Goal: Task Accomplishment & Management: Complete application form

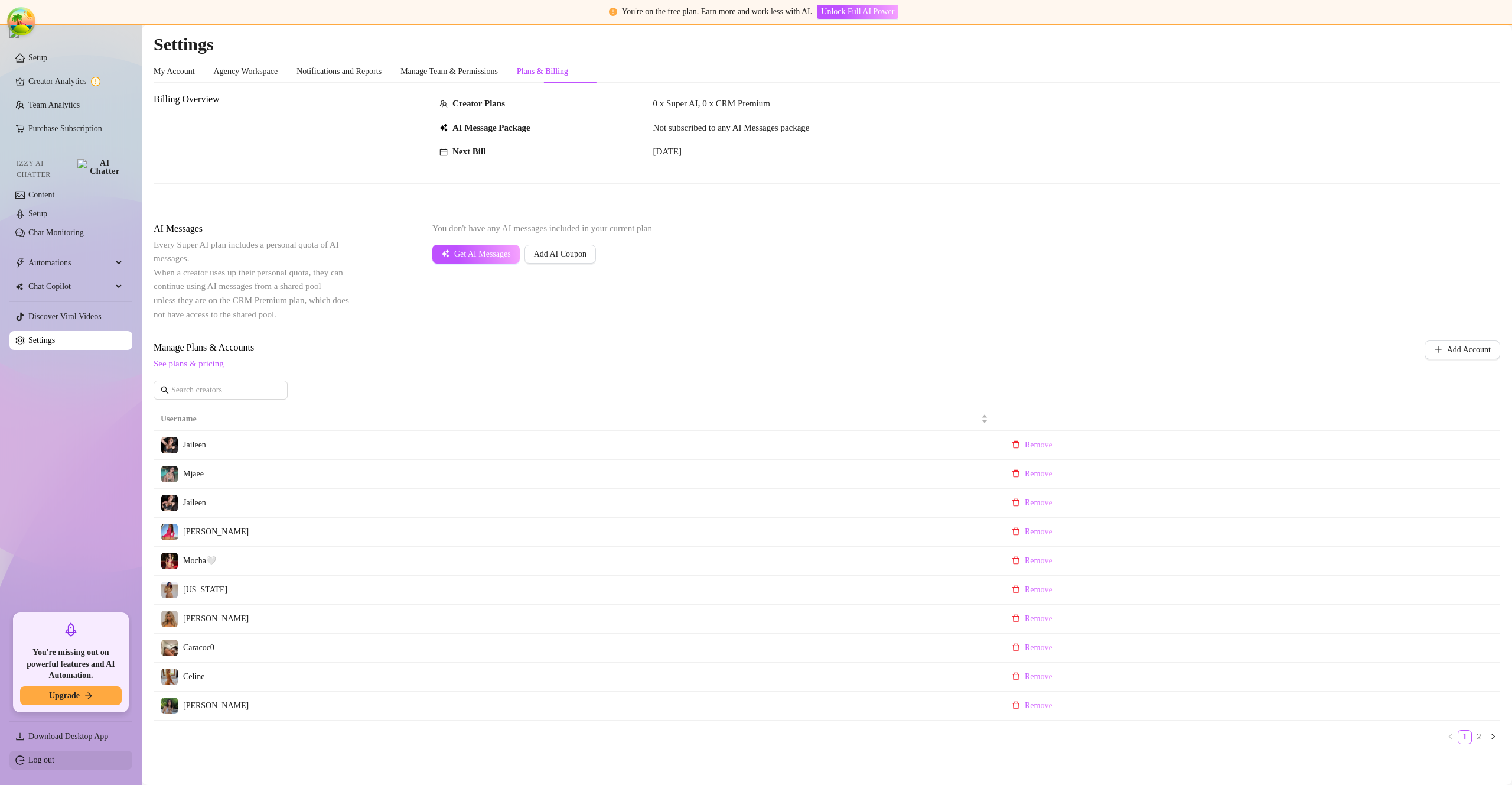
click at [54, 761] on link "Log out" at bounding box center [41, 759] width 26 height 9
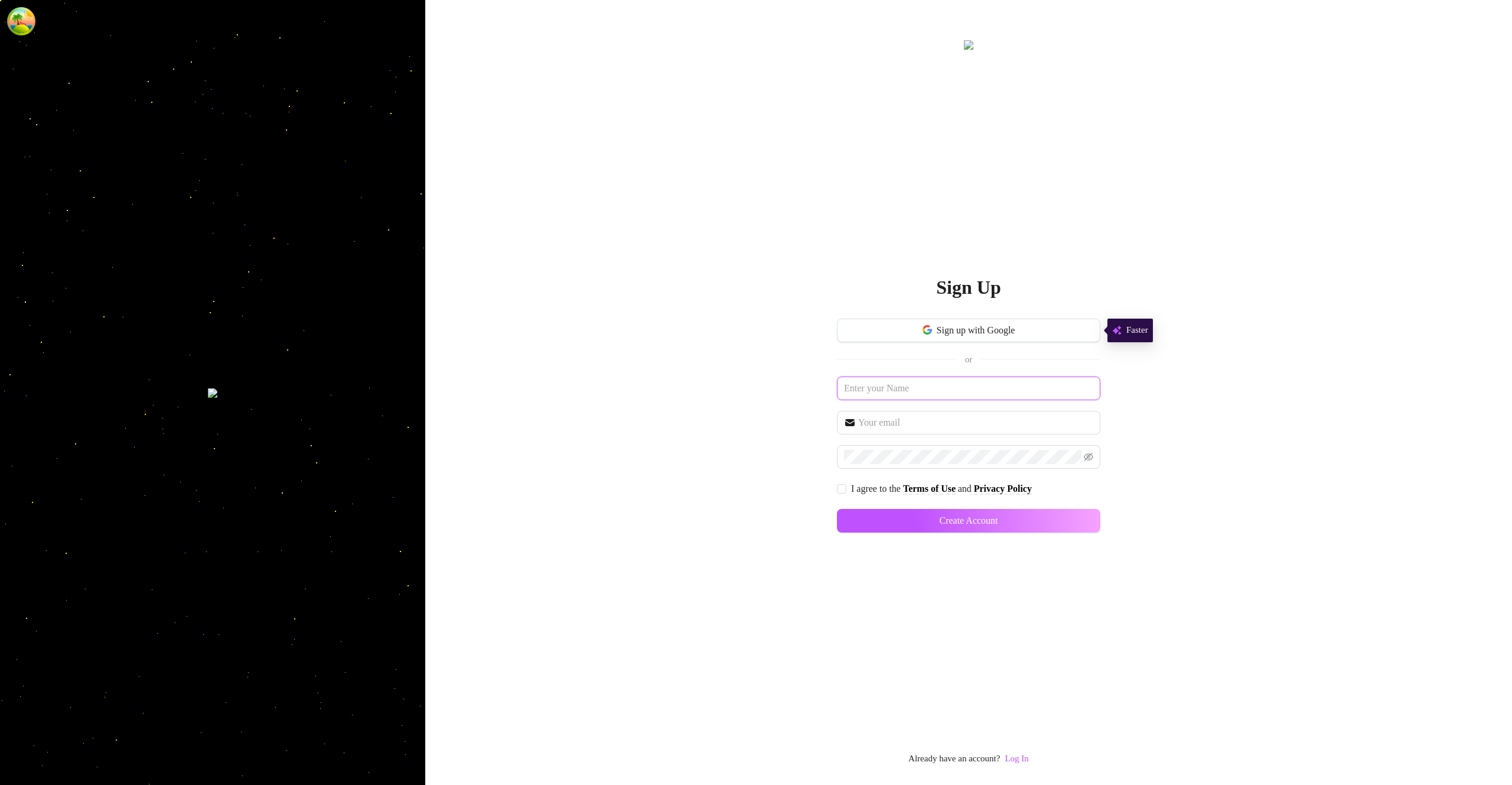
click at [968, 381] on input "text" at bounding box center [968, 388] width 263 height 24
type input "bannerban"
paste input "bannerban"
type input "bannerban@bannerban.com"
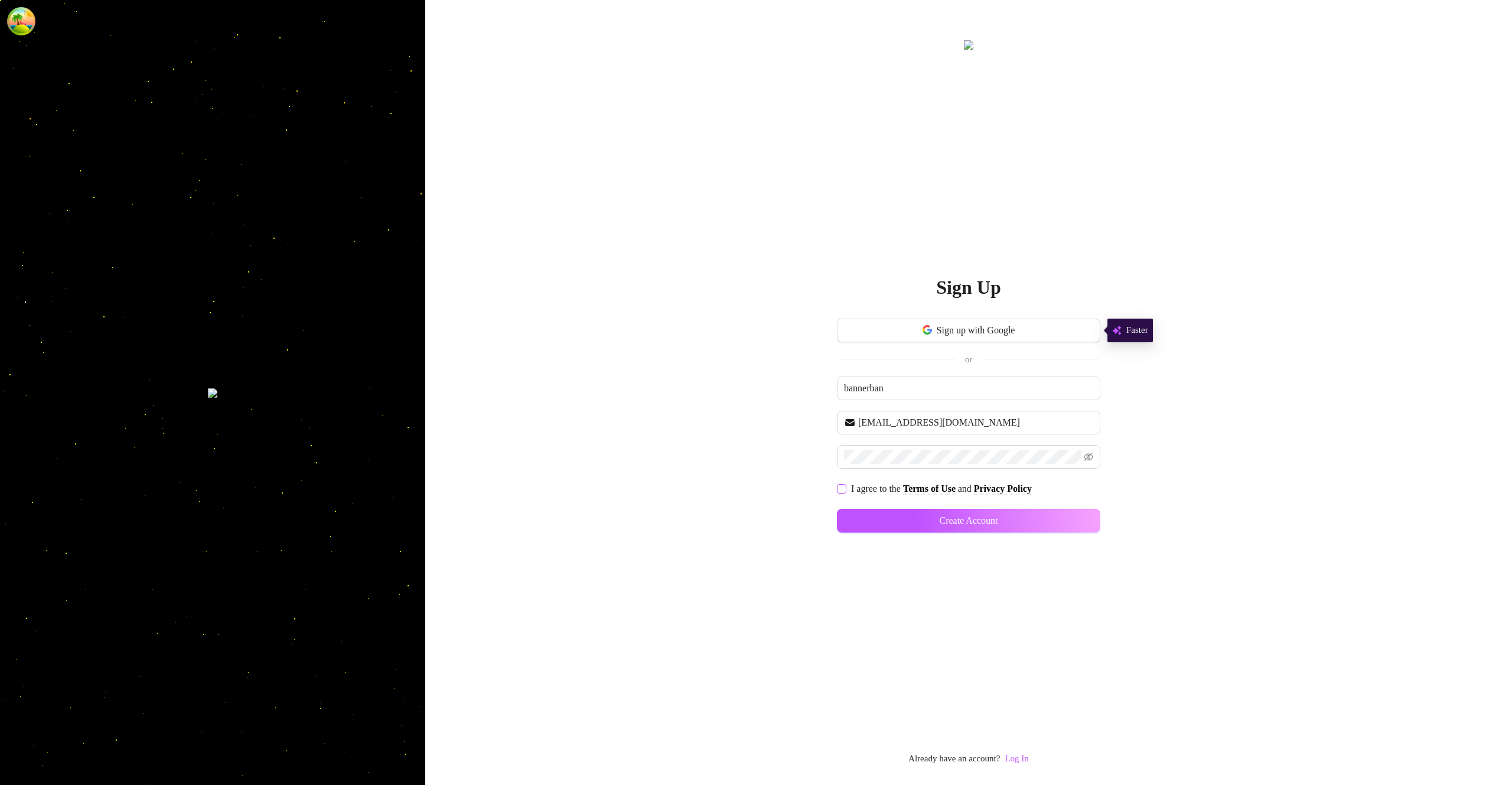
click at [843, 494] on label "I agree to the Terms of Use and Privacy Policy" at bounding box center [936, 488] width 200 height 15
click at [843, 492] on input "I agree to the Terms of Use and Privacy Policy" at bounding box center [841, 488] width 9 height 9
checkbox input "true"
click at [1032, 527] on button "Create Account" at bounding box center [968, 520] width 263 height 24
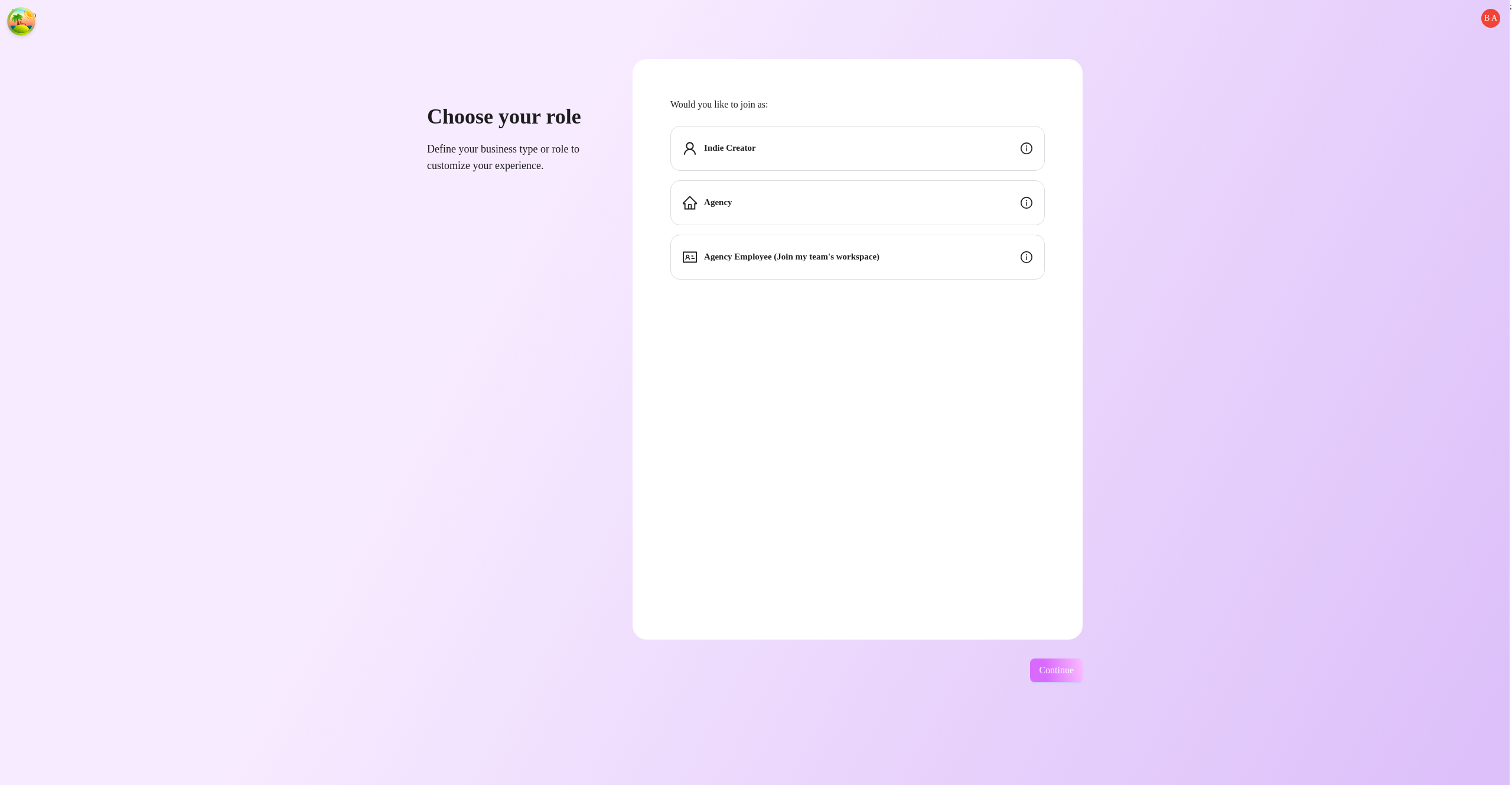
click at [1074, 665] on span "Continue" at bounding box center [1056, 670] width 35 height 11
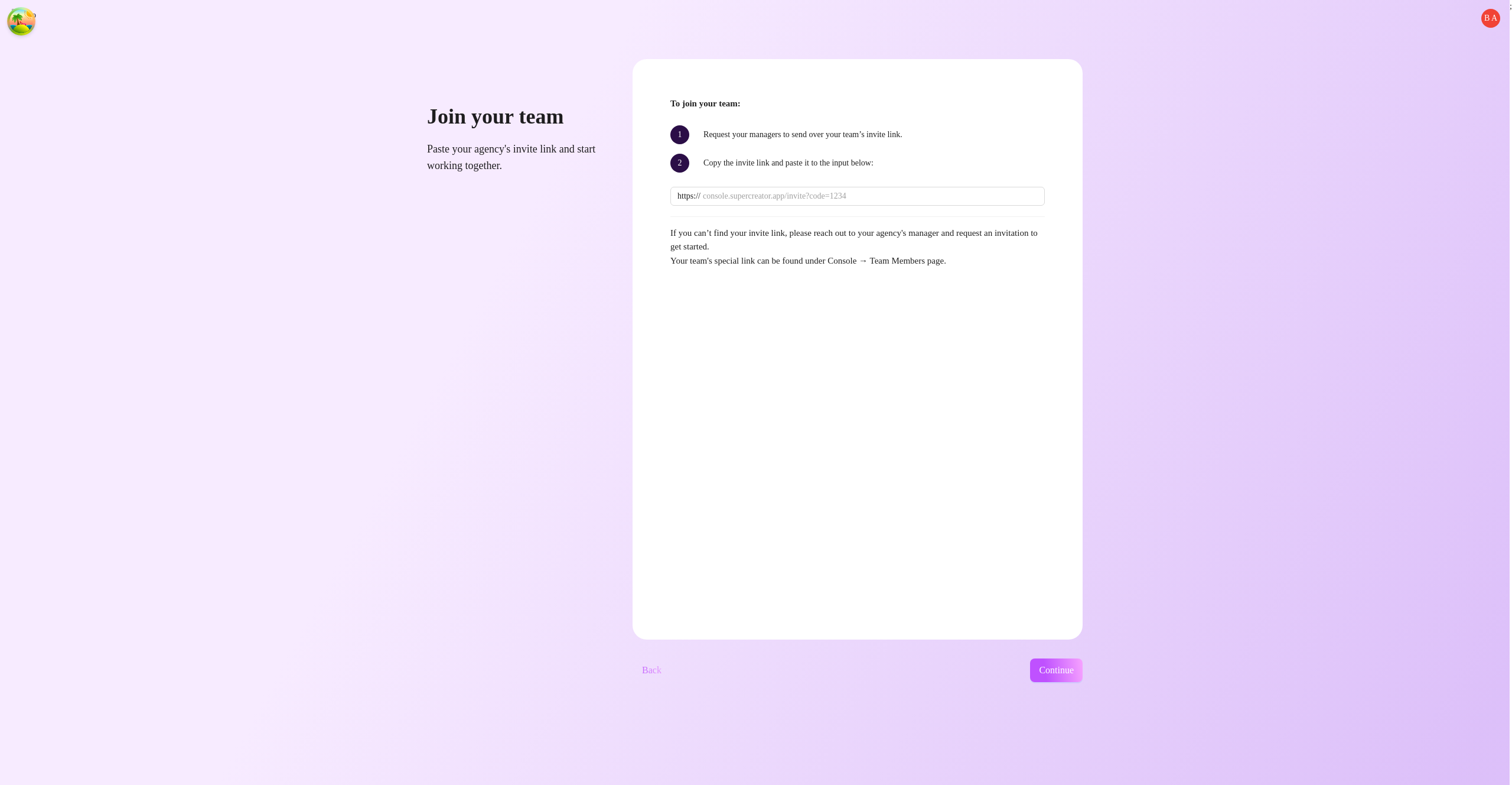
click at [662, 668] on span "Back" at bounding box center [652, 670] width 19 height 11
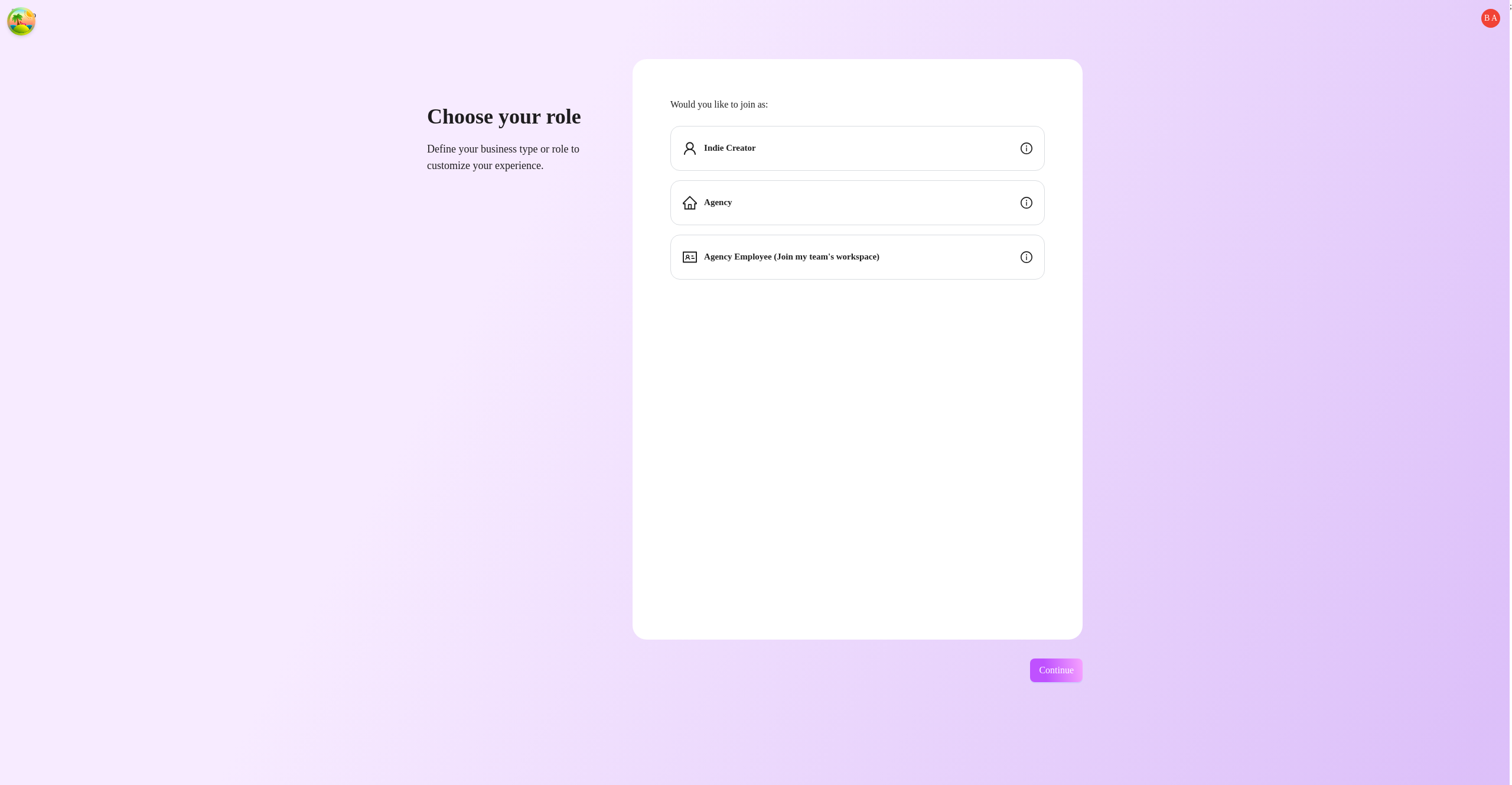
click at [893, 155] on div "Indie Creator" at bounding box center [858, 148] width 375 height 45
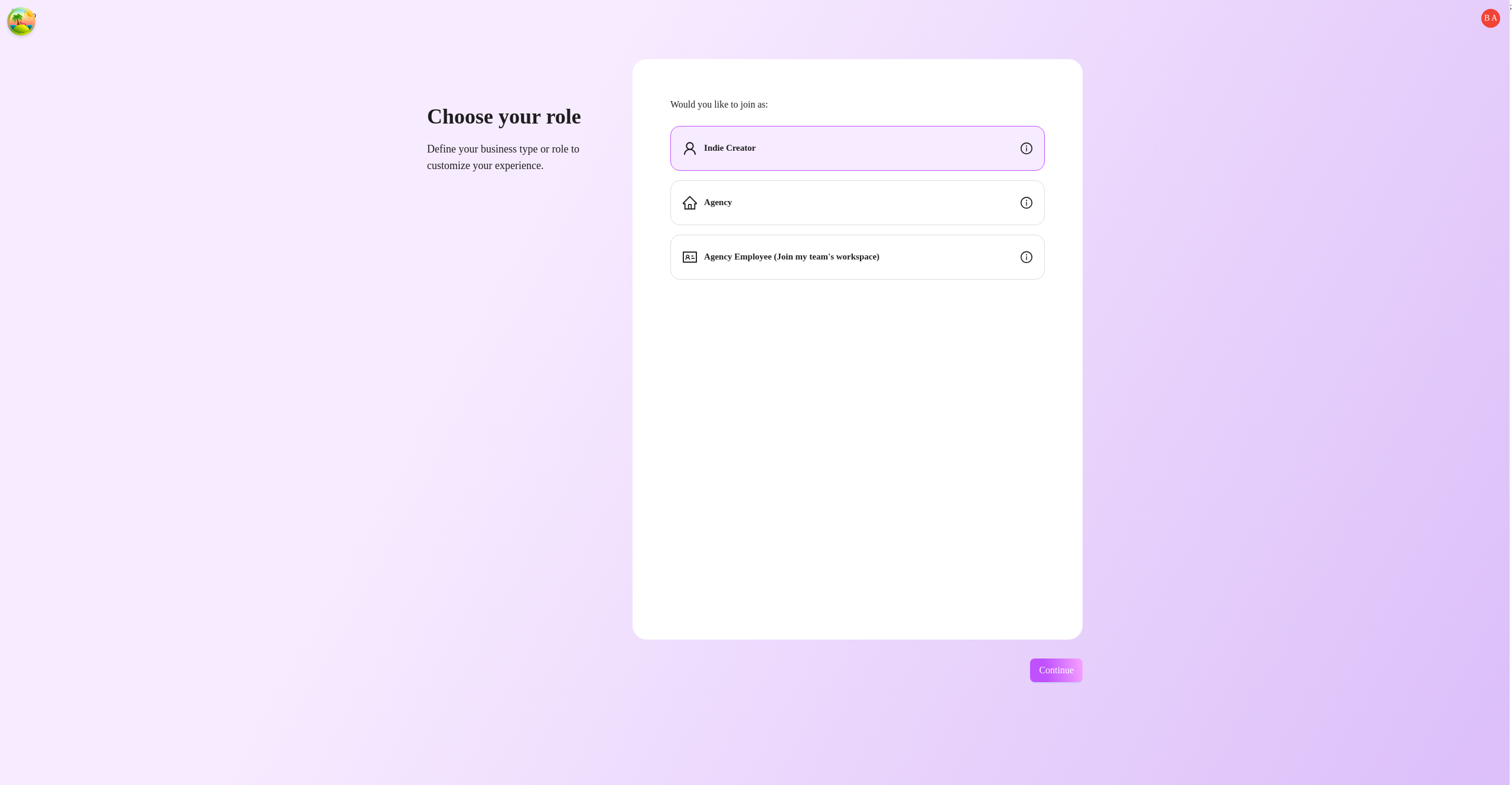
click at [1090, 655] on div "B A Choose your role Define your business type or role to customize your experi…" at bounding box center [755, 392] width 1510 height 785
click at [1074, 665] on span "Continue" at bounding box center [1056, 670] width 35 height 11
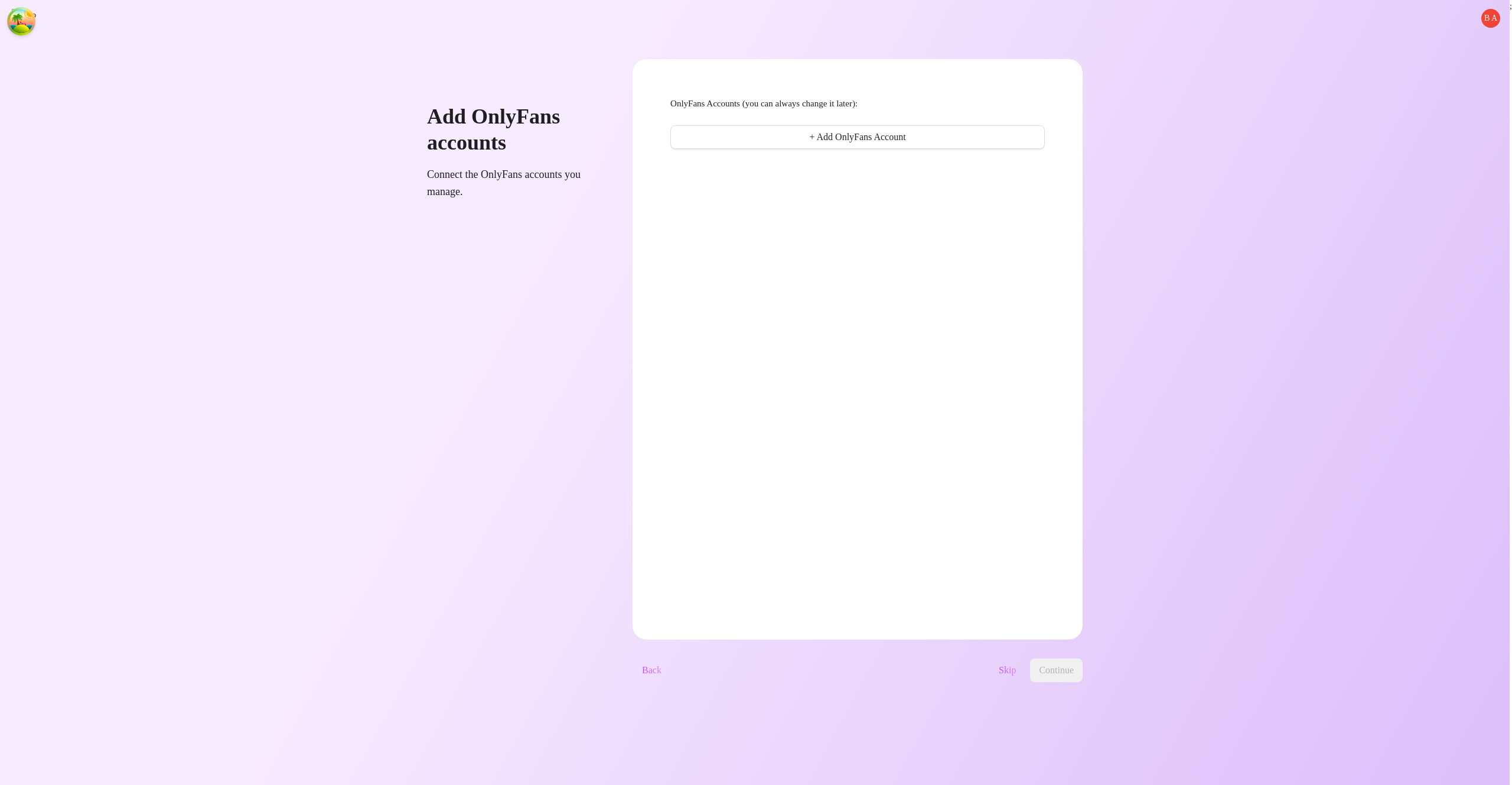
click at [1016, 671] on span "Skip" at bounding box center [1008, 670] width 17 height 11
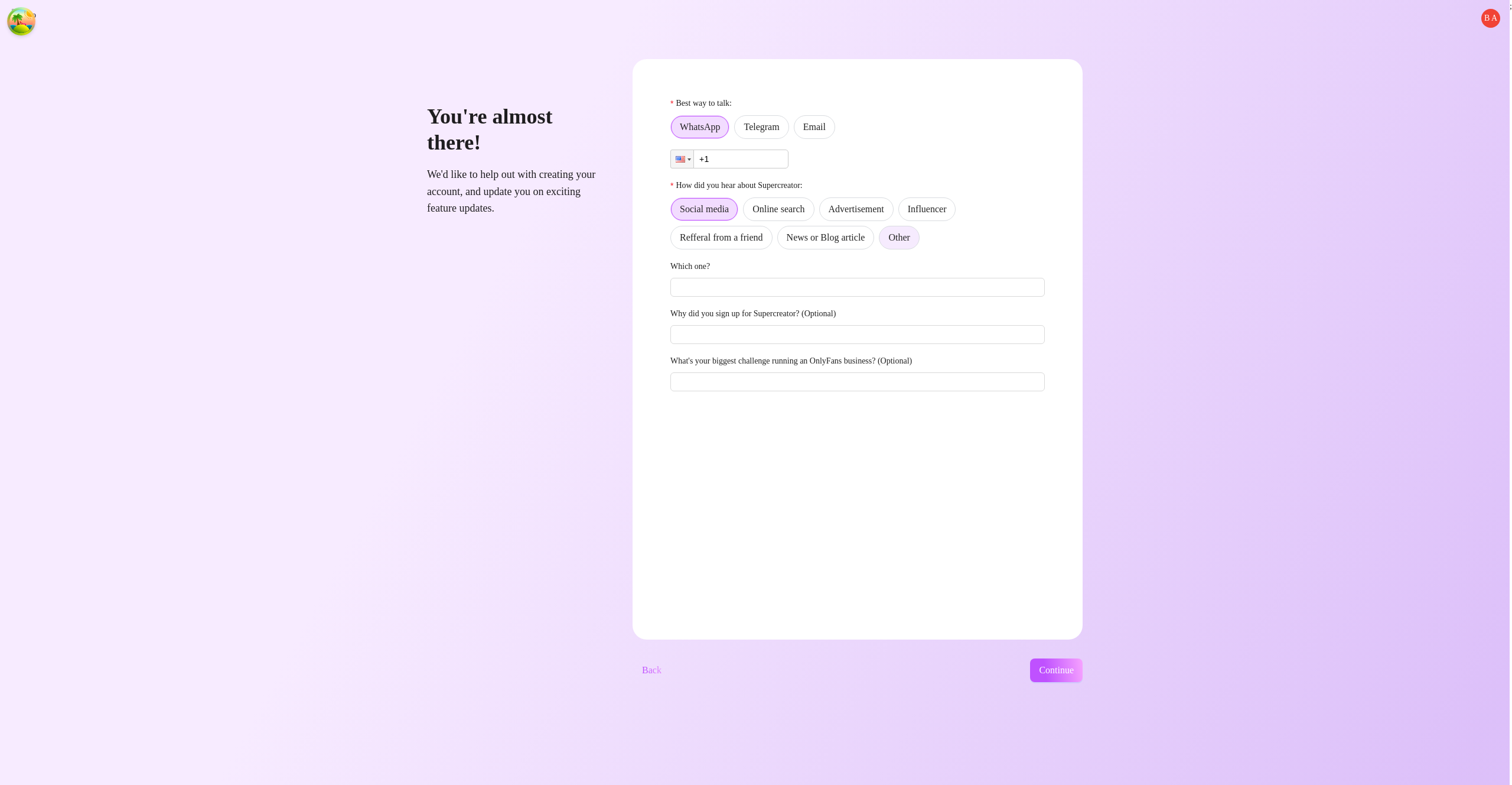
click at [918, 230] on div "Social media Online search Advertisement Influencer Refferal from a friend News…" at bounding box center [858, 223] width 375 height 52
click at [910, 235] on span "Other" at bounding box center [899, 238] width 21 height 10
click at [883, 240] on input "Other" at bounding box center [883, 240] width 0 height 0
click at [835, 133] on label "Email" at bounding box center [815, 127] width 41 height 24
click at [797, 130] on input "Email" at bounding box center [797, 130] width 0 height 0
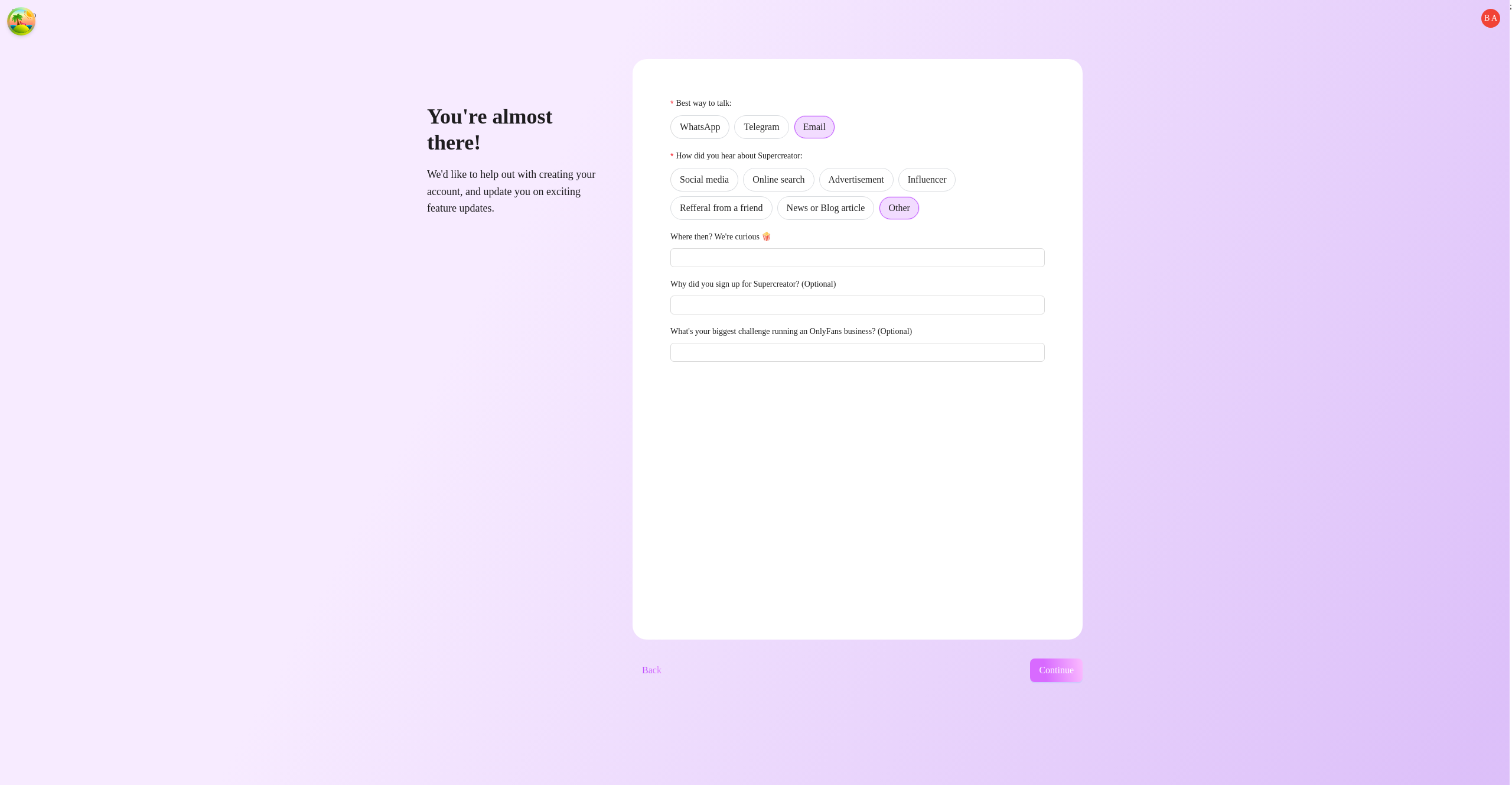
click at [1074, 669] on span "Continue" at bounding box center [1056, 670] width 35 height 11
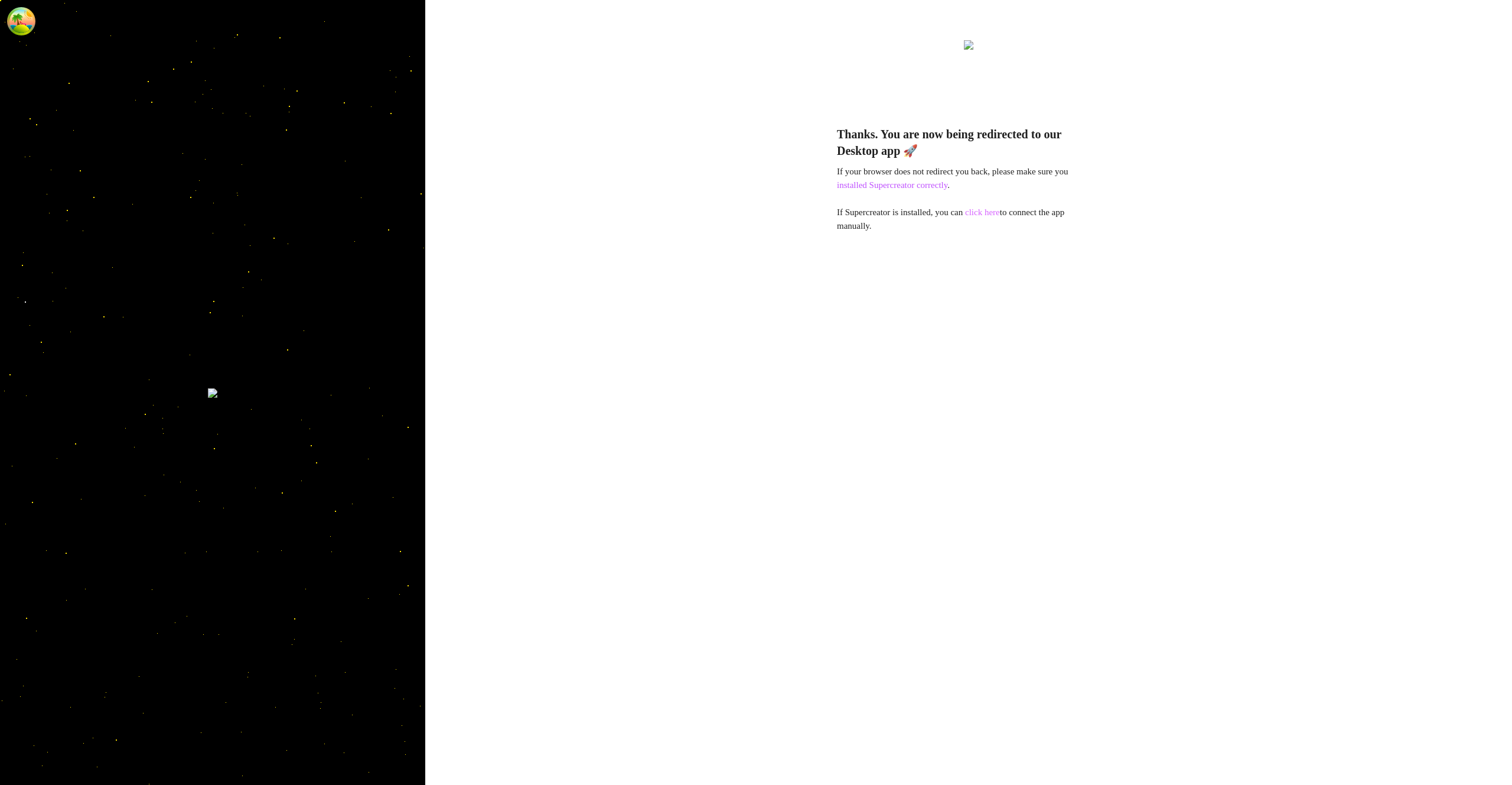
click at [1000, 215] on link "click here" at bounding box center [983, 212] width 35 height 9
click at [989, 213] on link "click here" at bounding box center [983, 212] width 35 height 9
click at [1000, 213] on link "click here" at bounding box center [983, 212] width 35 height 9
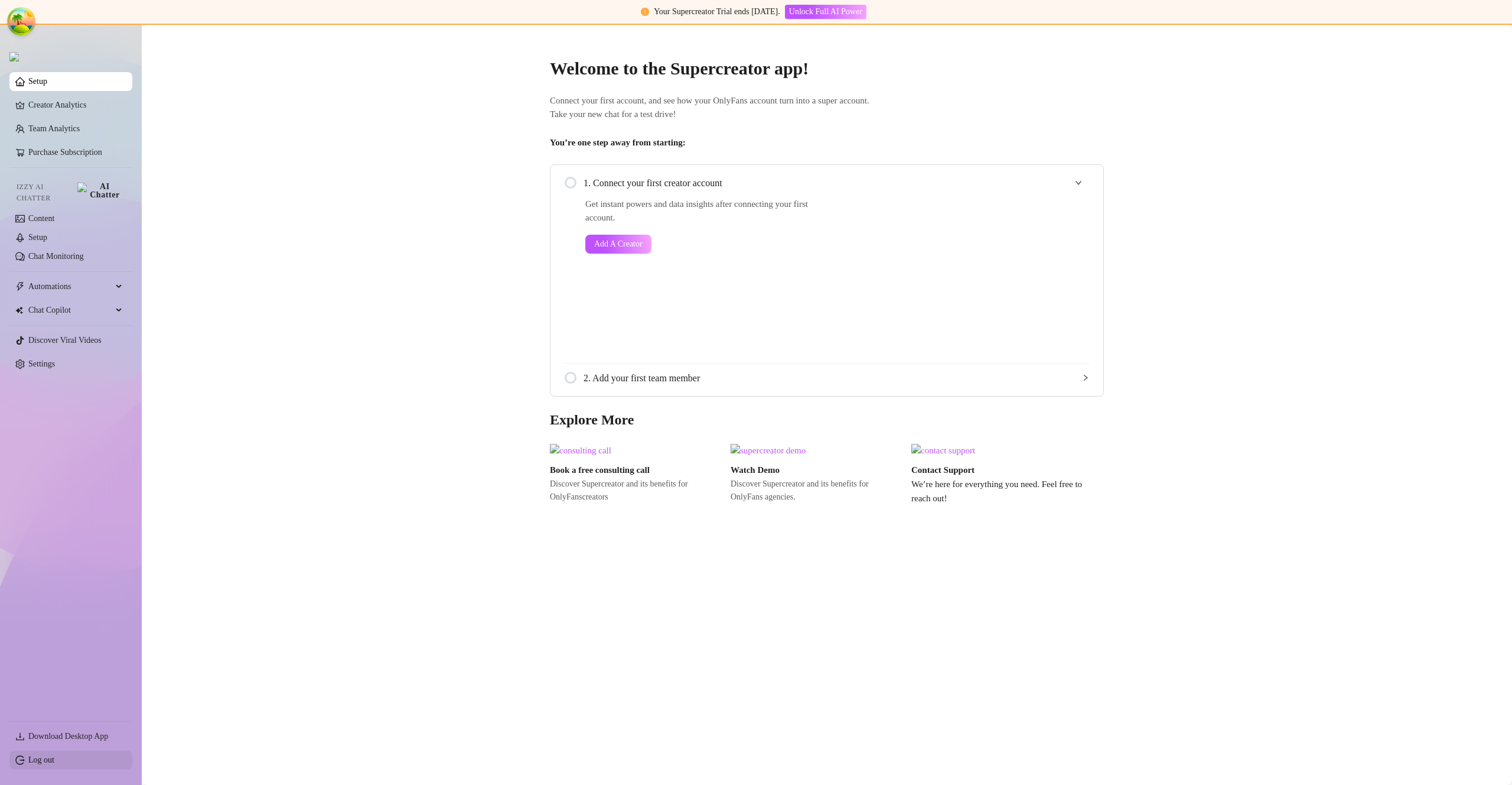
click at [54, 759] on link "Log out" at bounding box center [41, 759] width 26 height 9
click at [72, 759] on html "Your Supercreator Trial ends in 14 days. Unlock Full AI Power Setup Creator Ana…" at bounding box center [756, 392] width 1512 height 785
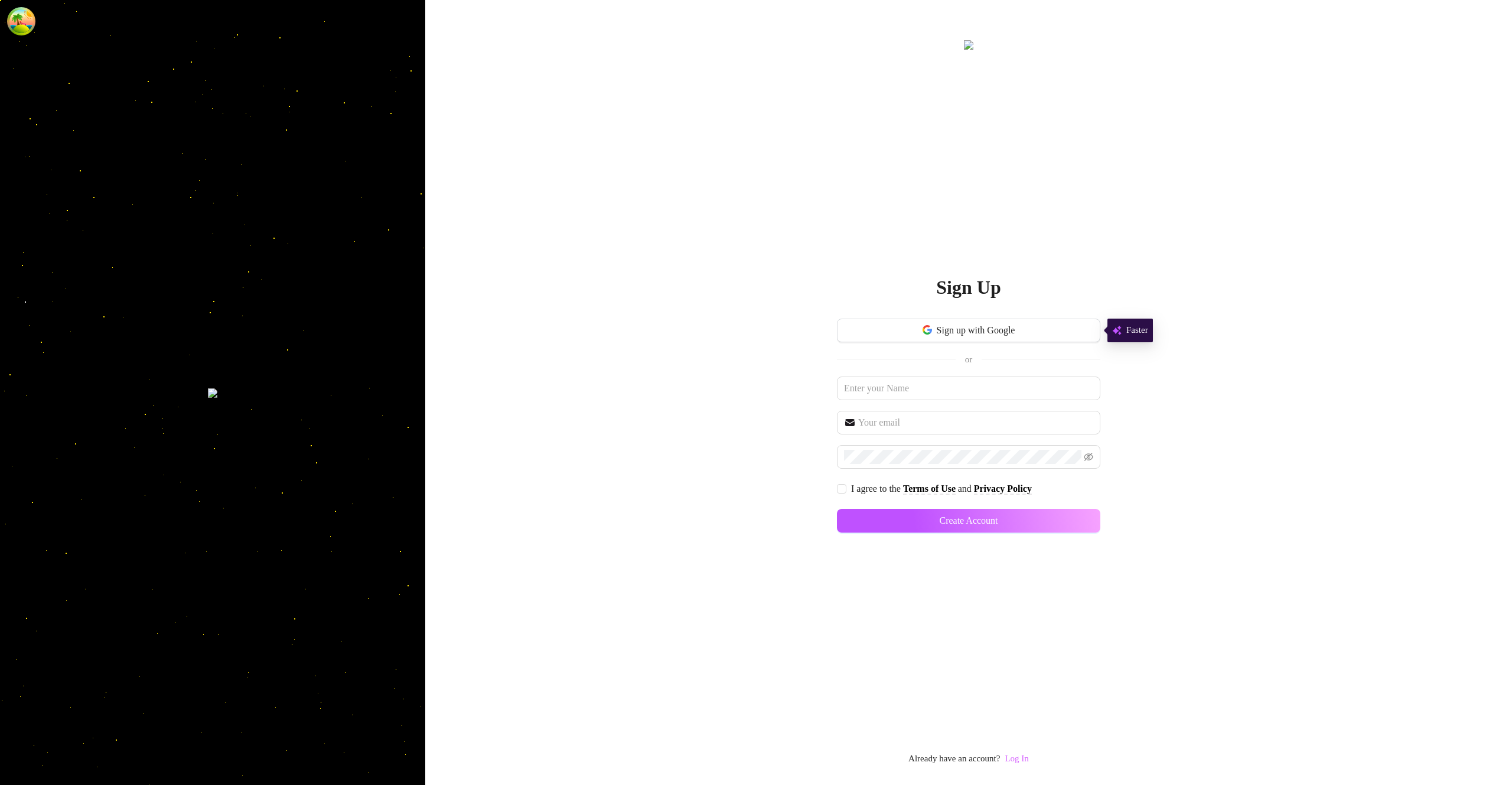
click at [1018, 755] on link "Log In" at bounding box center [1016, 758] width 24 height 9
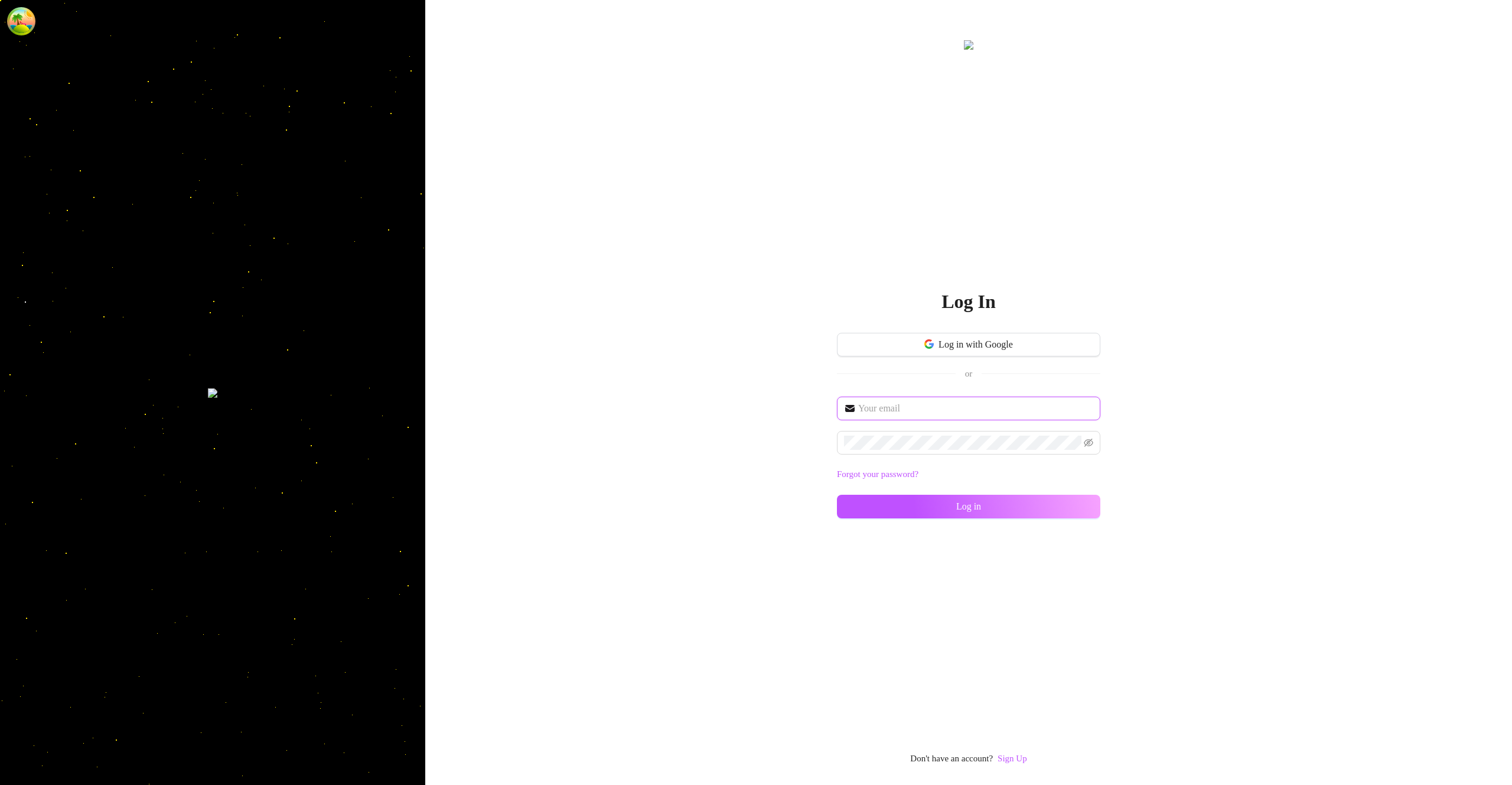
click at [928, 414] on input "text" at bounding box center [976, 409] width 235 height 14
type input "im@supercreator.app"
click at [949, 434] on span at bounding box center [968, 442] width 263 height 24
click at [1094, 504] on button "Log in" at bounding box center [968, 506] width 263 height 24
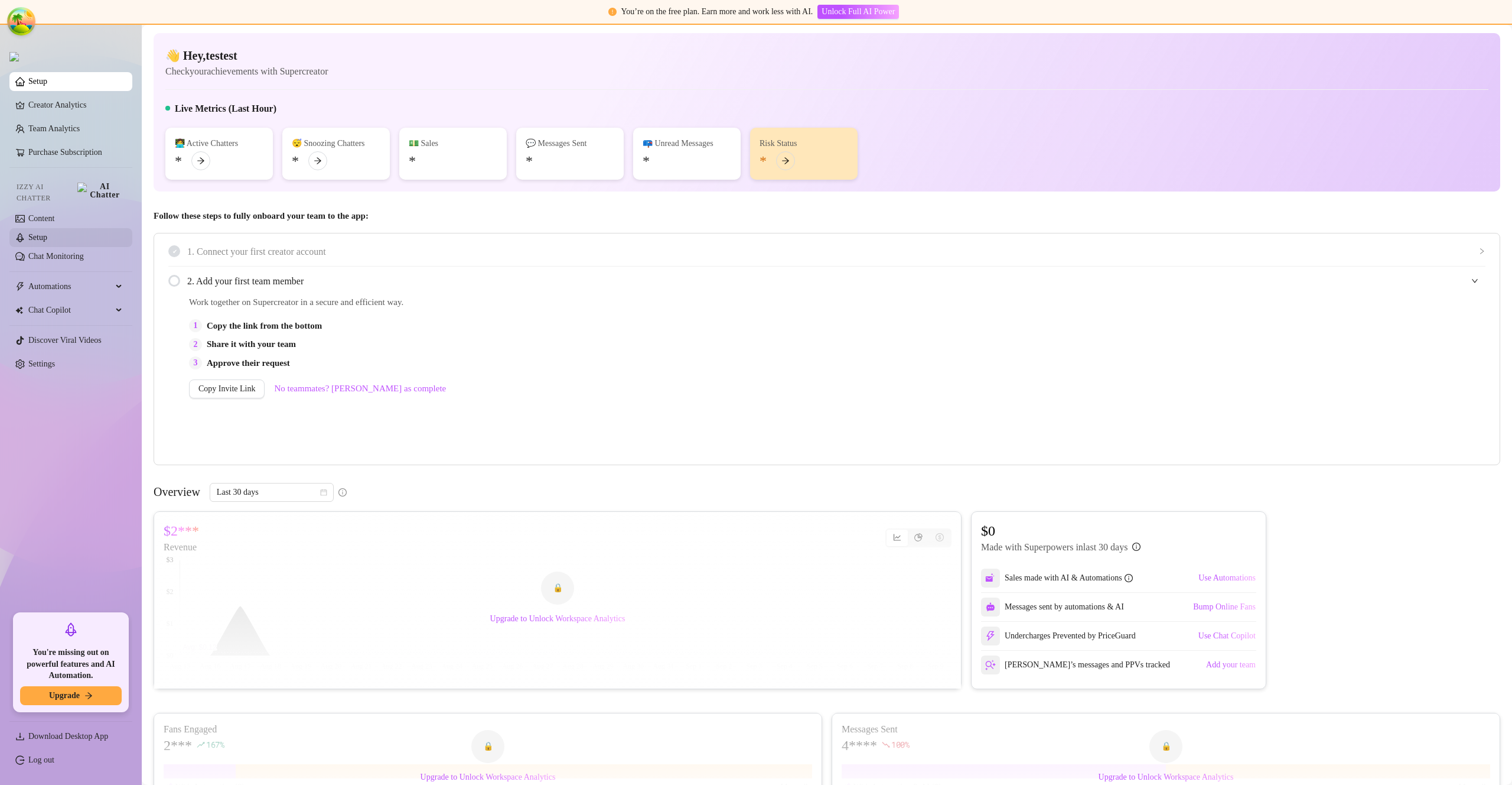
click at [47, 233] on link "Setup" at bounding box center [38, 237] width 19 height 9
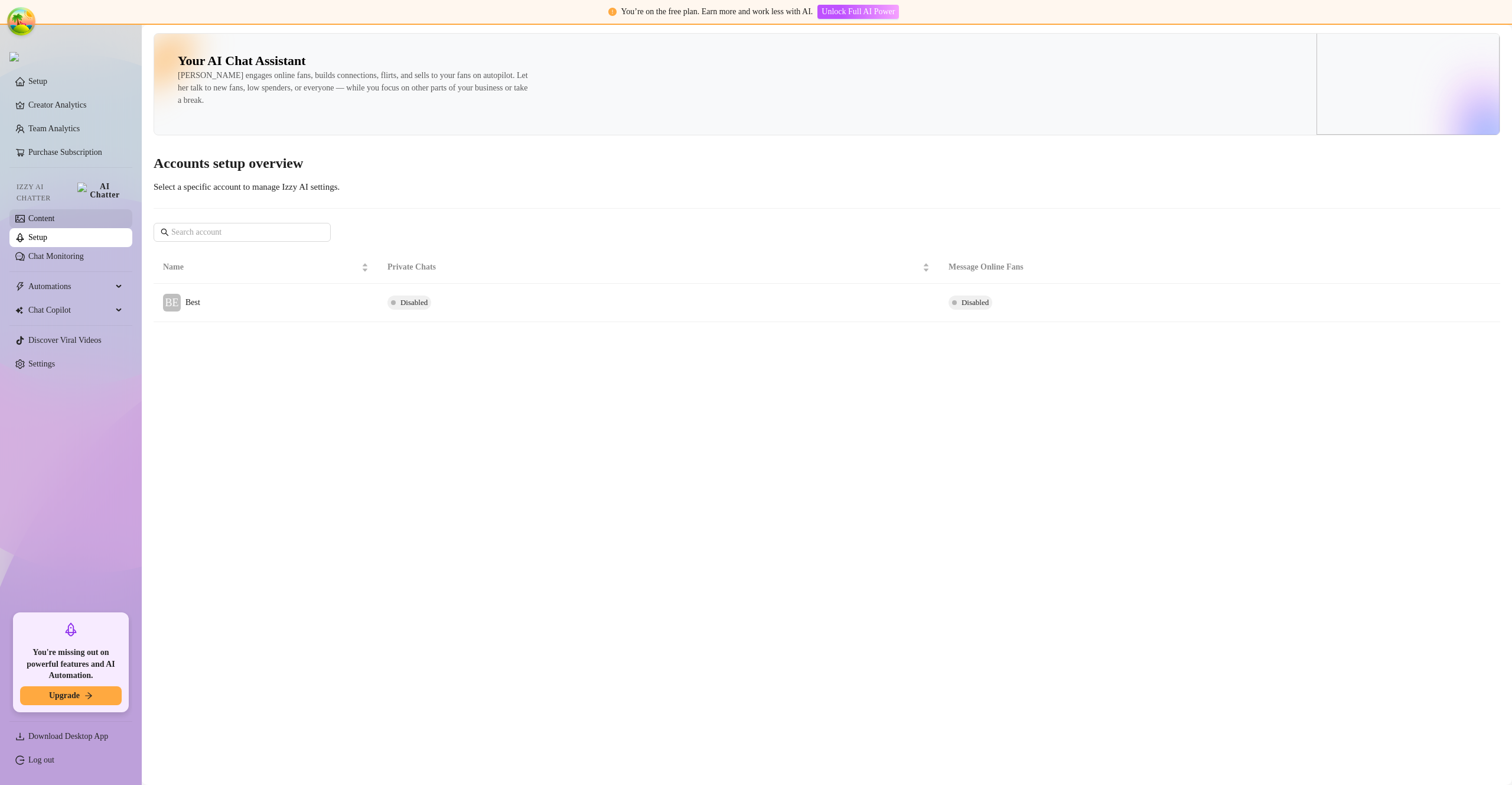
click at [54, 214] on link "Content" at bounding box center [41, 218] width 26 height 9
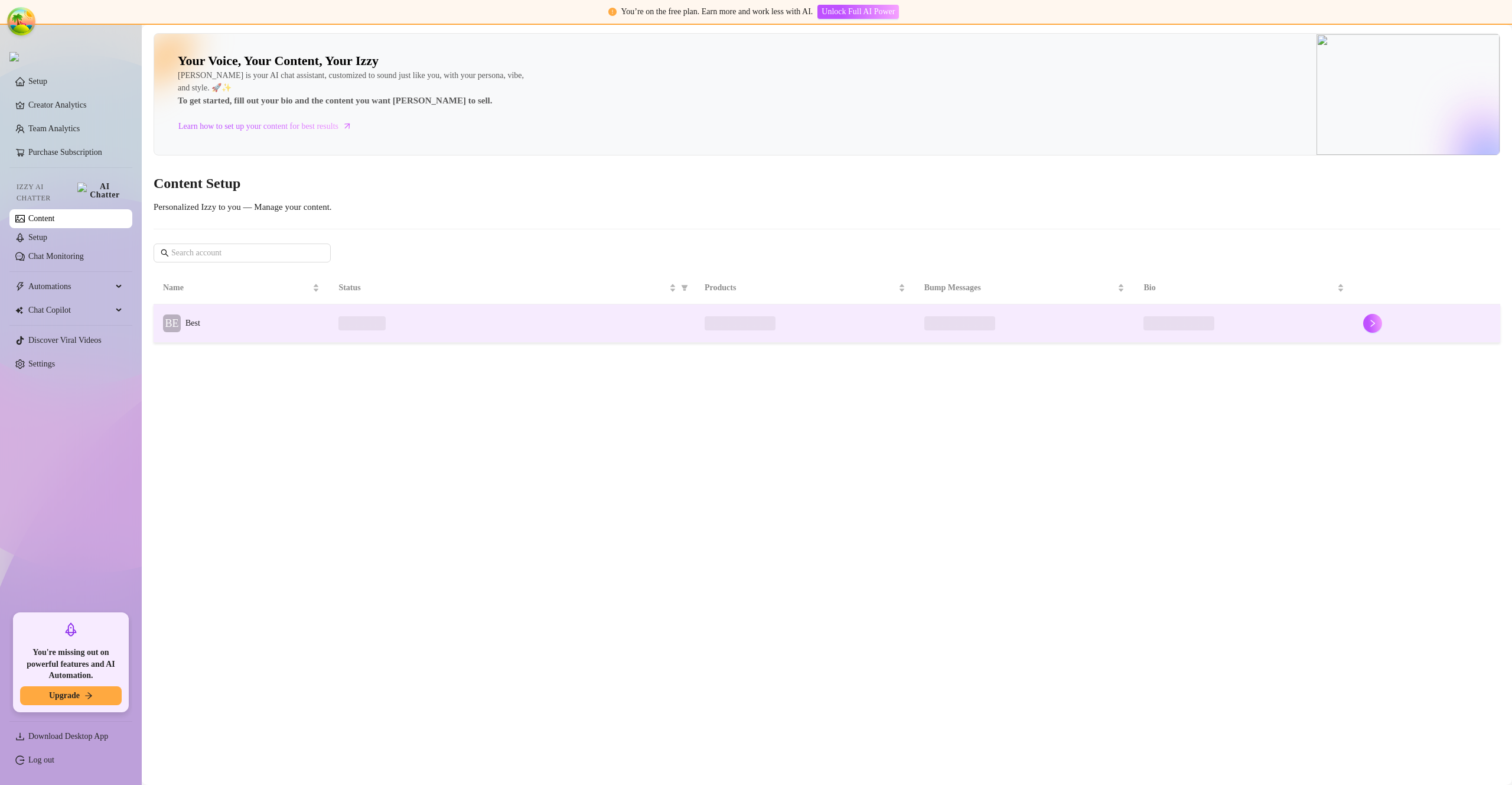
click at [200, 322] on span "Best" at bounding box center [192, 323] width 15 height 9
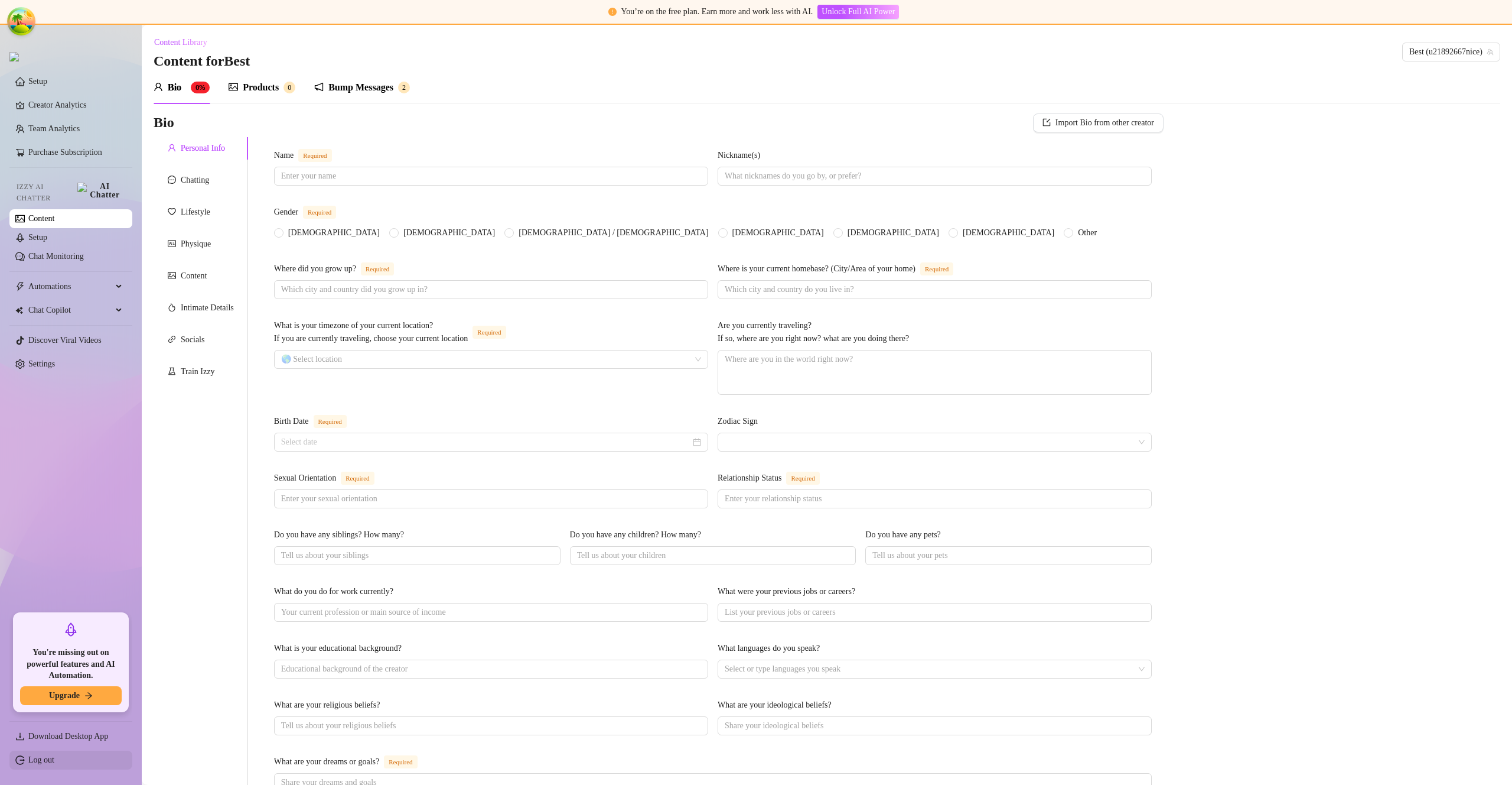
click at [54, 760] on link "Log out" at bounding box center [41, 759] width 26 height 9
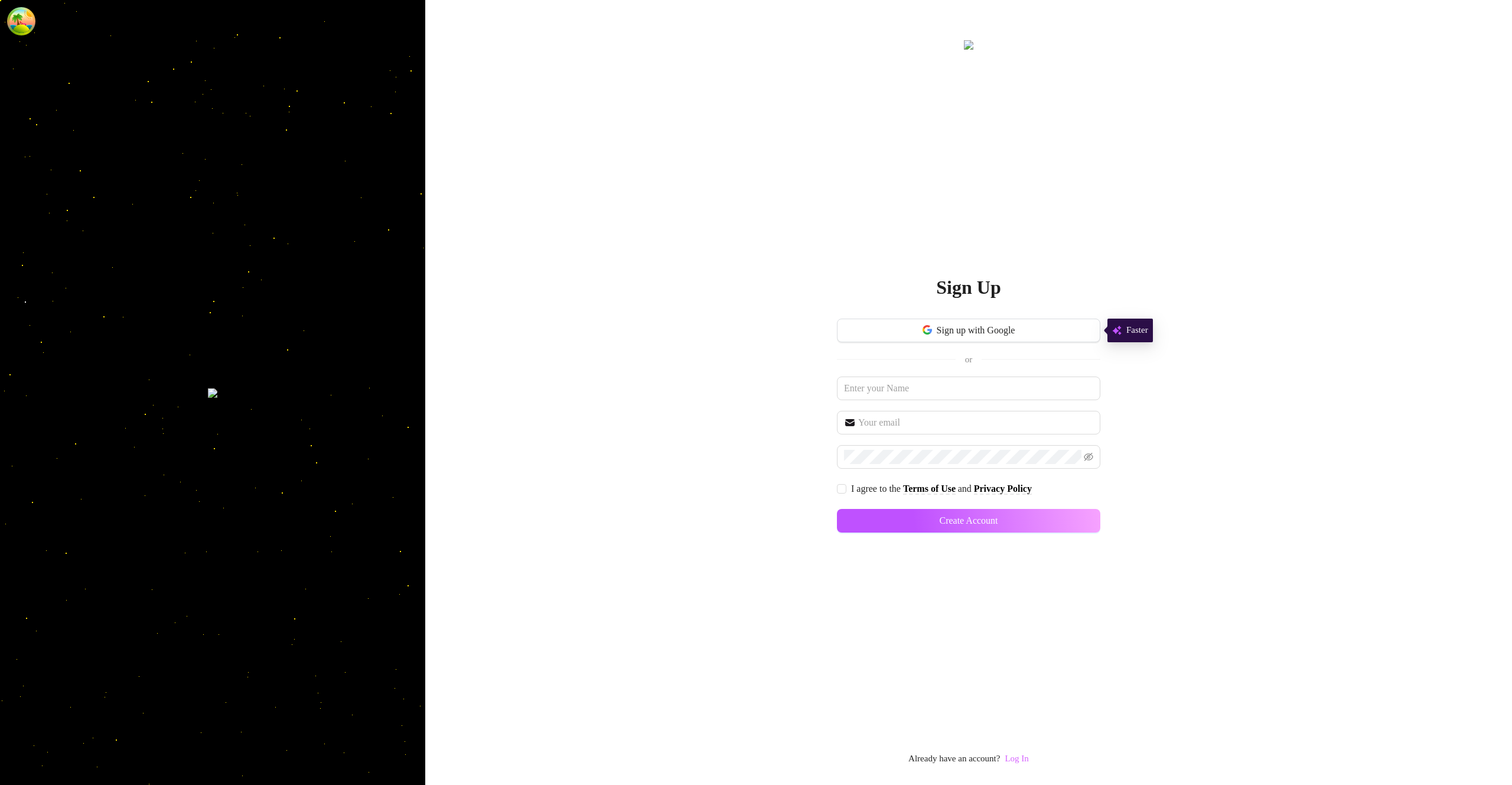
click at [1020, 759] on link "Log In" at bounding box center [1016, 758] width 24 height 9
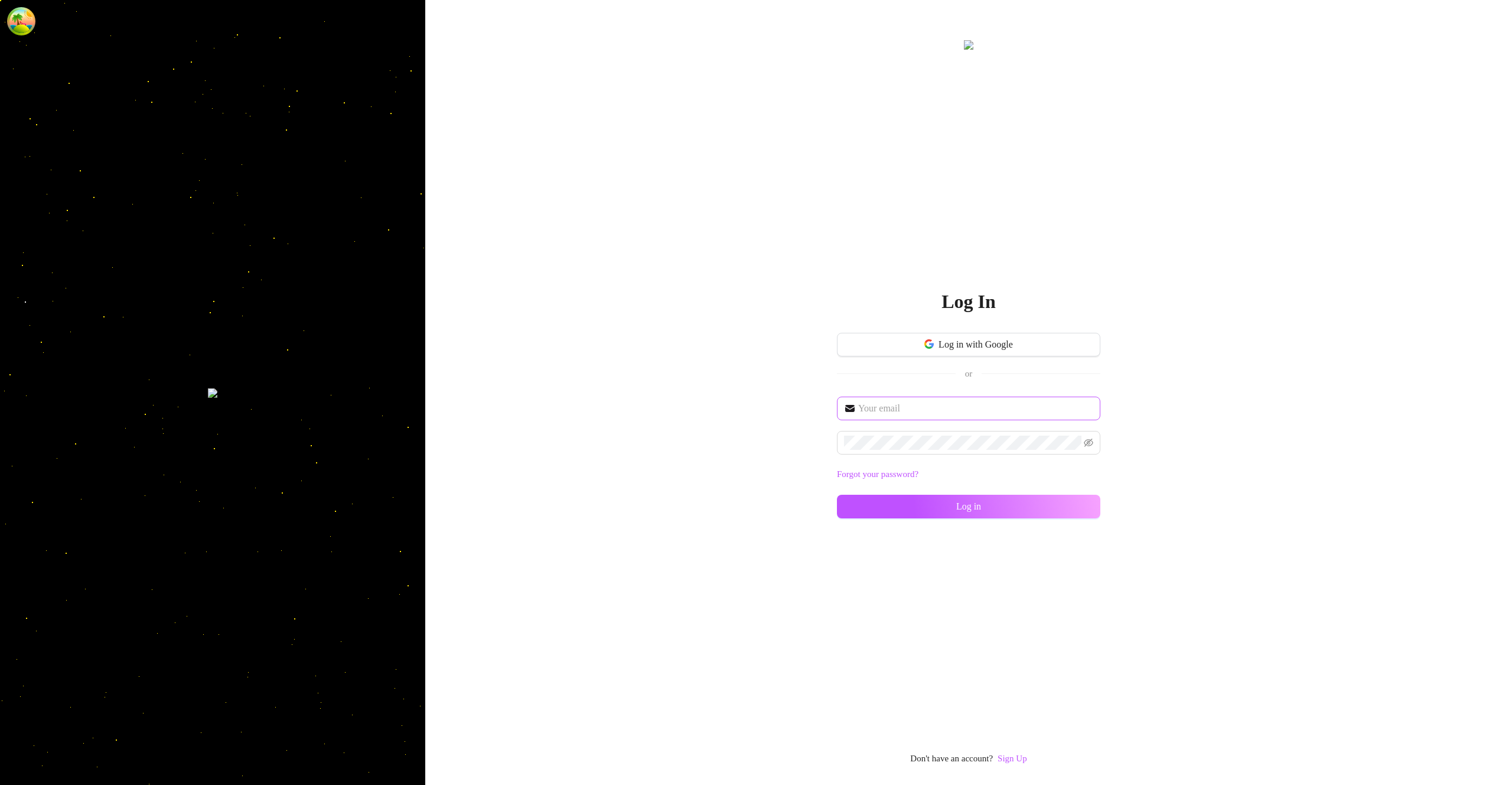
click at [936, 399] on span at bounding box center [968, 408] width 263 height 24
click at [938, 403] on input "text" at bounding box center [976, 409] width 235 height 14
type input "im@supercreator.app"
click at [1066, 503] on button "Log in" at bounding box center [968, 506] width 263 height 24
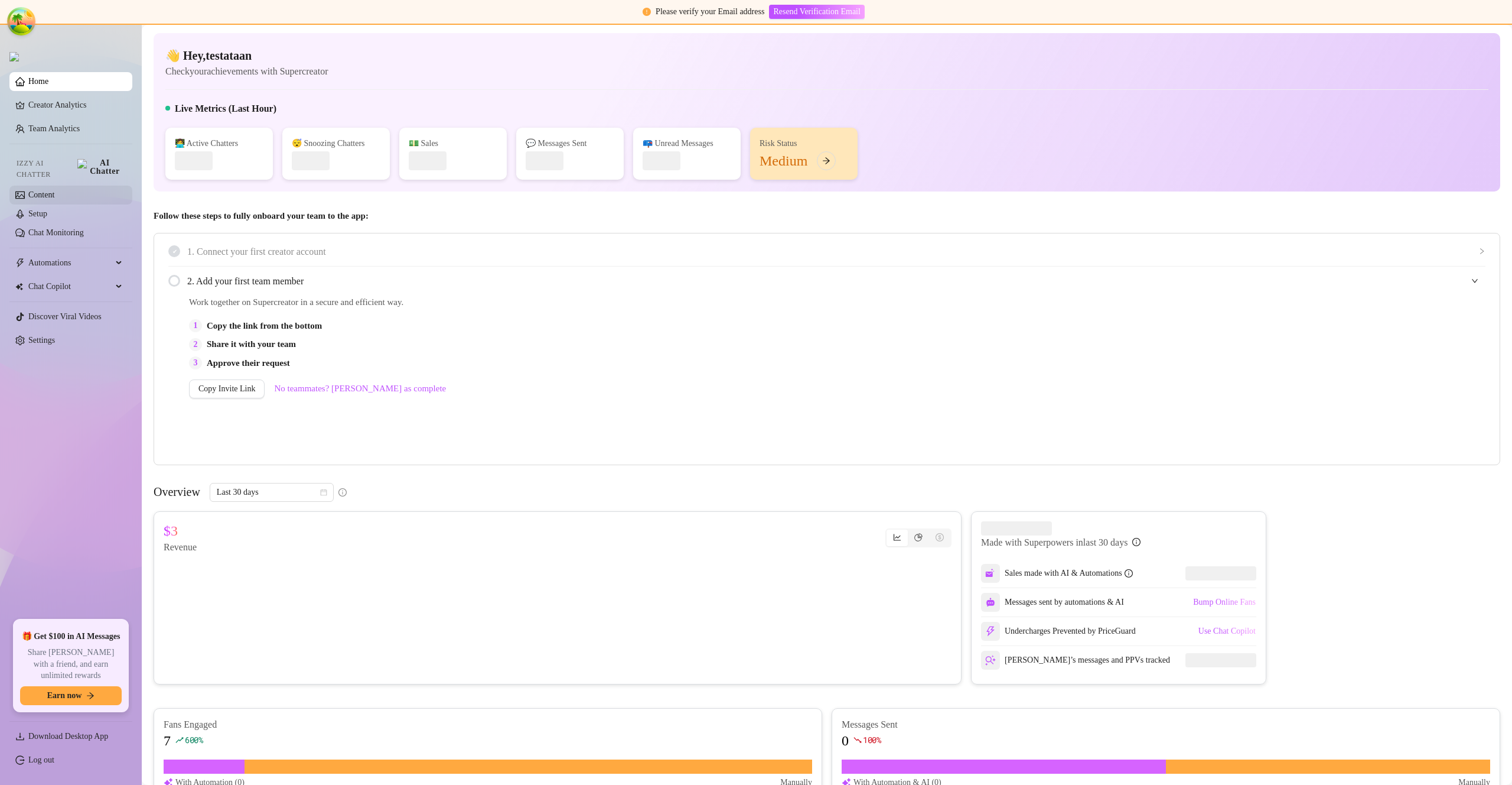
click at [54, 190] on link "Content" at bounding box center [41, 195] width 26 height 9
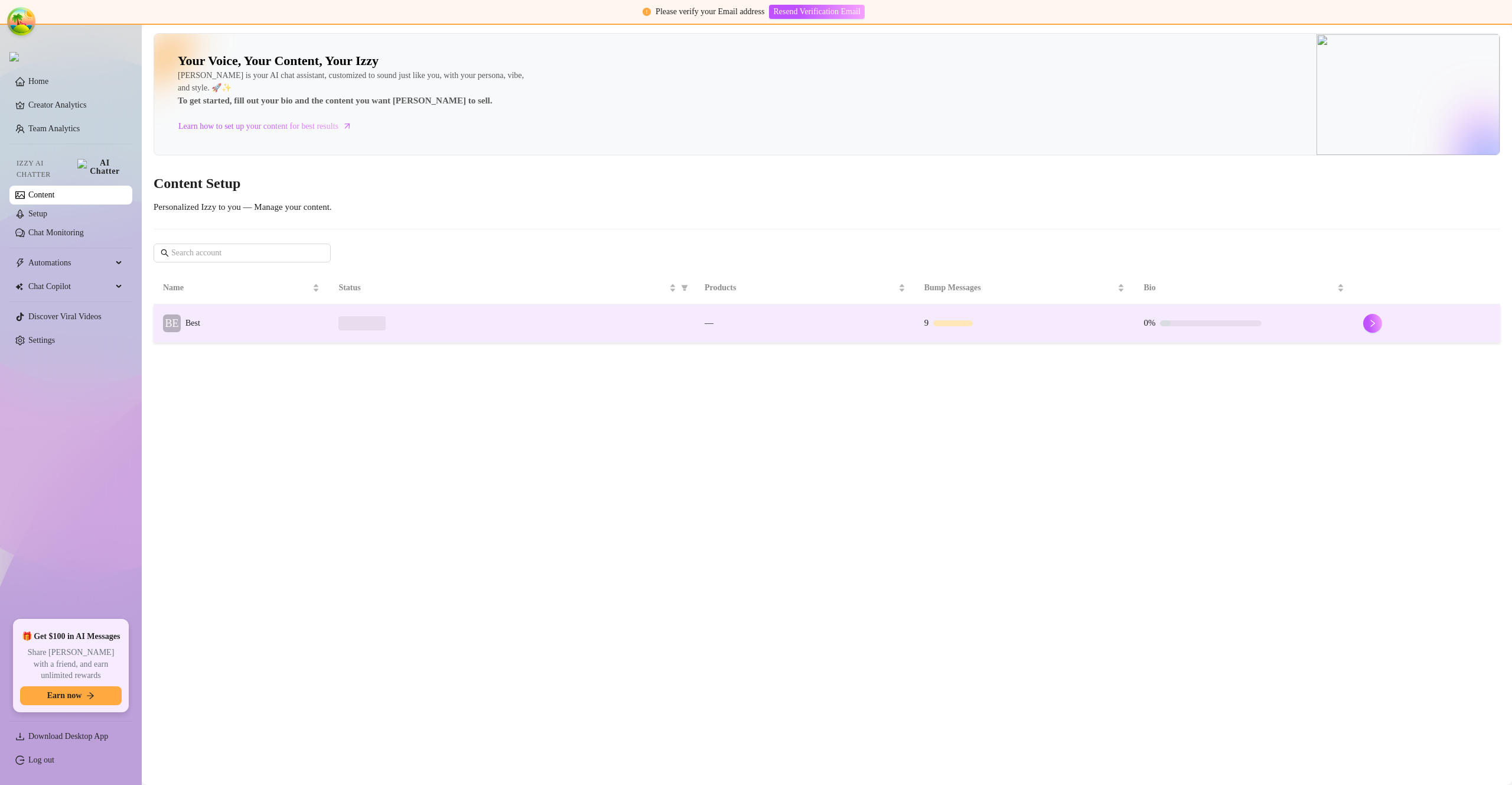
click at [255, 328] on td "BE Best" at bounding box center [241, 323] width 175 height 39
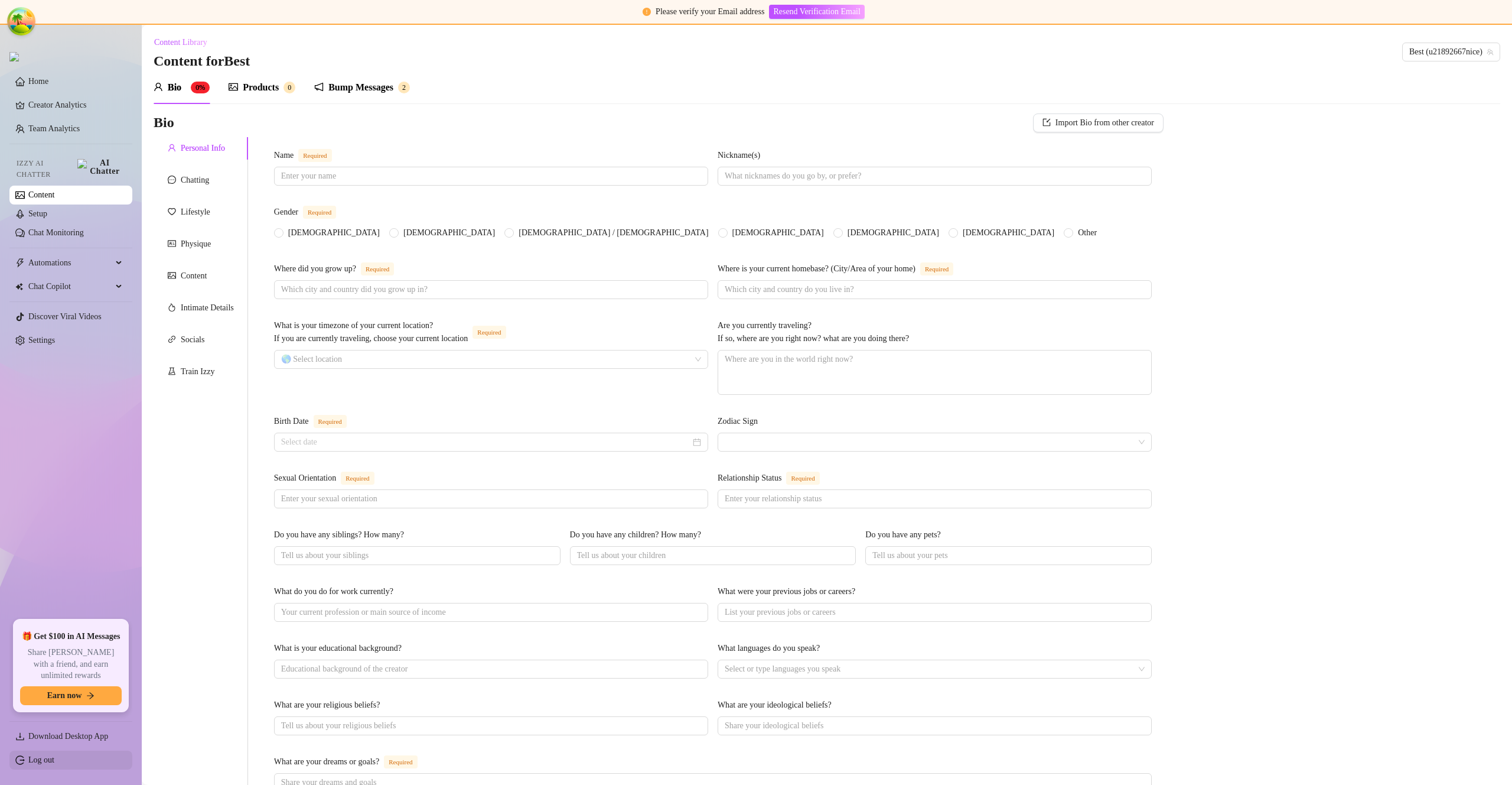
click at [54, 763] on link "Log out" at bounding box center [41, 759] width 26 height 9
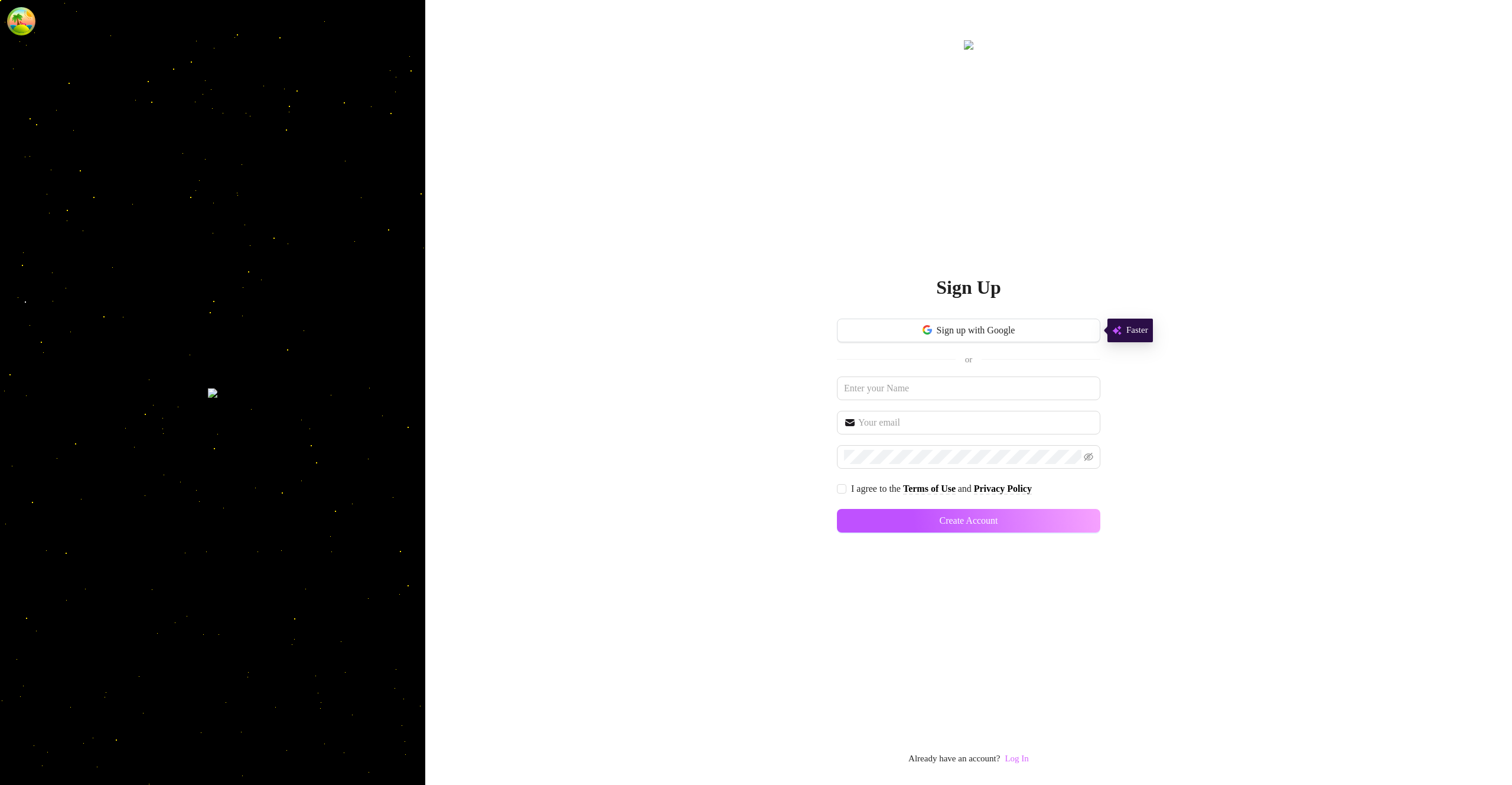
click at [1013, 759] on link "Log In" at bounding box center [1016, 758] width 24 height 9
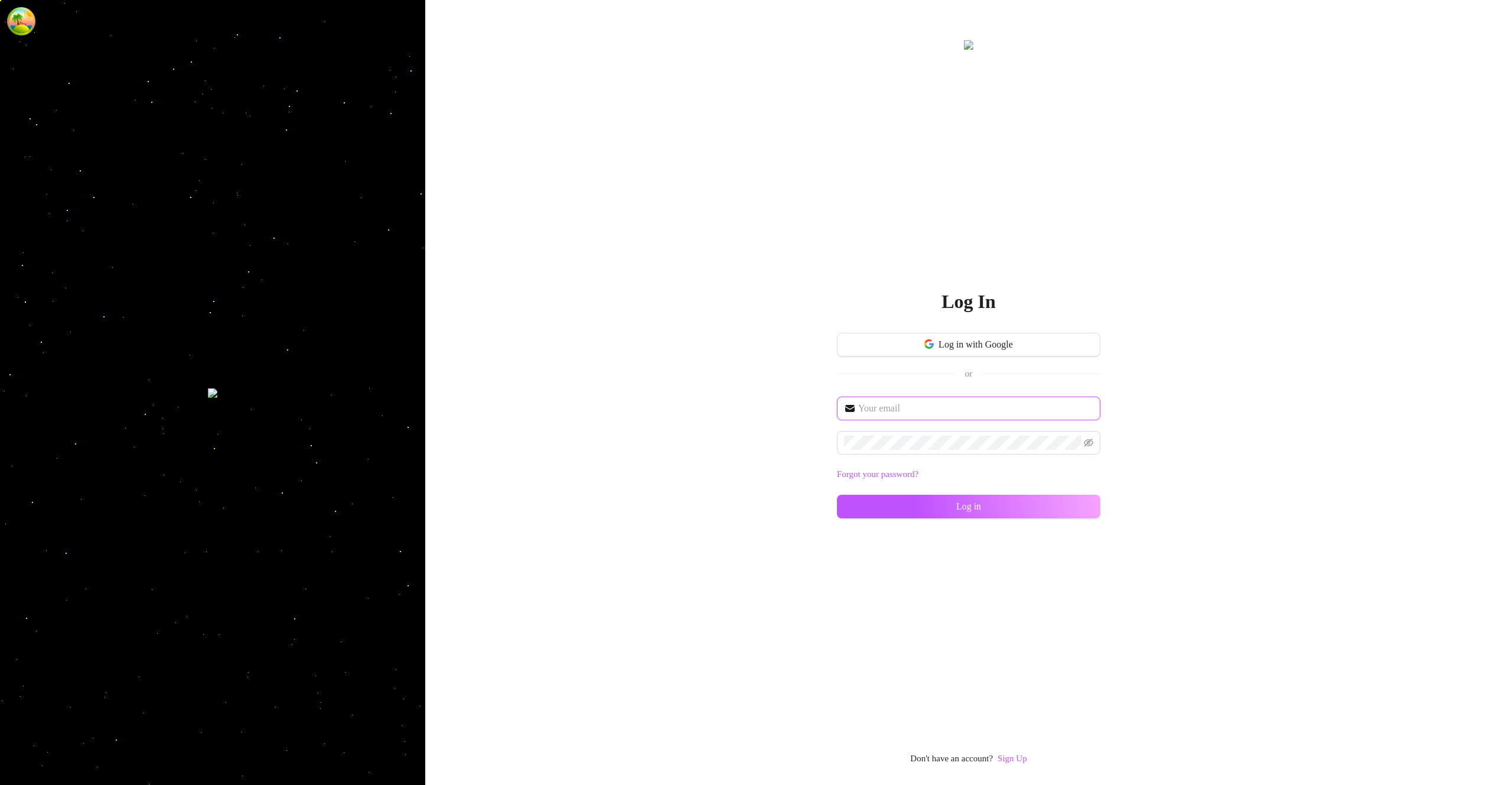
click at [910, 404] on input "text" at bounding box center [976, 409] width 235 height 14
type input "im@supercreator.app"
click at [1076, 519] on div "im@supercreator.app Forgot your password? Log in" at bounding box center [968, 462] width 263 height 132
click at [1066, 509] on button "Log in" at bounding box center [968, 506] width 263 height 24
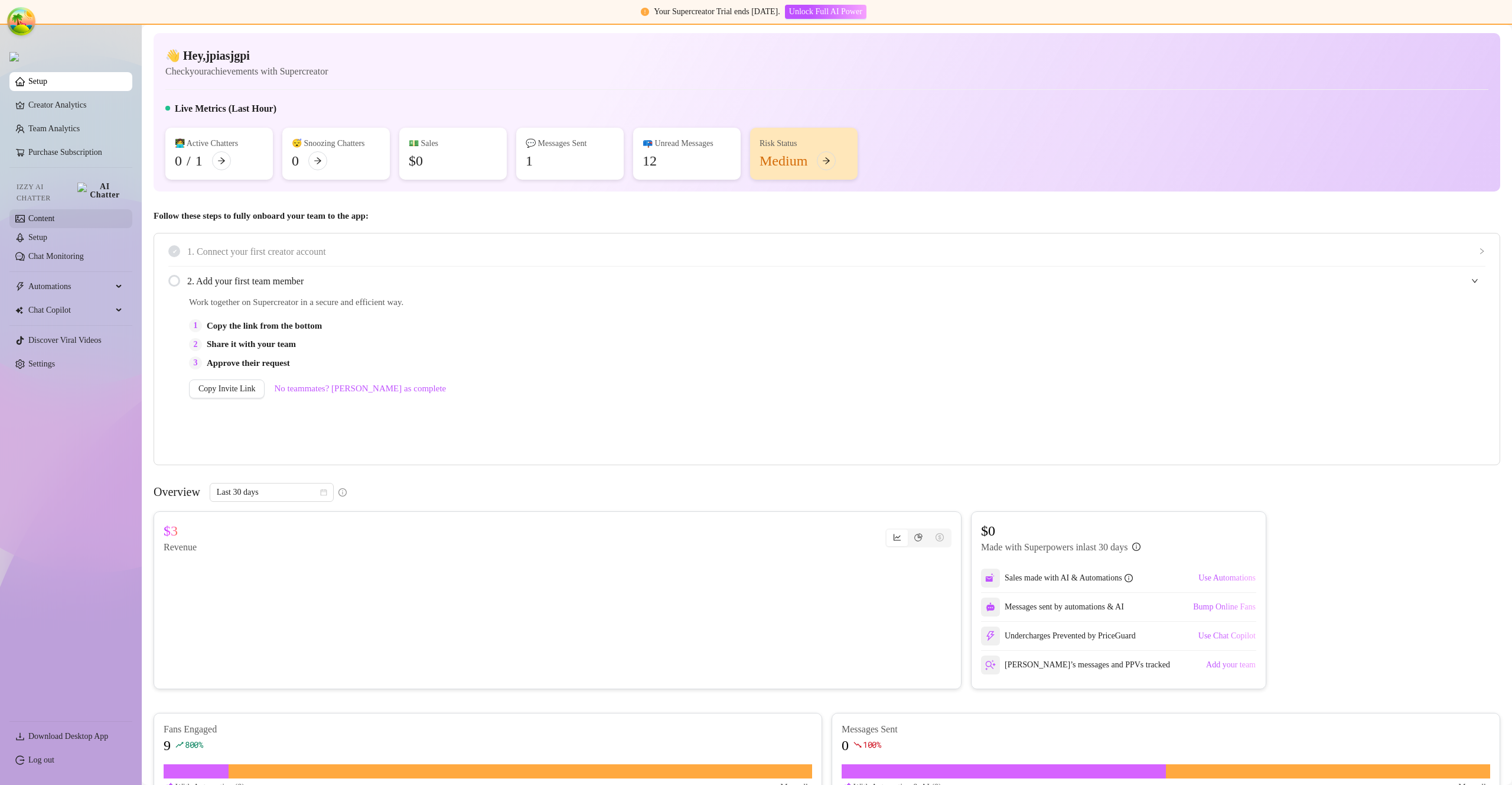
click at [54, 214] on link "Content" at bounding box center [41, 218] width 26 height 9
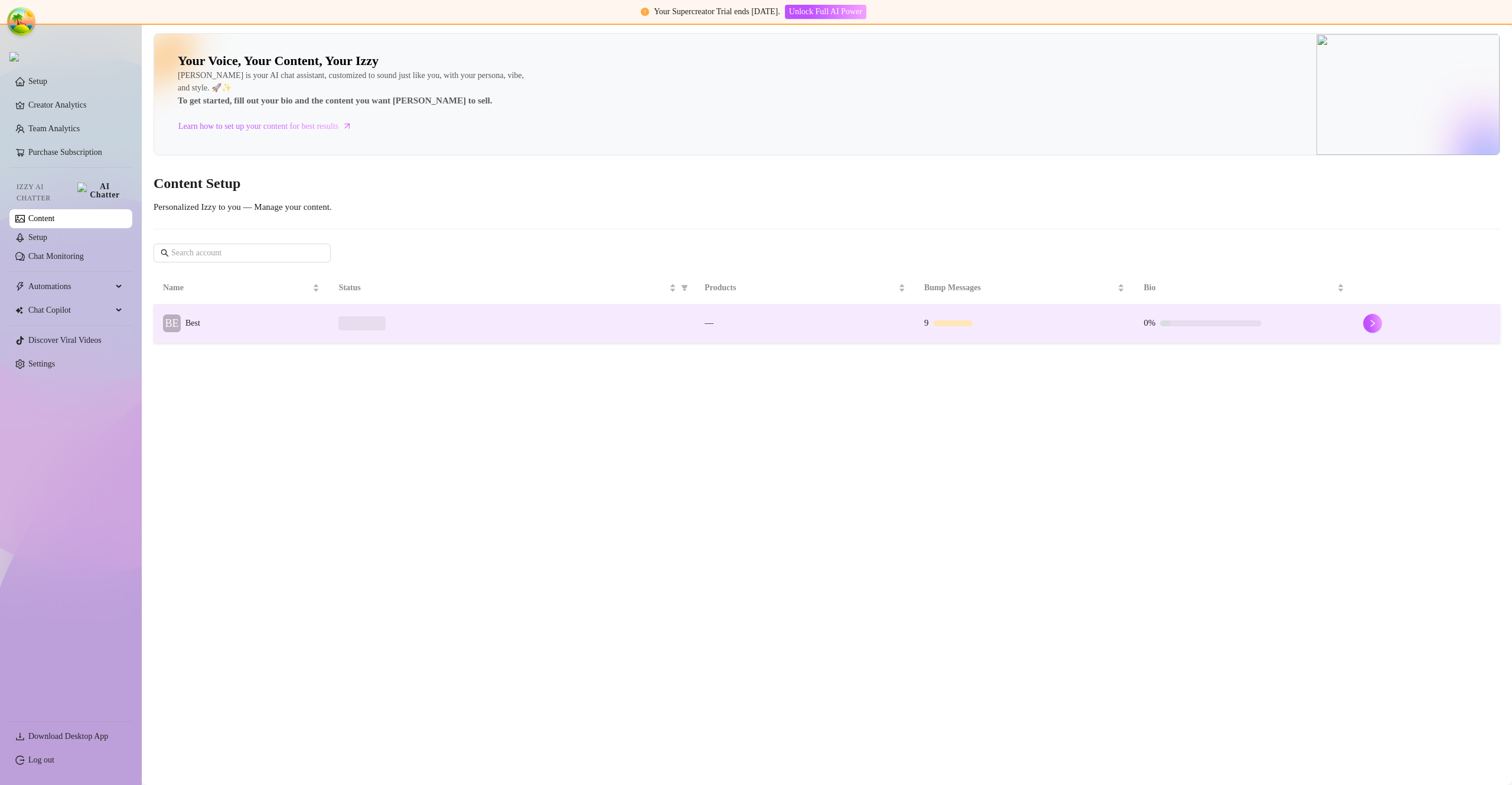
click at [219, 331] on td "BE Best" at bounding box center [241, 323] width 175 height 39
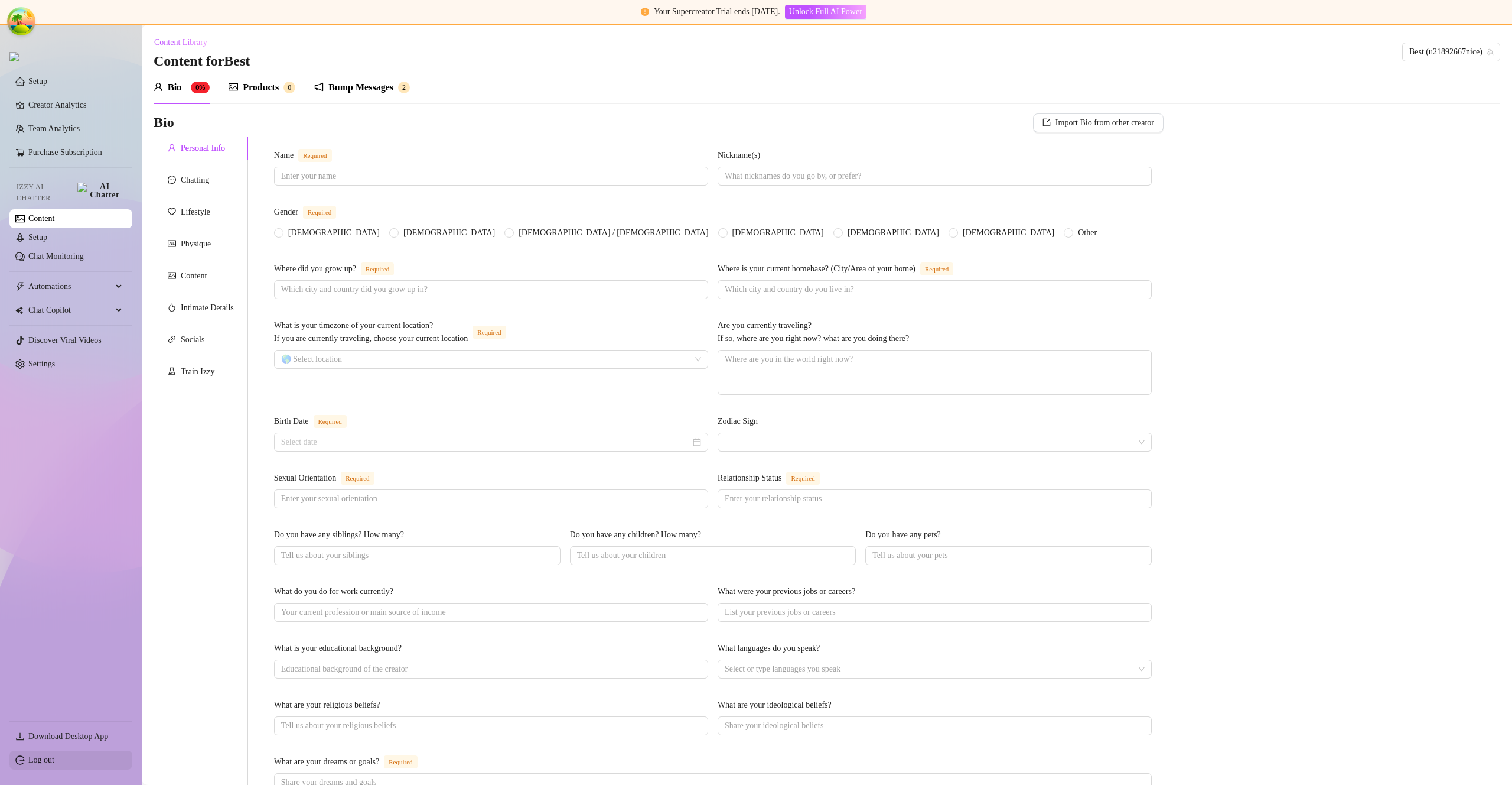
click at [40, 761] on link "Log out" at bounding box center [41, 759] width 26 height 9
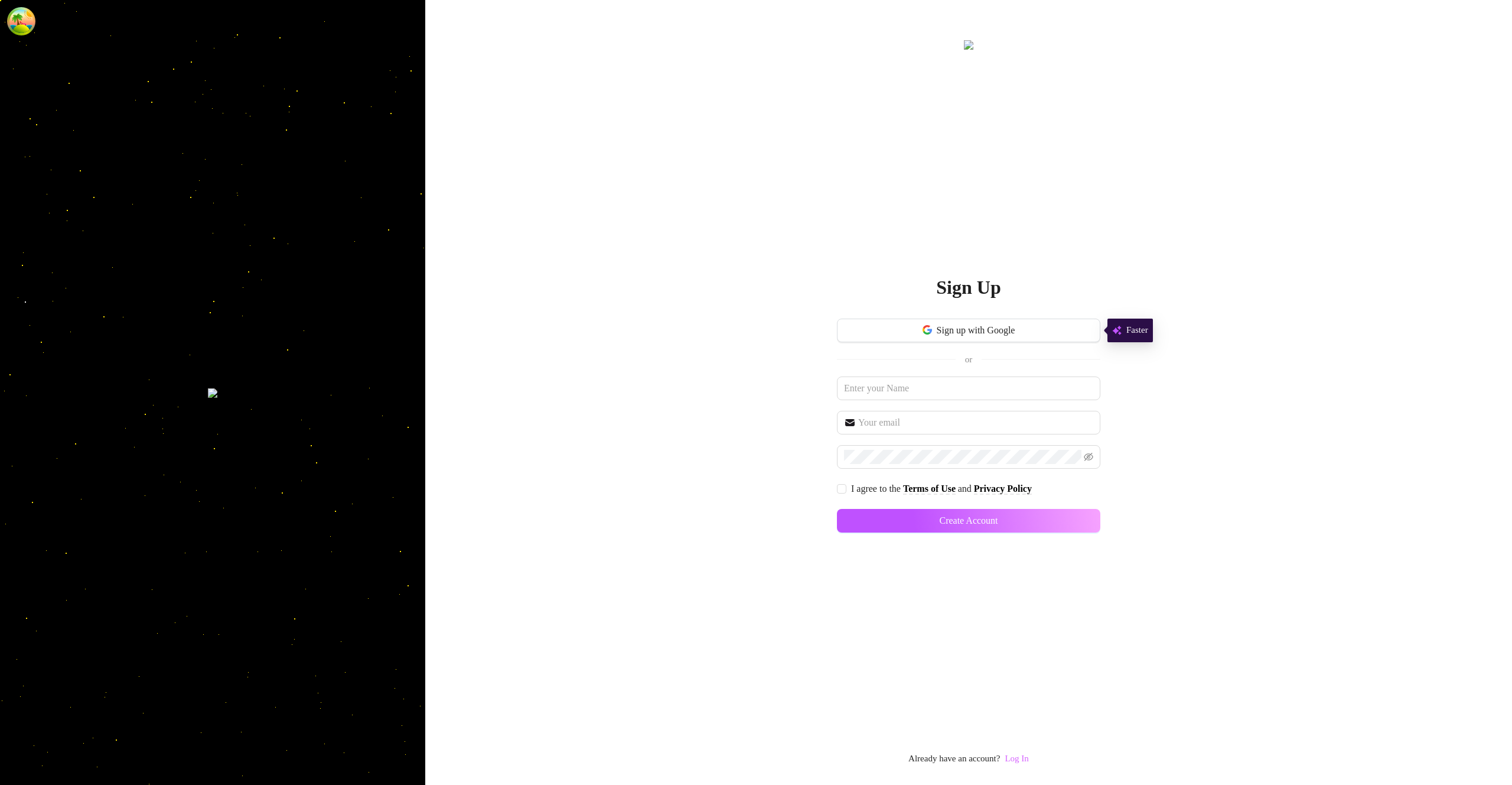
click at [1023, 754] on link "Log In" at bounding box center [1016, 758] width 24 height 9
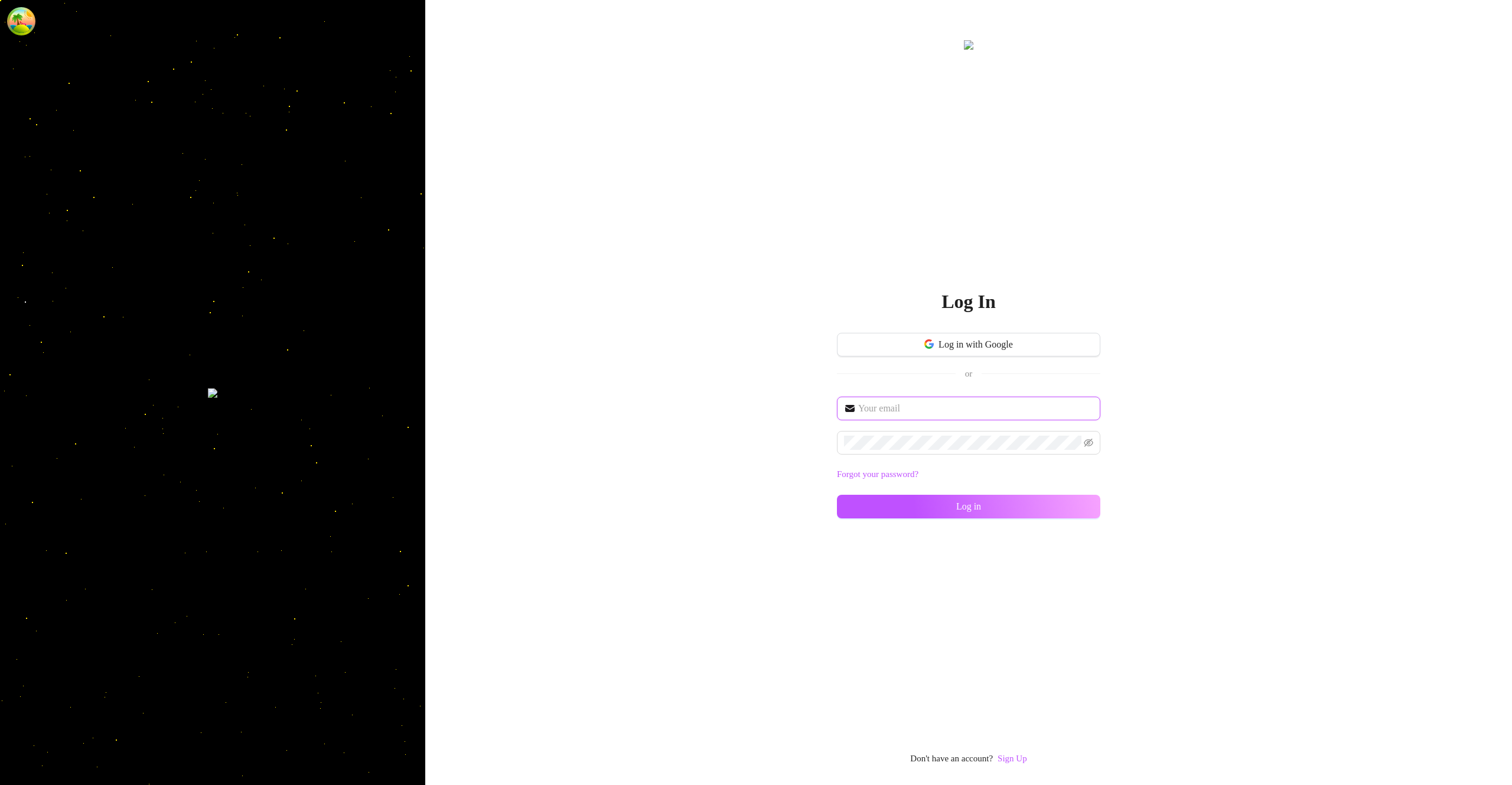
click at [927, 404] on input "text" at bounding box center [976, 409] width 235 height 14
type input "im@supercreator.app"
click at [1074, 511] on button "Log in" at bounding box center [968, 506] width 263 height 24
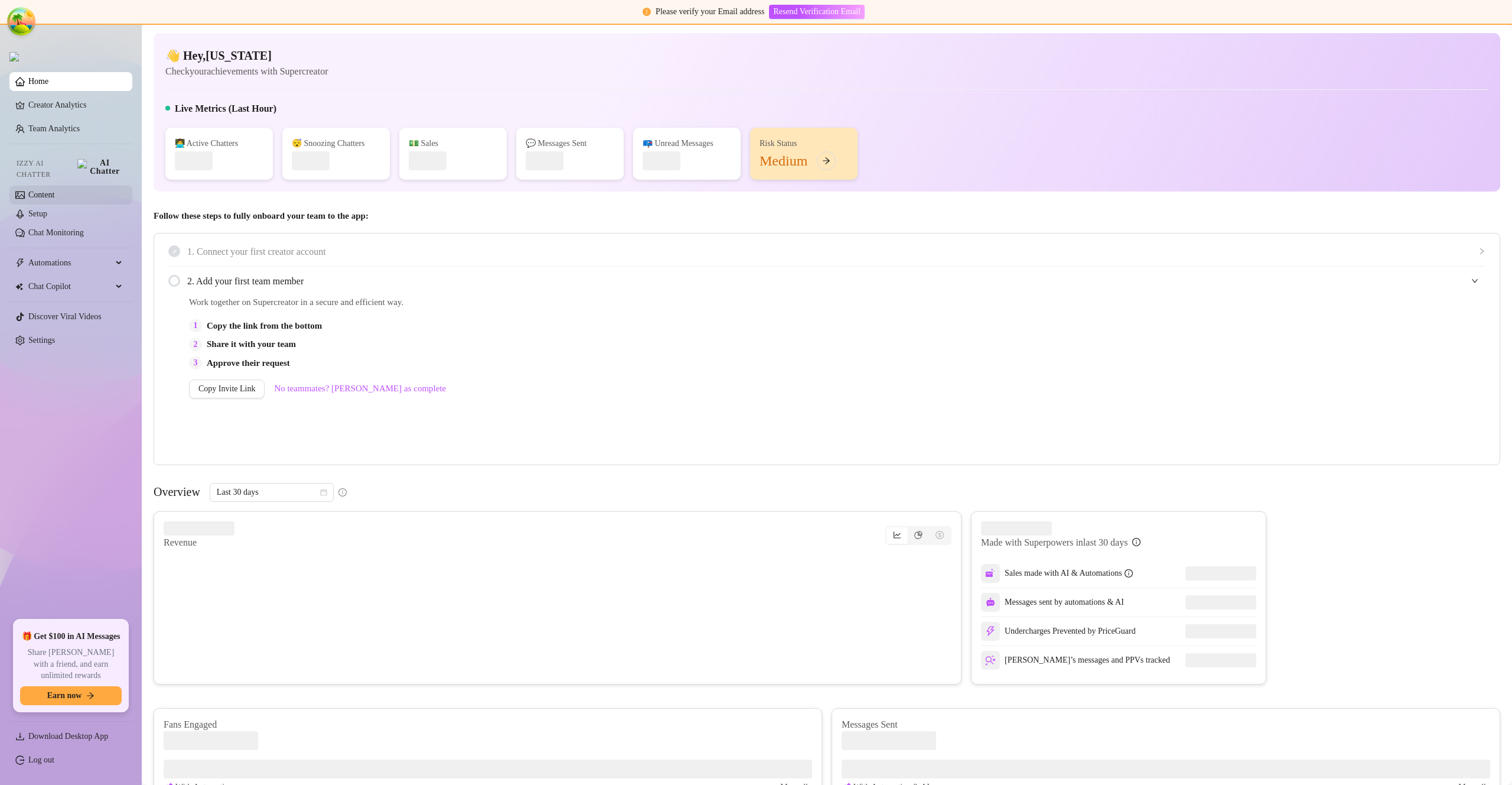
click at [54, 190] on link "Content" at bounding box center [41, 195] width 26 height 9
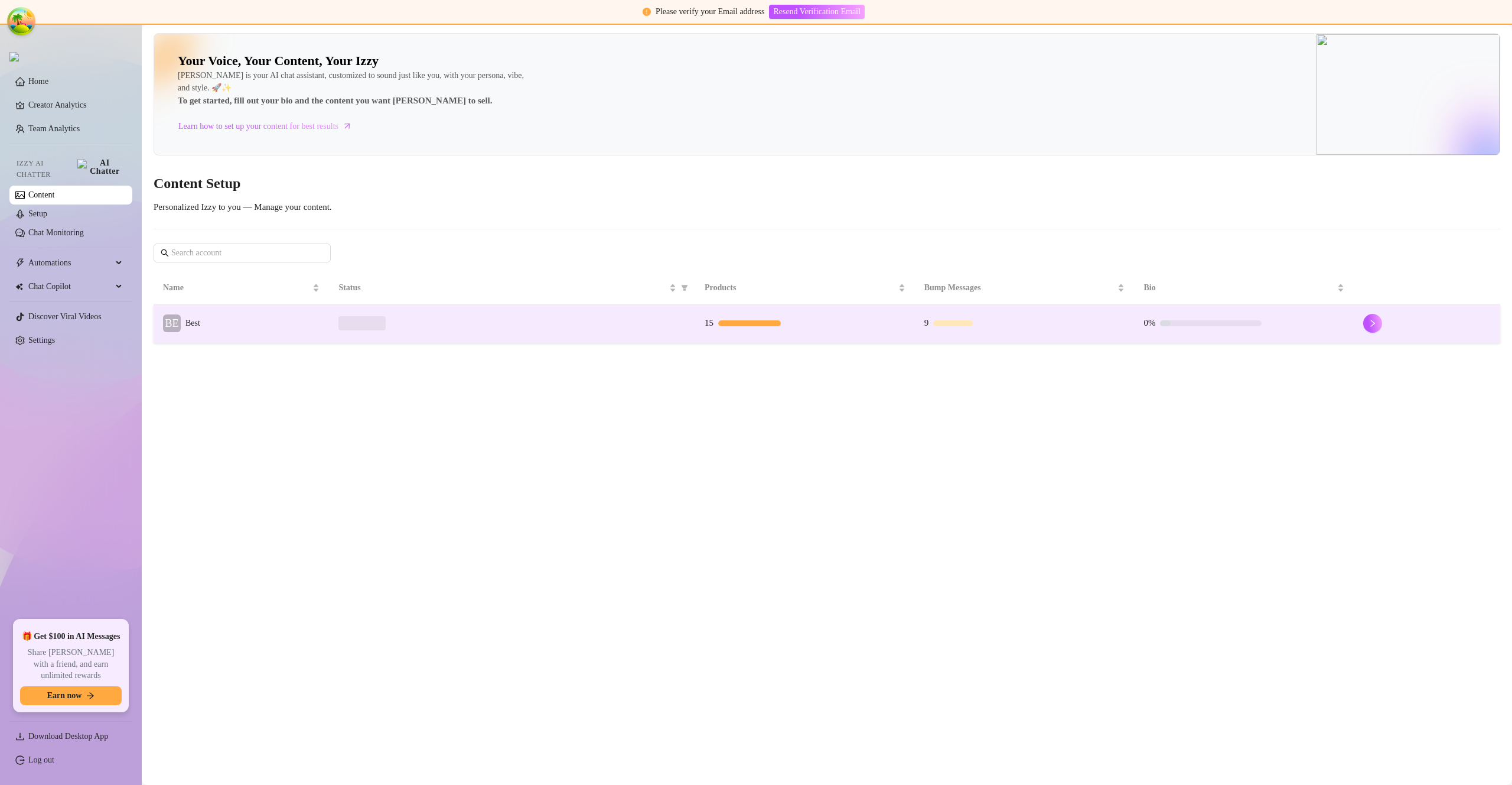
click at [278, 309] on td "BE Best" at bounding box center [241, 323] width 175 height 39
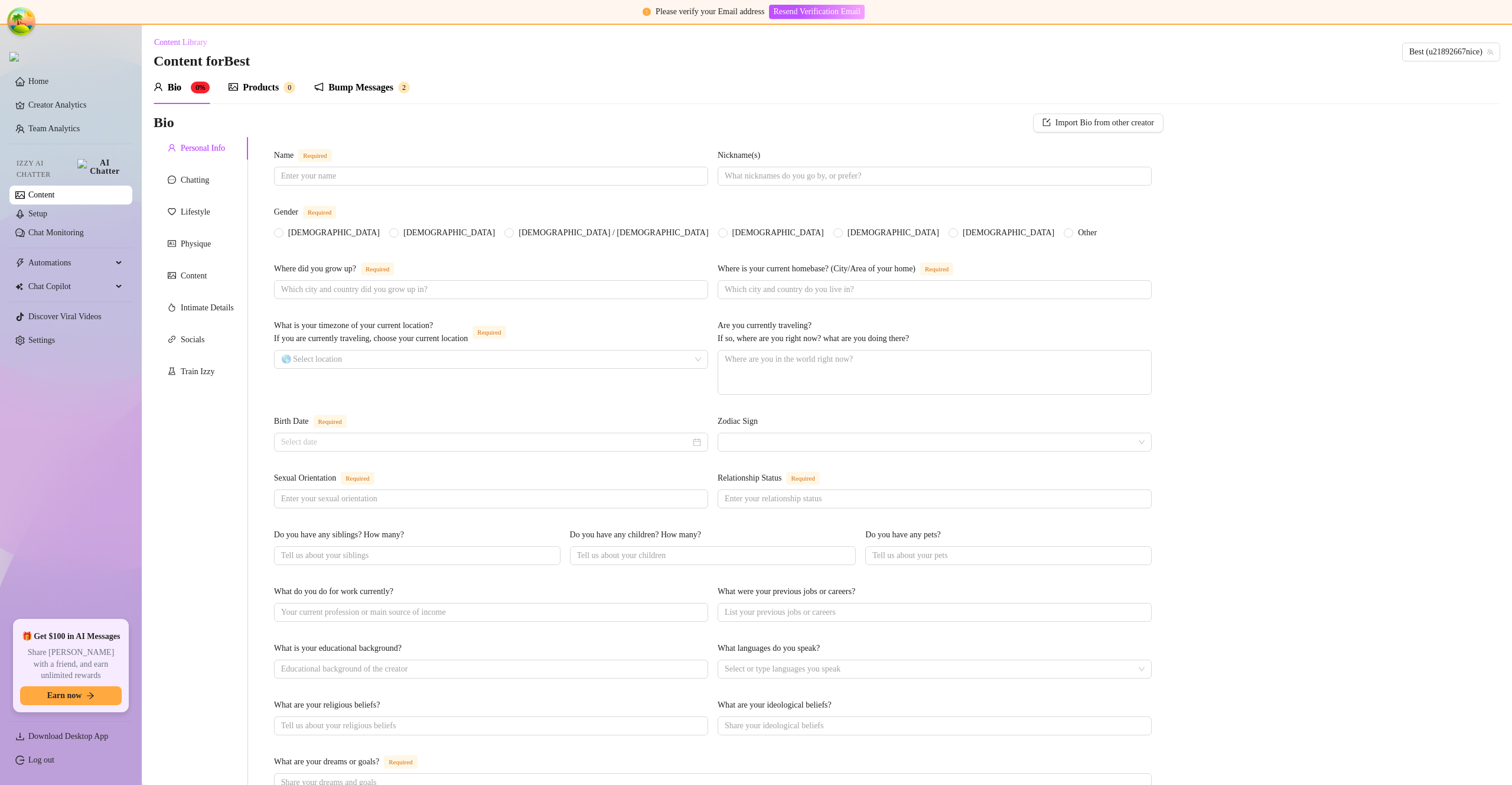
click at [272, 80] on div "Products" at bounding box center [260, 87] width 36 height 14
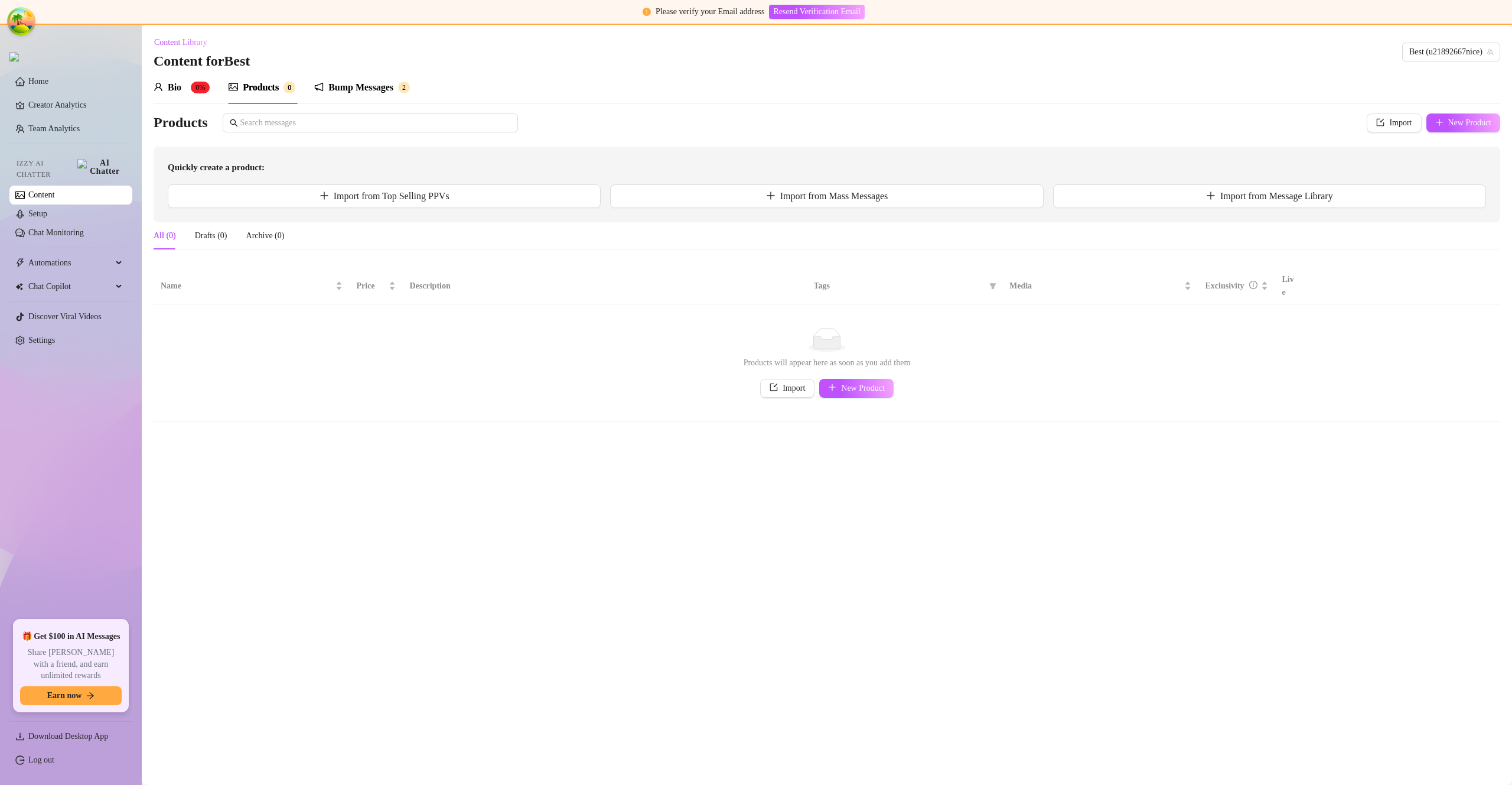
click at [177, 91] on div "Bio" at bounding box center [175, 87] width 14 height 14
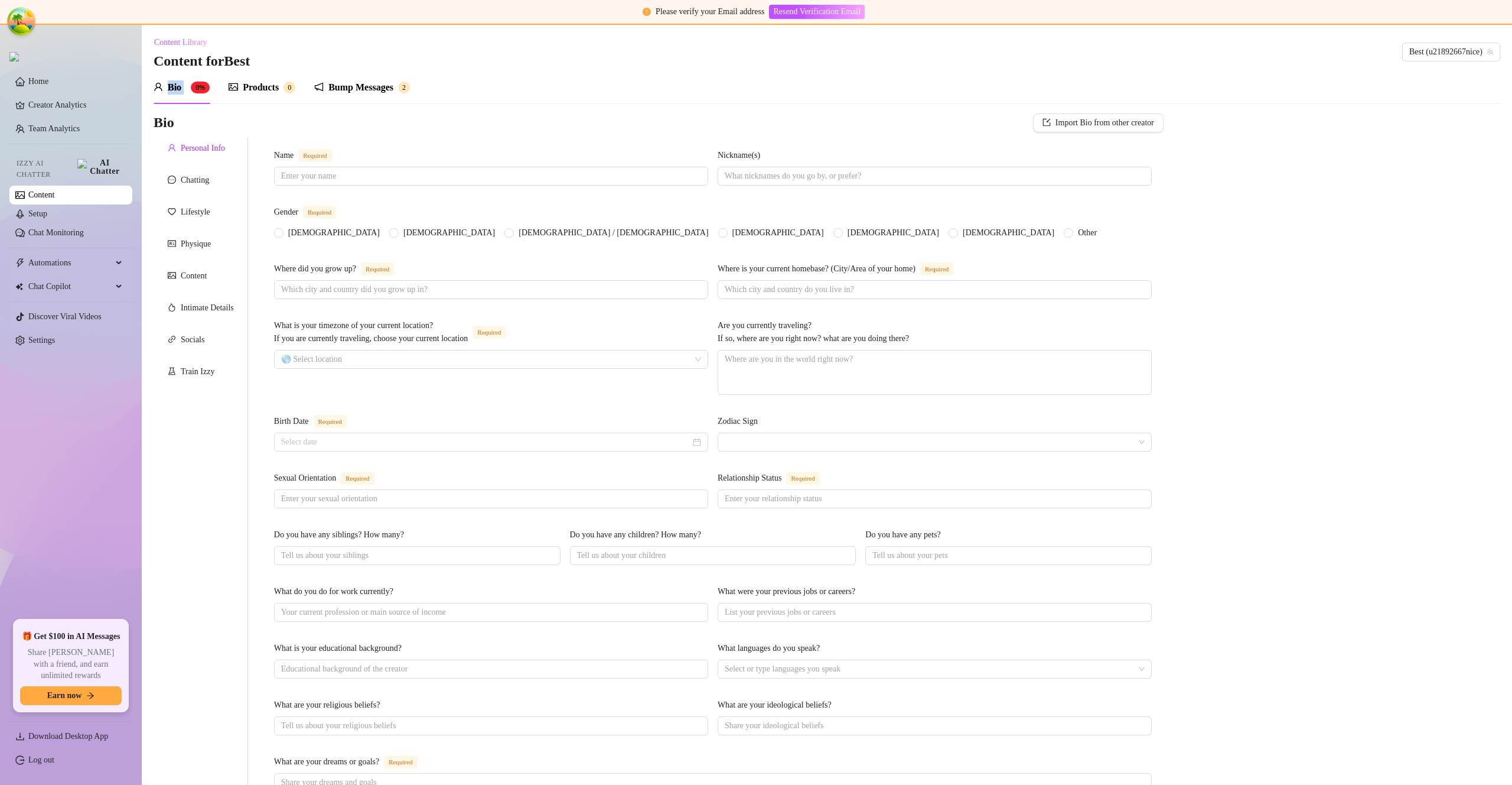
click at [177, 91] on div "Bio" at bounding box center [175, 87] width 14 height 14
click at [54, 190] on link "Content" at bounding box center [41, 195] width 26 height 9
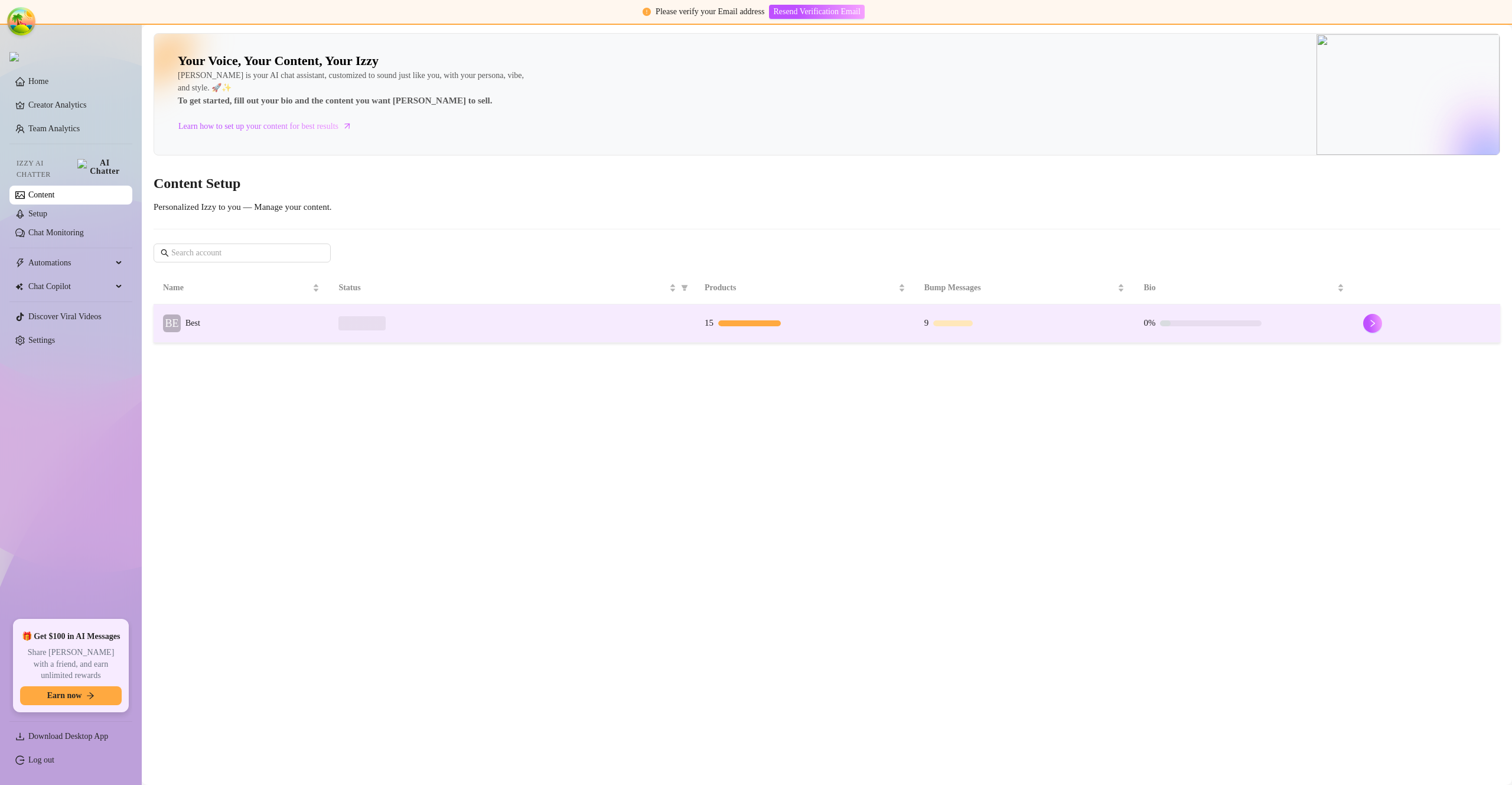
click at [594, 328] on div at bounding box center [512, 323] width 348 height 14
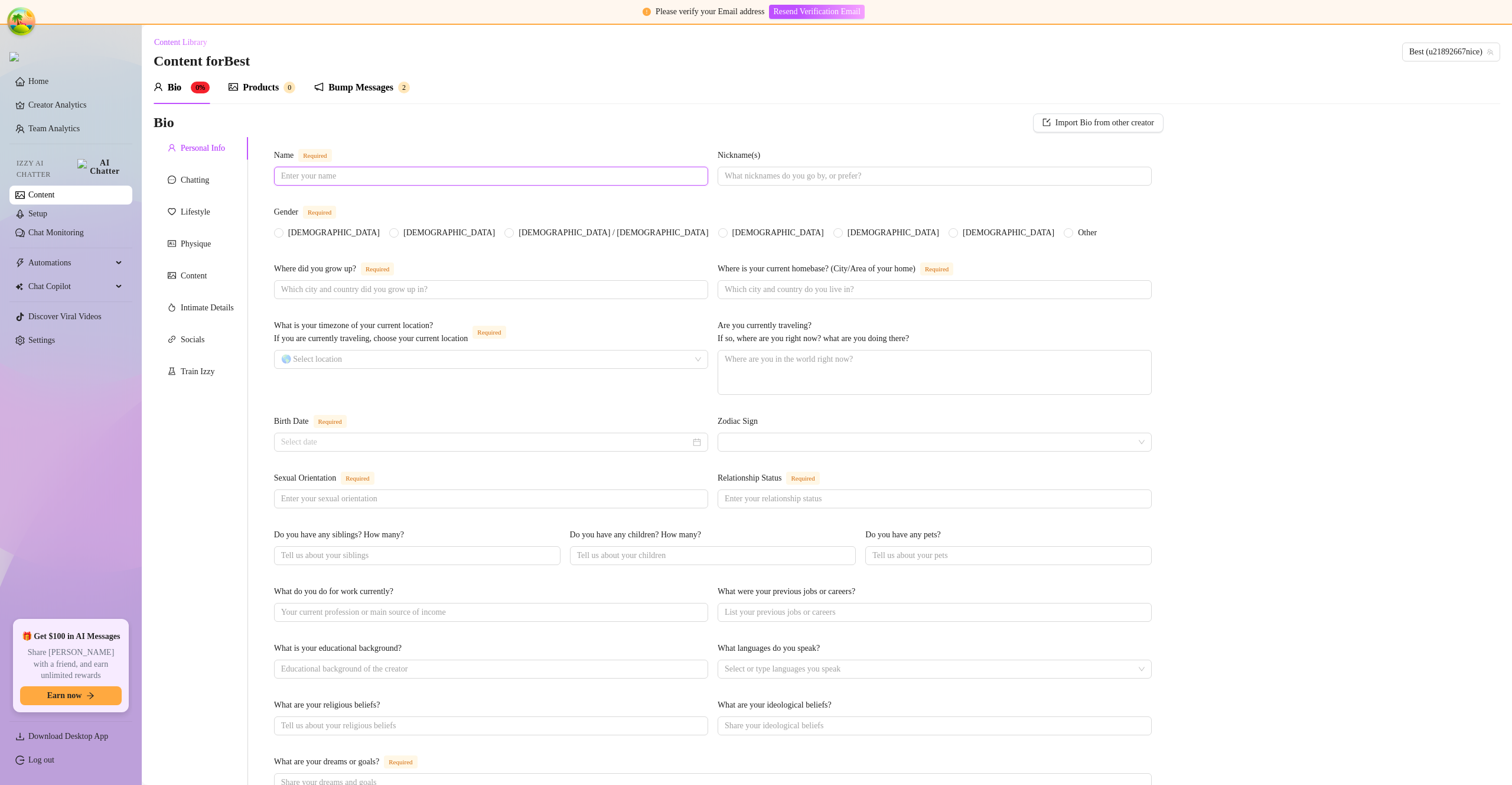
click at [463, 170] on input "Name Required" at bounding box center [490, 176] width 418 height 13
click at [792, 172] on input "Nickname(s)" at bounding box center [933, 176] width 418 height 13
click at [453, 280] on div "Where did you grow up? Required" at bounding box center [491, 271] width 434 height 18
click at [443, 286] on span at bounding box center [491, 289] width 434 height 19
click at [273, 92] on div "Products" at bounding box center [260, 87] width 36 height 14
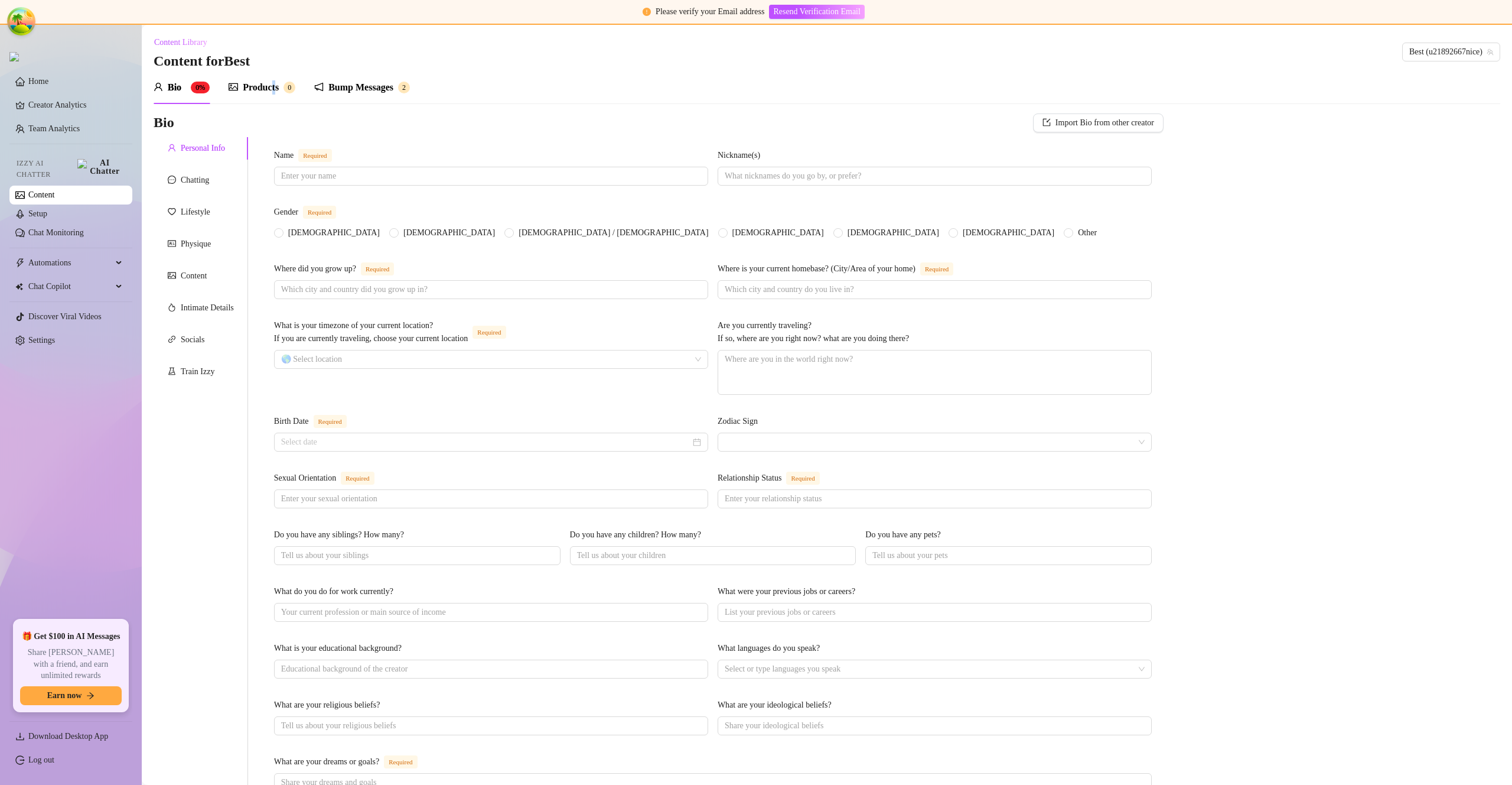
click at [273, 92] on div "Products" at bounding box center [260, 87] width 36 height 14
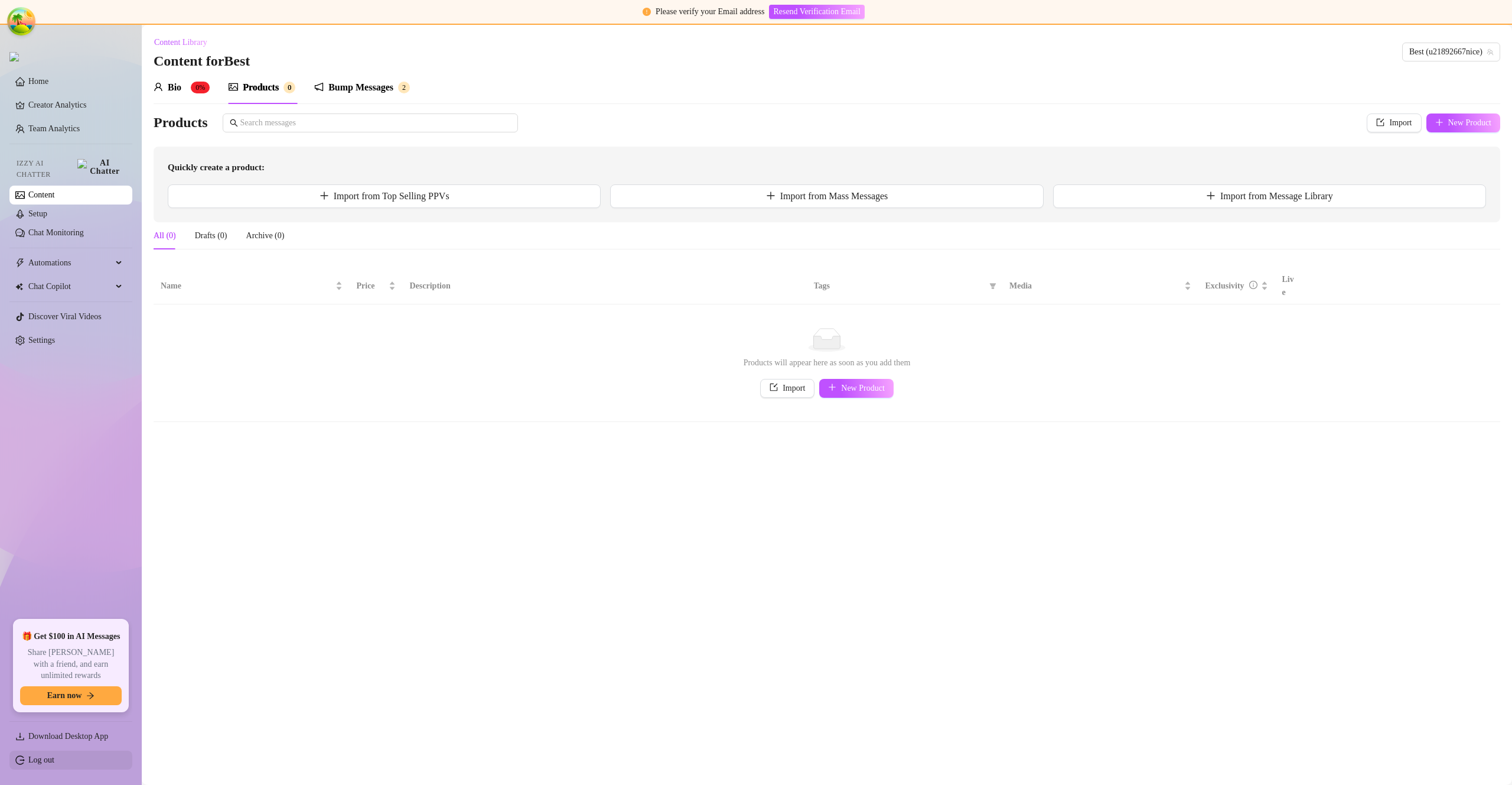
click at [41, 759] on link "Log out" at bounding box center [41, 759] width 26 height 9
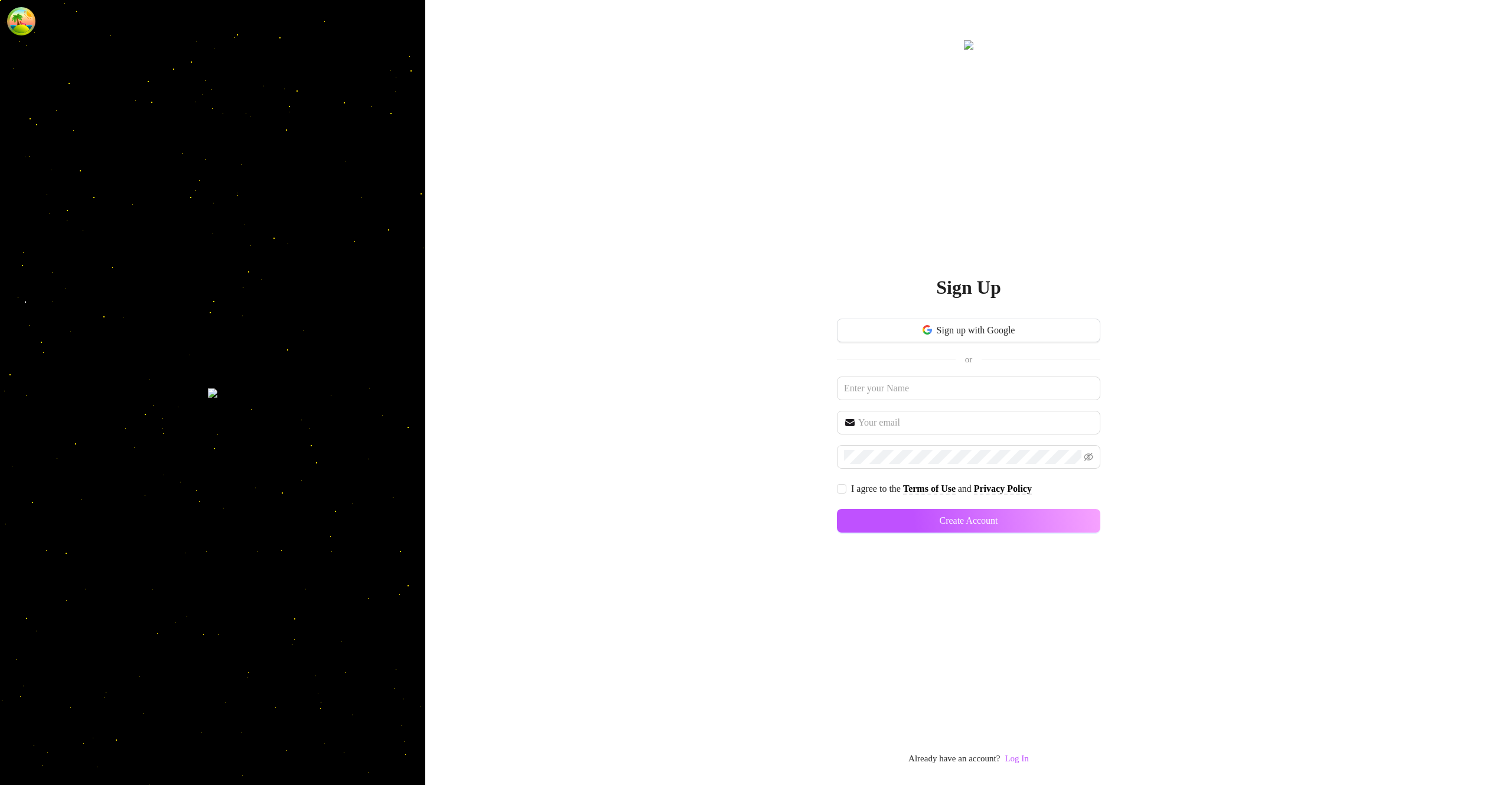
drag, startPoint x: 1015, startPoint y: 758, endPoint x: 1009, endPoint y: 741, distance: 18.0
click at [1015, 758] on link "Log In" at bounding box center [1016, 758] width 24 height 9
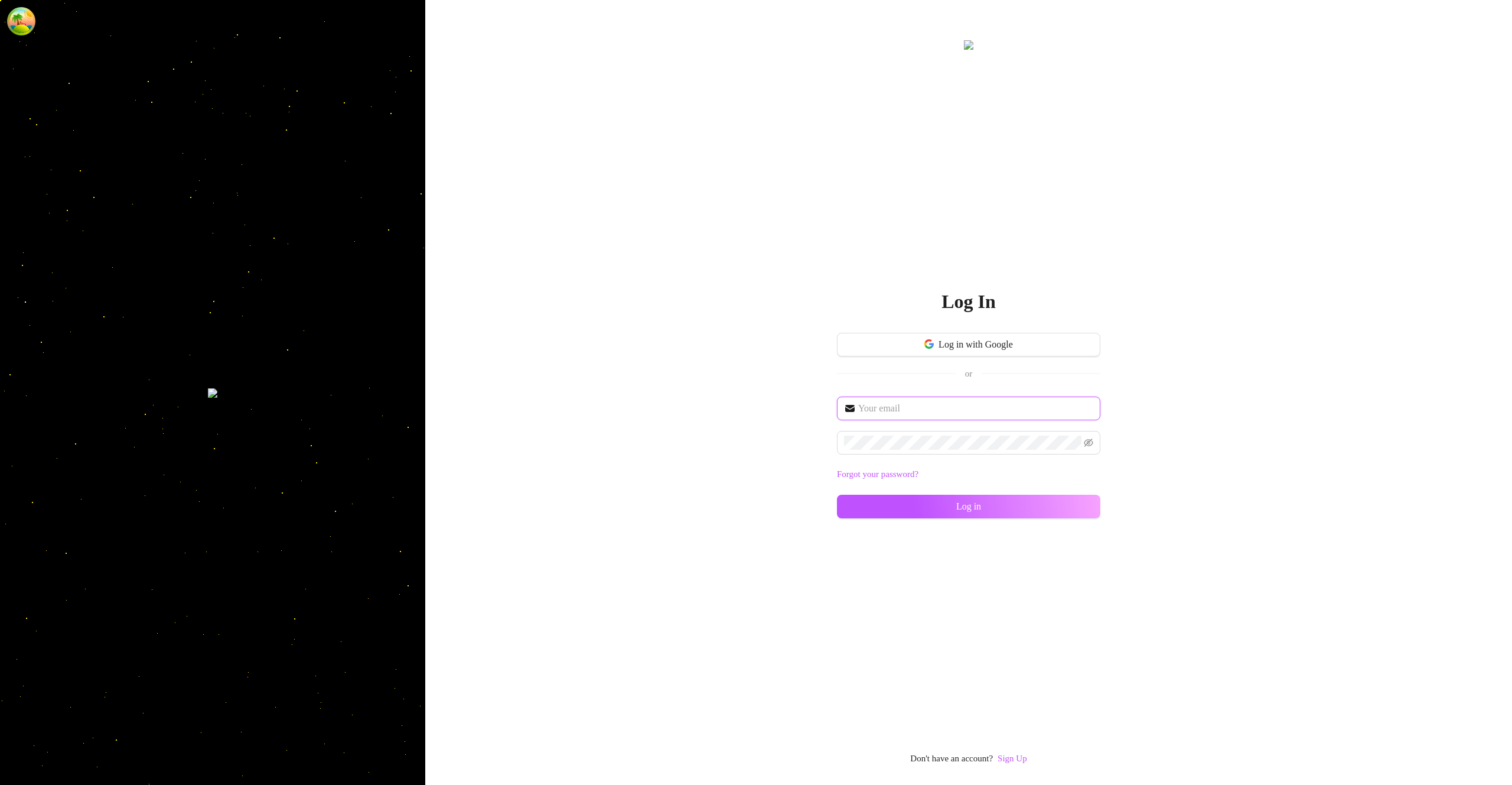
click at [918, 402] on input "text" at bounding box center [976, 409] width 235 height 14
type input "im@supercreator.app"
click at [1076, 505] on button "Log in" at bounding box center [968, 506] width 263 height 24
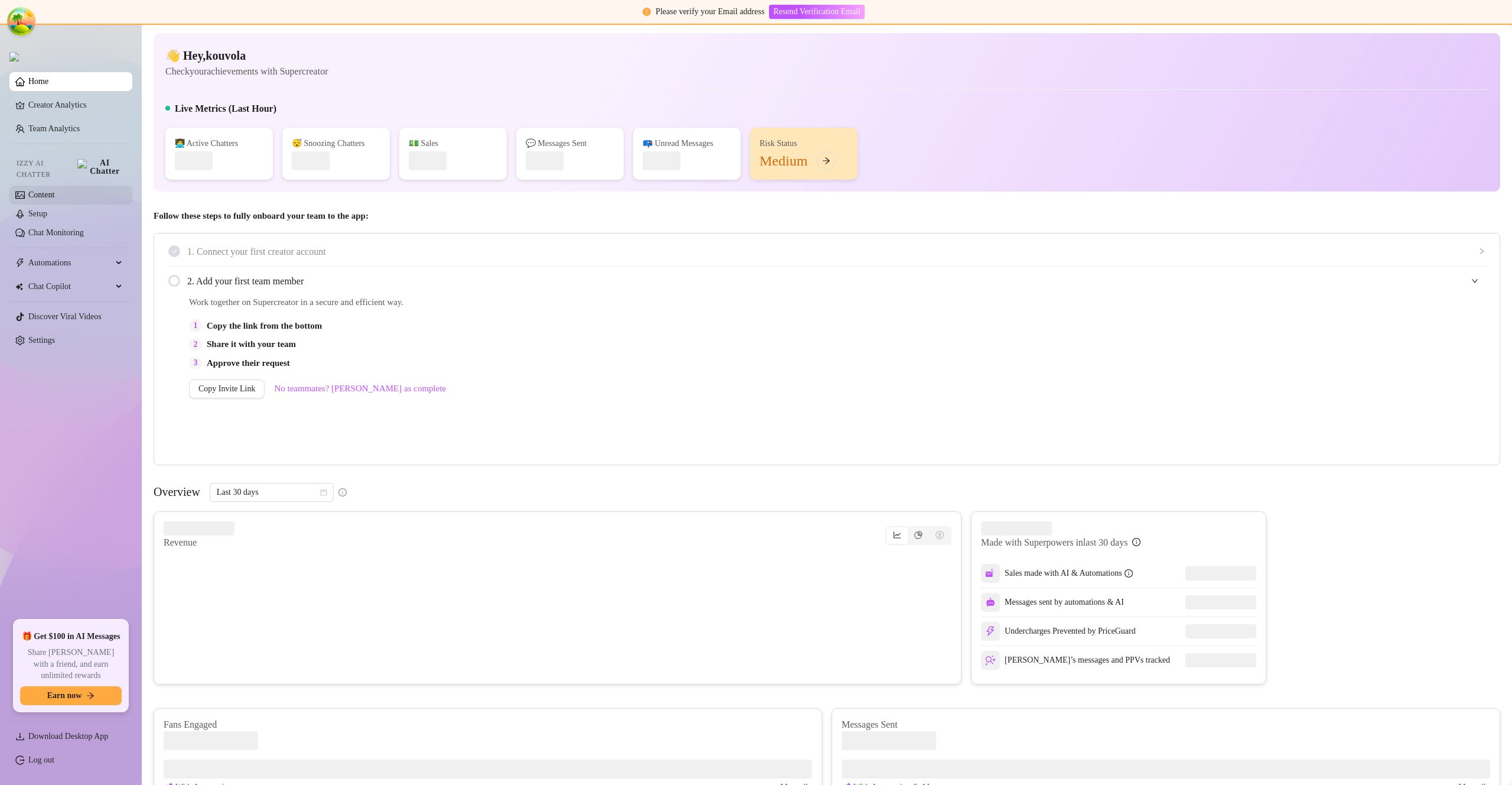
click at [54, 190] on link "Content" at bounding box center [41, 195] width 26 height 9
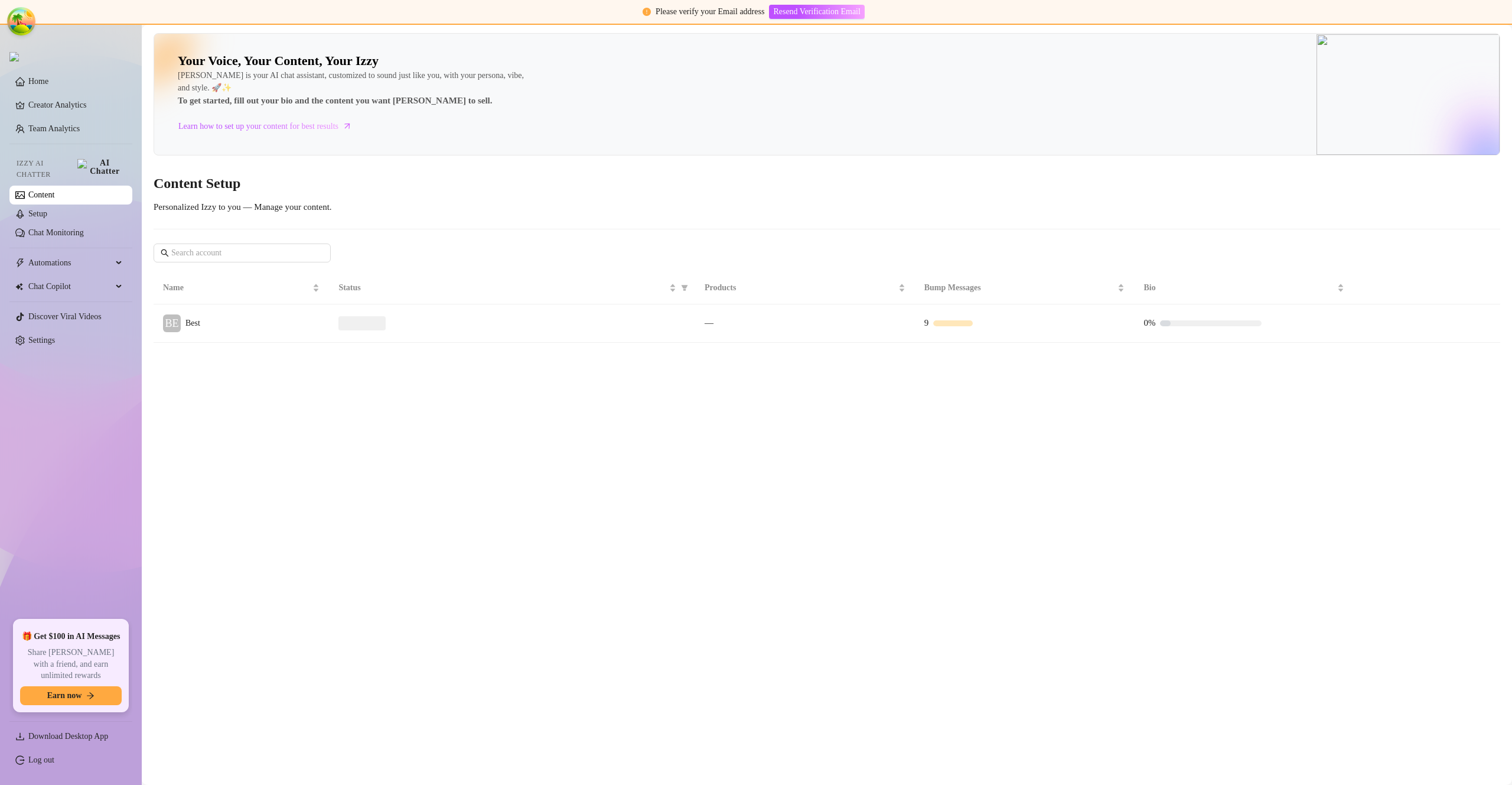
click at [269, 325] on td "BE Best" at bounding box center [241, 323] width 175 height 39
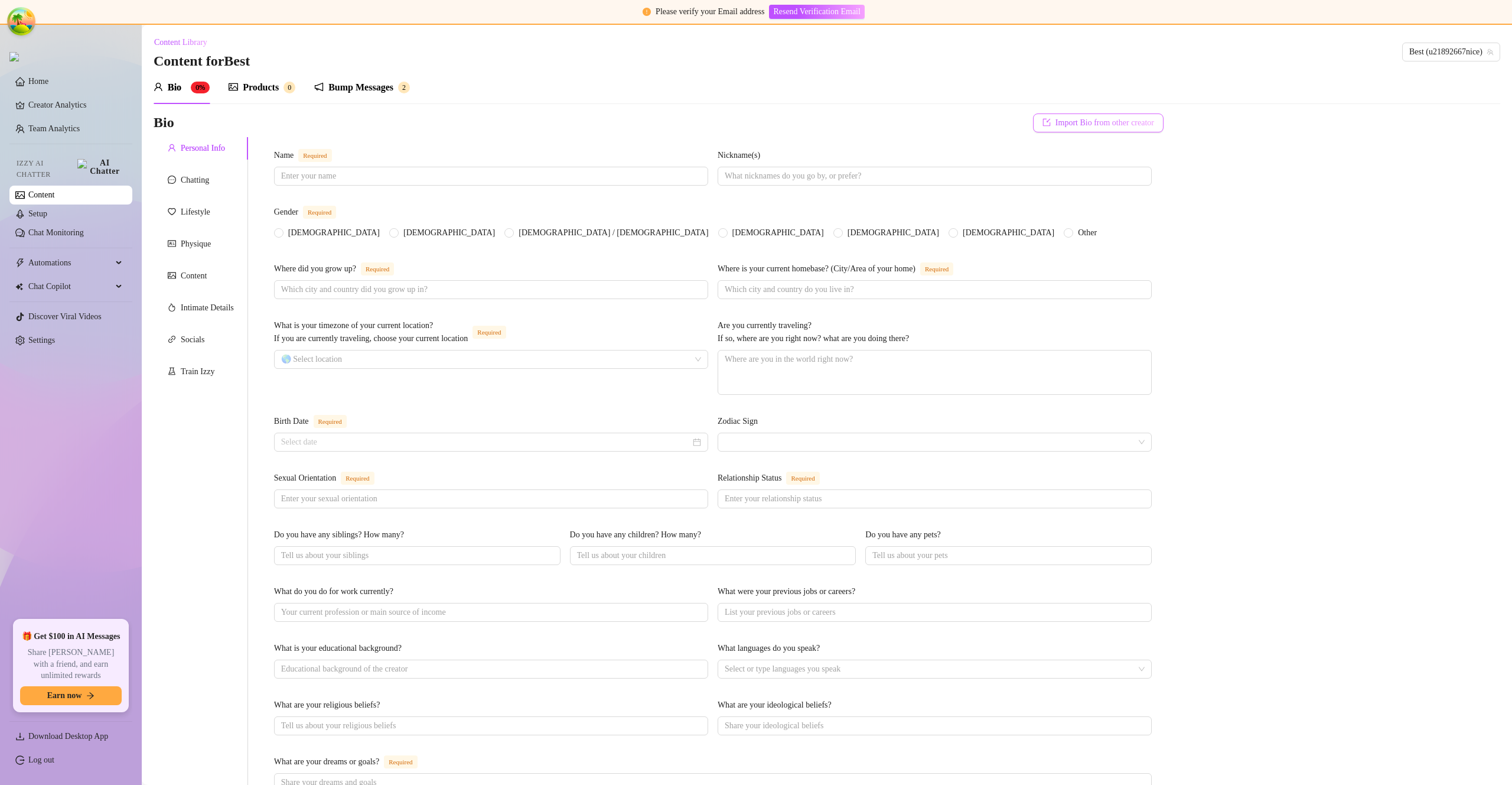
click at [1094, 127] on button "Import Bio from other creator" at bounding box center [1098, 123] width 131 height 19
click at [1087, 142] on div "Select Creator Import" at bounding box center [1086, 165] width 132 height 52
click at [1087, 147] on input "search" at bounding box center [1081, 156] width 93 height 18
click at [1204, 146] on div "Bio Import Bio from other creator Personal Info Chatting Lifestyle Physique Con…" at bounding box center [827, 625] width 1347 height 1023
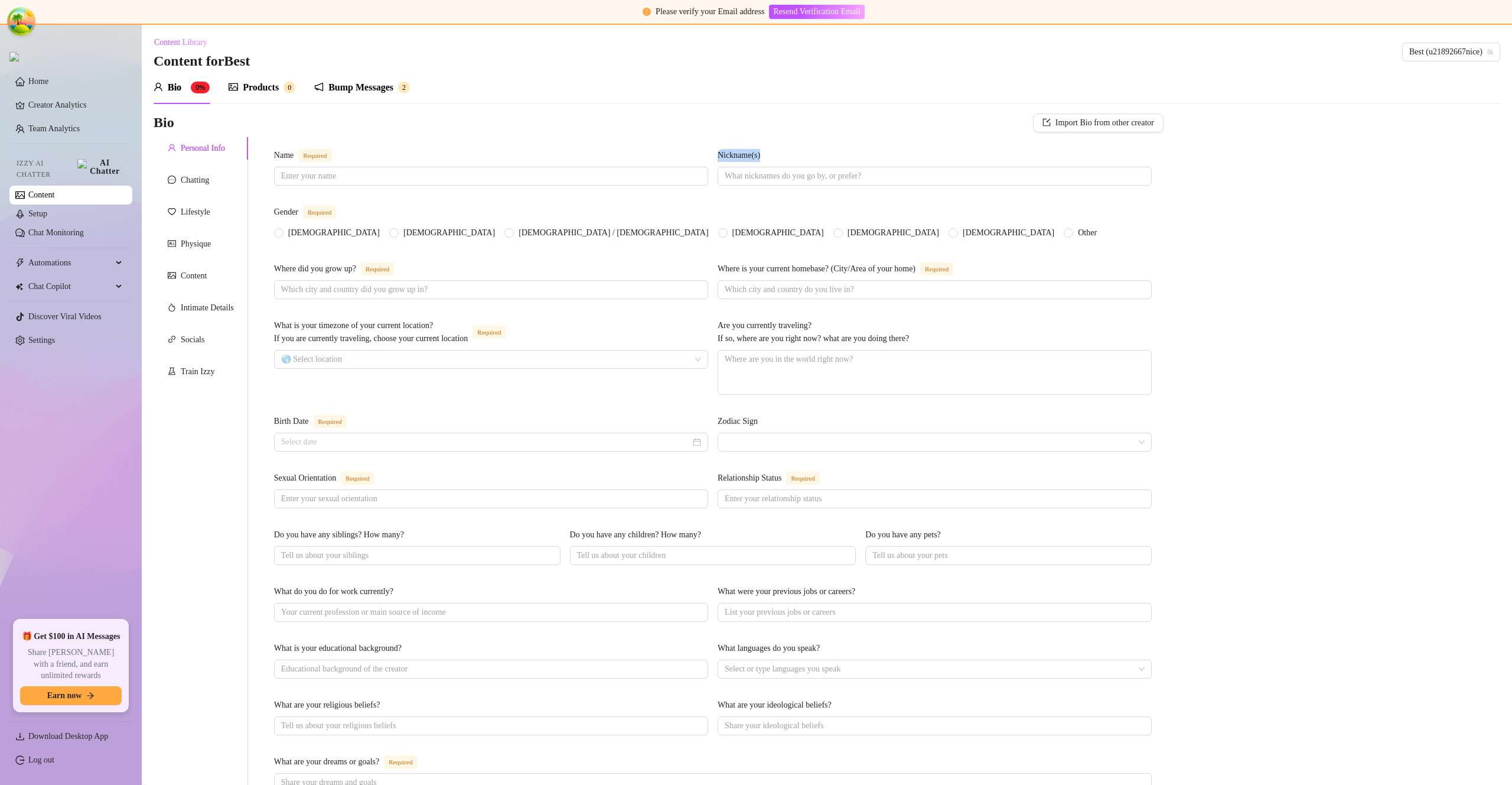
click at [1204, 146] on div "Bio Import Bio from other creator Personal Info Chatting Lifestyle Physique Con…" at bounding box center [827, 625] width 1347 height 1023
click at [1083, 124] on span "Import Bio from other creator" at bounding box center [1105, 122] width 99 height 9
click at [1084, 144] on div "Select Creator Import" at bounding box center [1086, 165] width 132 height 52
click at [1084, 150] on input "search" at bounding box center [1081, 156] width 93 height 18
click at [1073, 192] on div "Sav ( savsvania )" at bounding box center [1086, 200] width 114 height 20
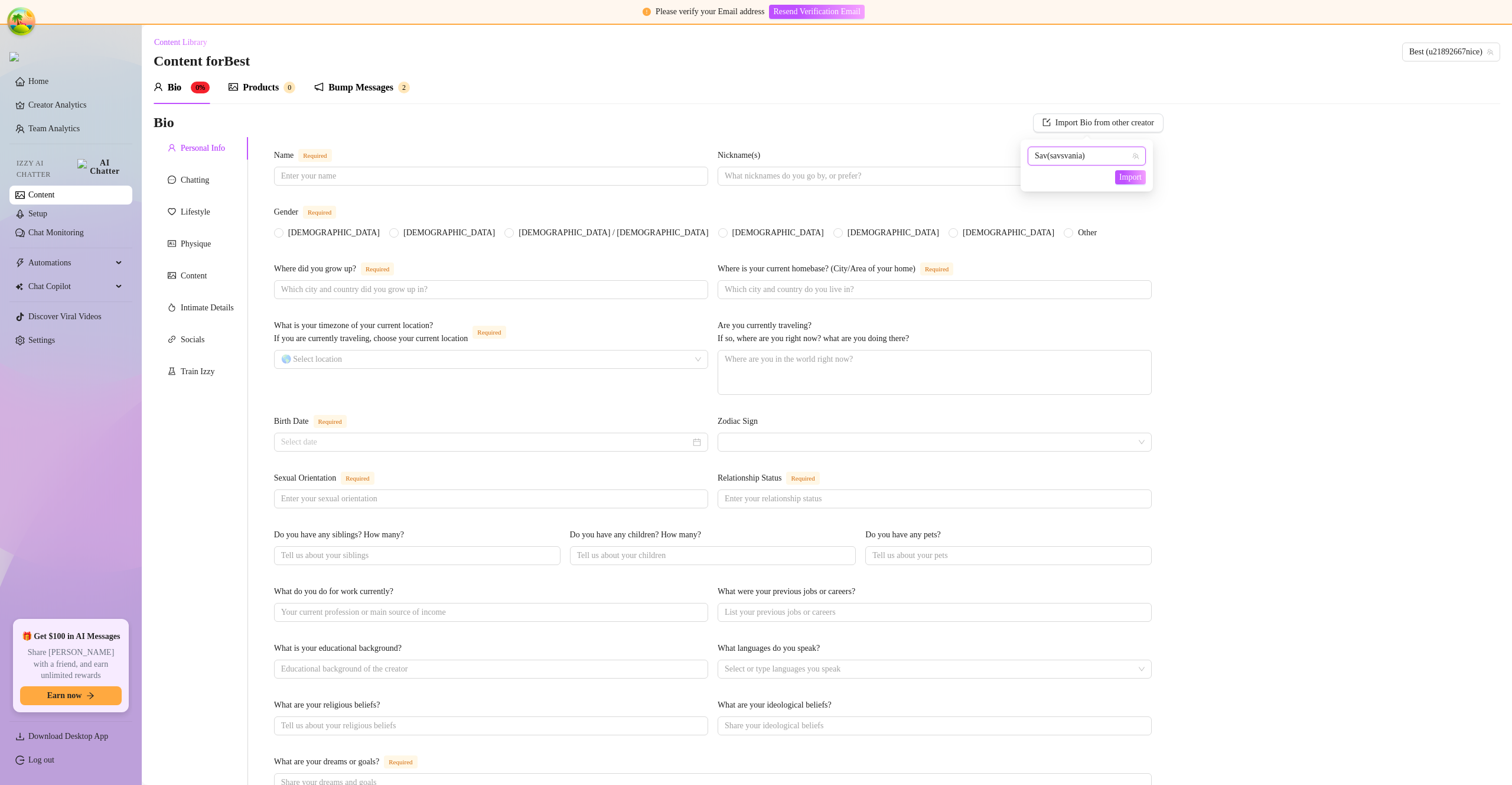
click at [54, 190] on link "Content" at bounding box center [41, 195] width 26 height 9
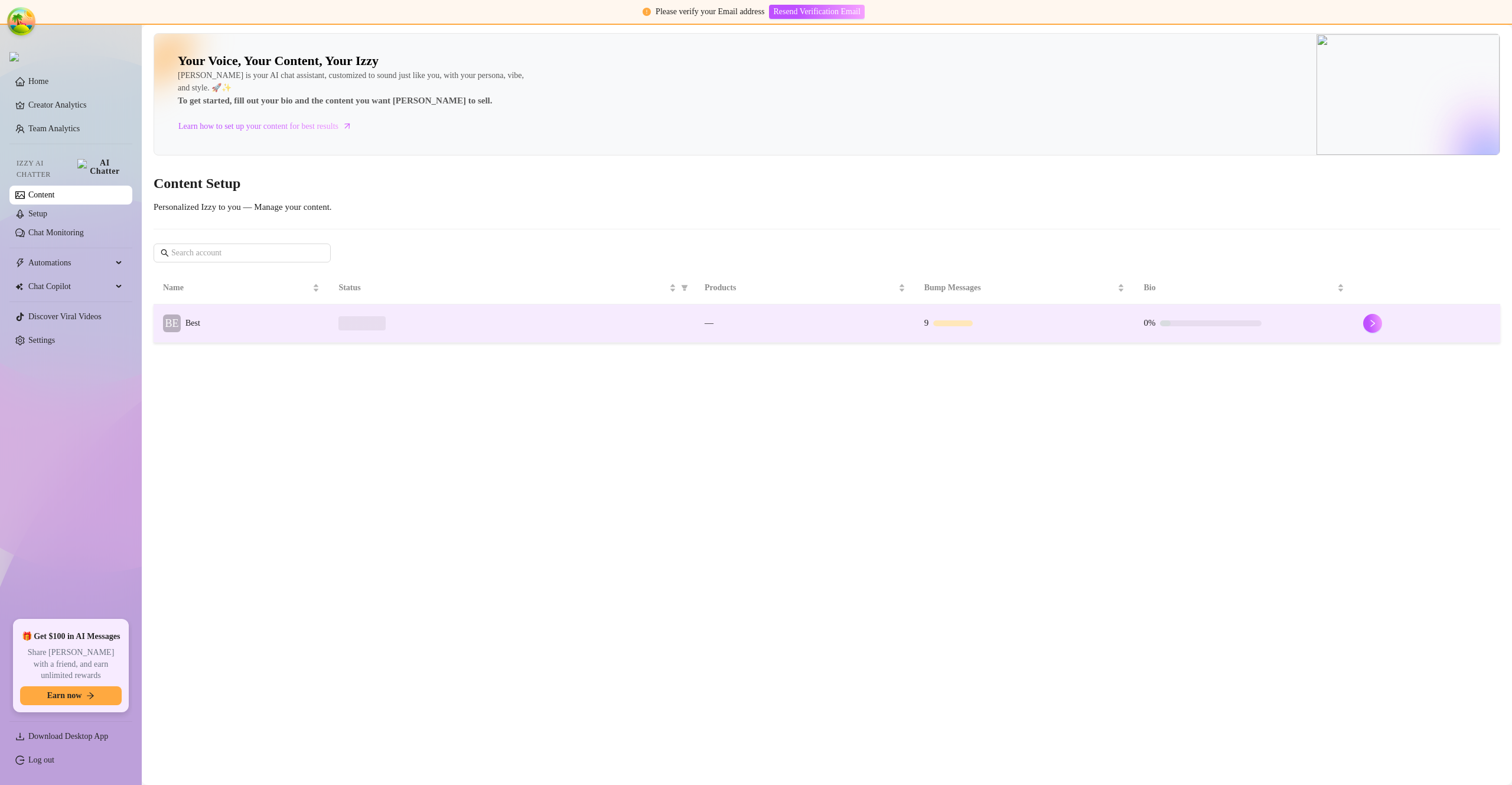
click at [237, 328] on td "BE Best" at bounding box center [241, 323] width 175 height 39
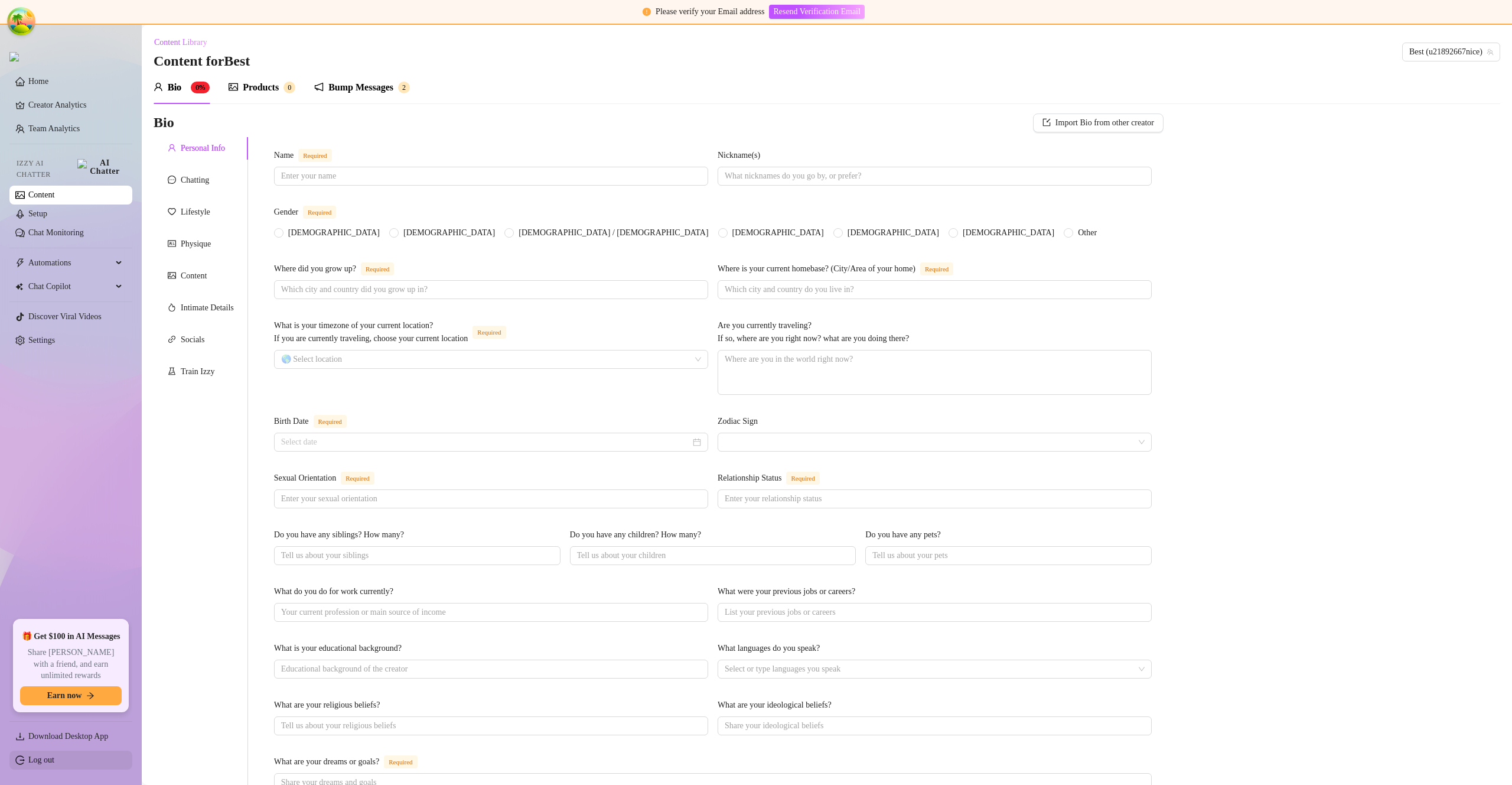
click at [54, 764] on link "Log out" at bounding box center [41, 759] width 26 height 9
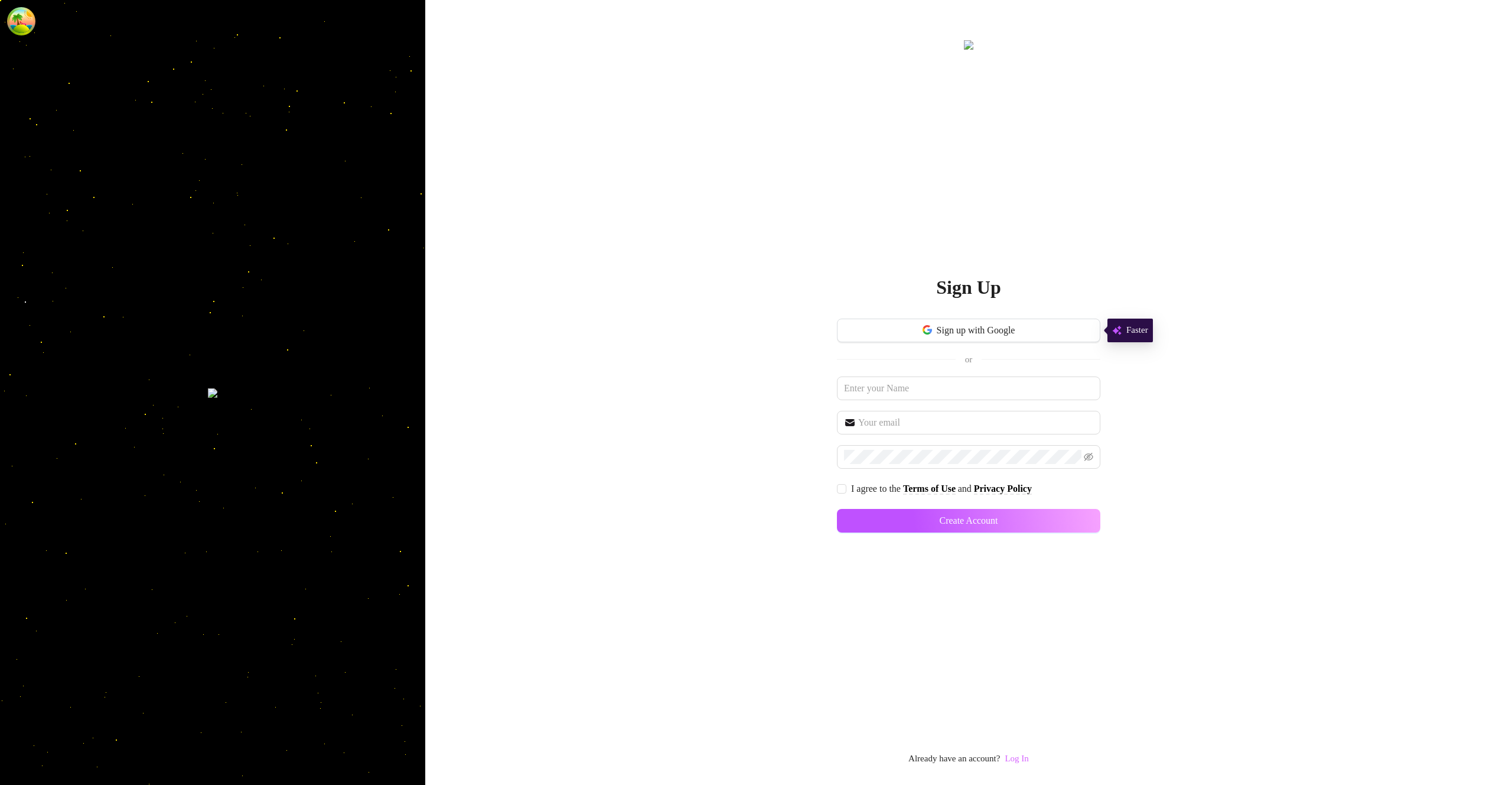
click at [1026, 762] on link "Log In" at bounding box center [1016, 758] width 24 height 9
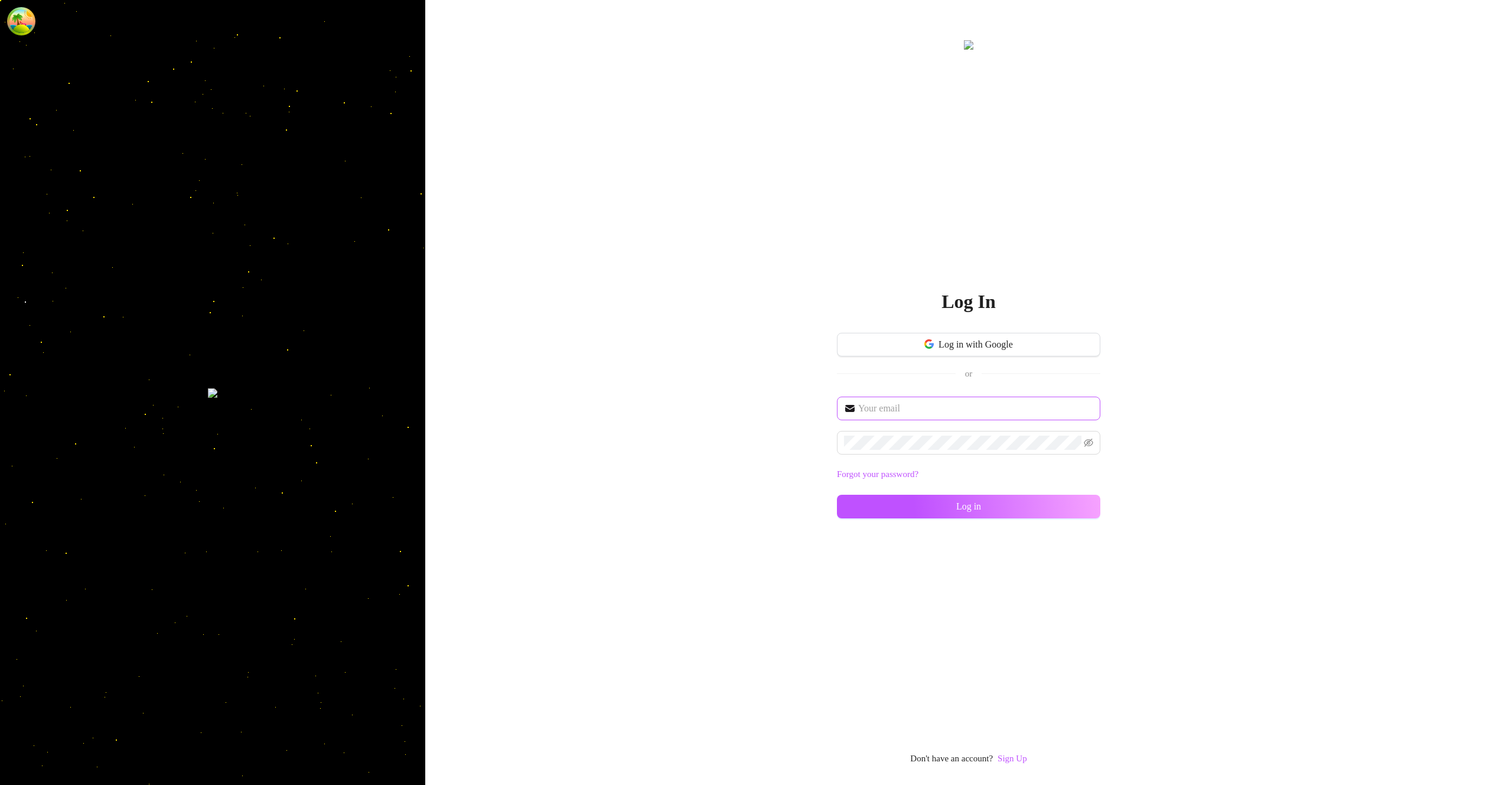
click at [958, 400] on span at bounding box center [968, 408] width 263 height 24
click at [961, 406] on input "text" at bounding box center [976, 409] width 235 height 14
type input "im@supercreator.app"
click at [837, 494] on button "Log in" at bounding box center [968, 506] width 263 height 24
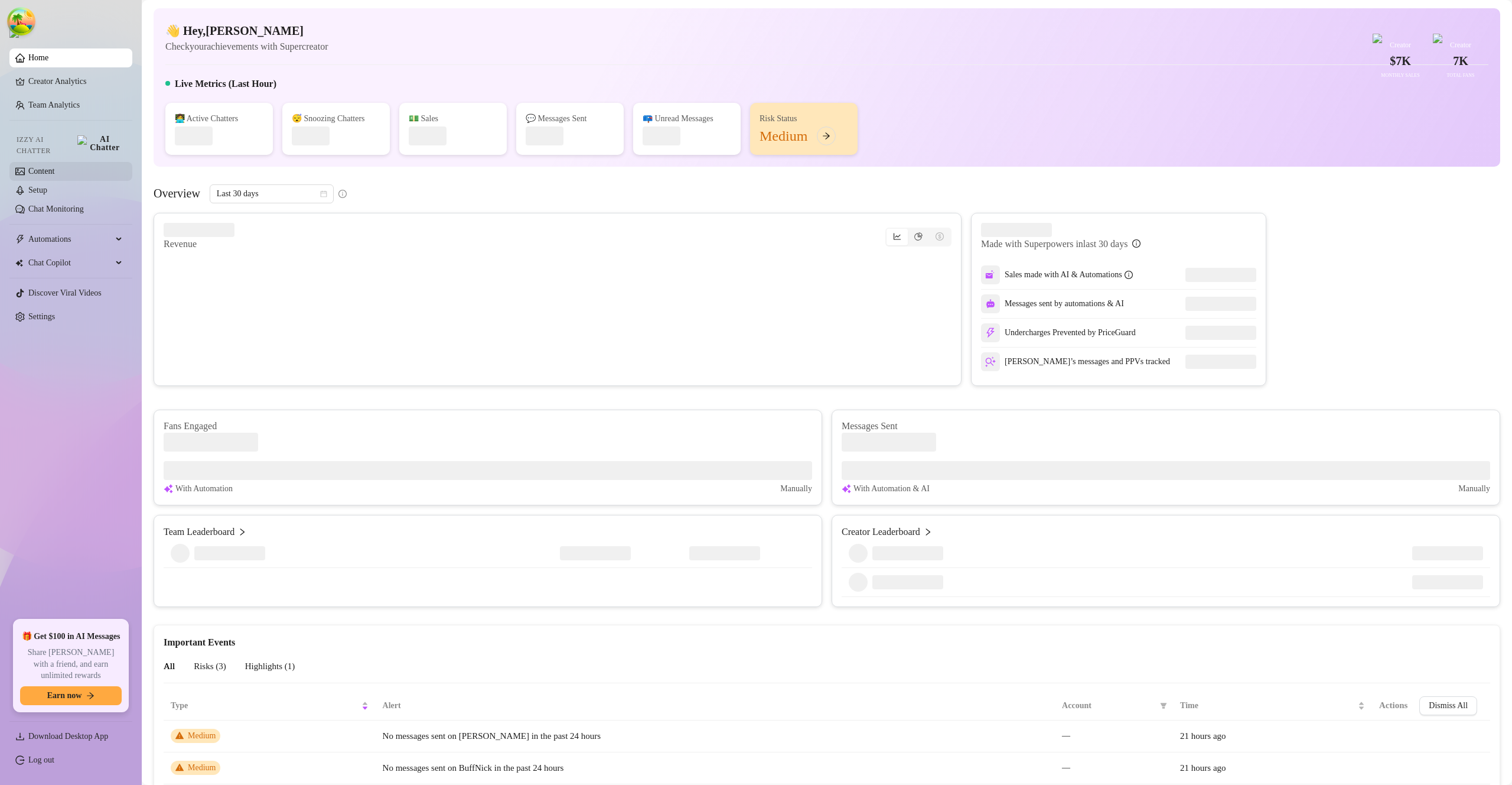
click at [54, 167] on link "Content" at bounding box center [41, 171] width 26 height 9
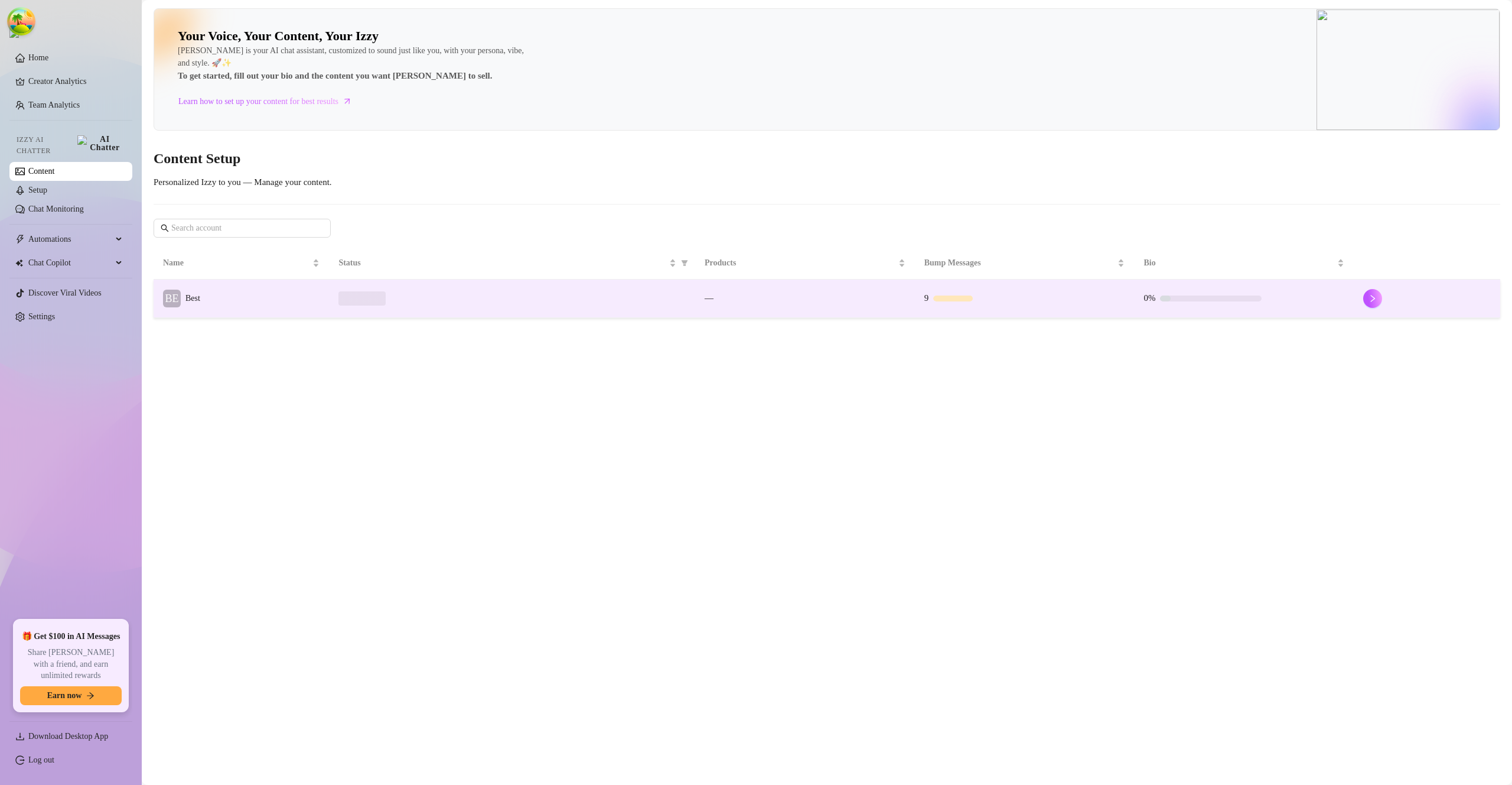
click at [232, 311] on td "BE Best" at bounding box center [241, 299] width 175 height 39
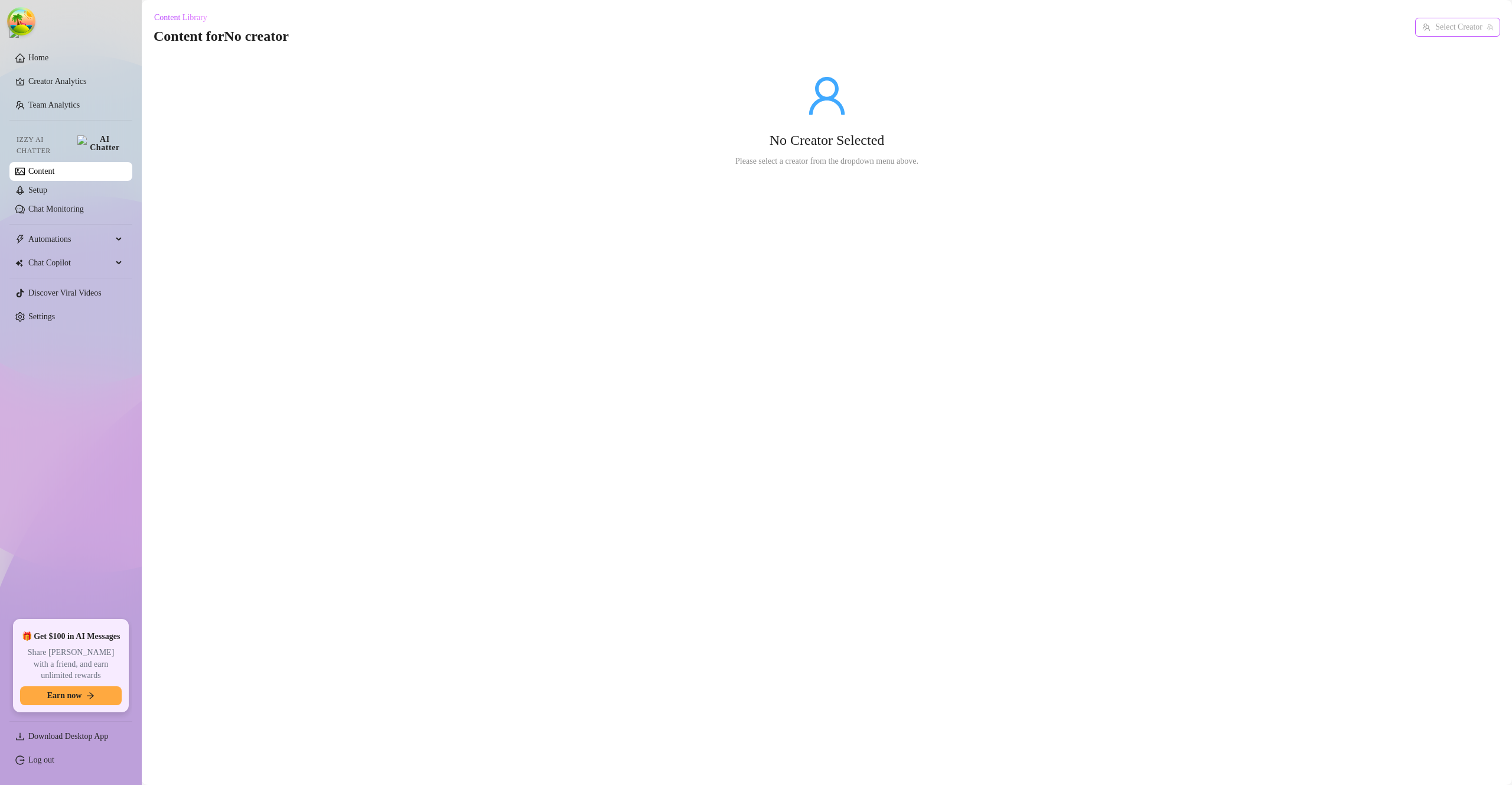
click at [1443, 26] on input "search" at bounding box center [1453, 27] width 60 height 18
click at [40, 764] on link "Log out" at bounding box center [41, 759] width 26 height 9
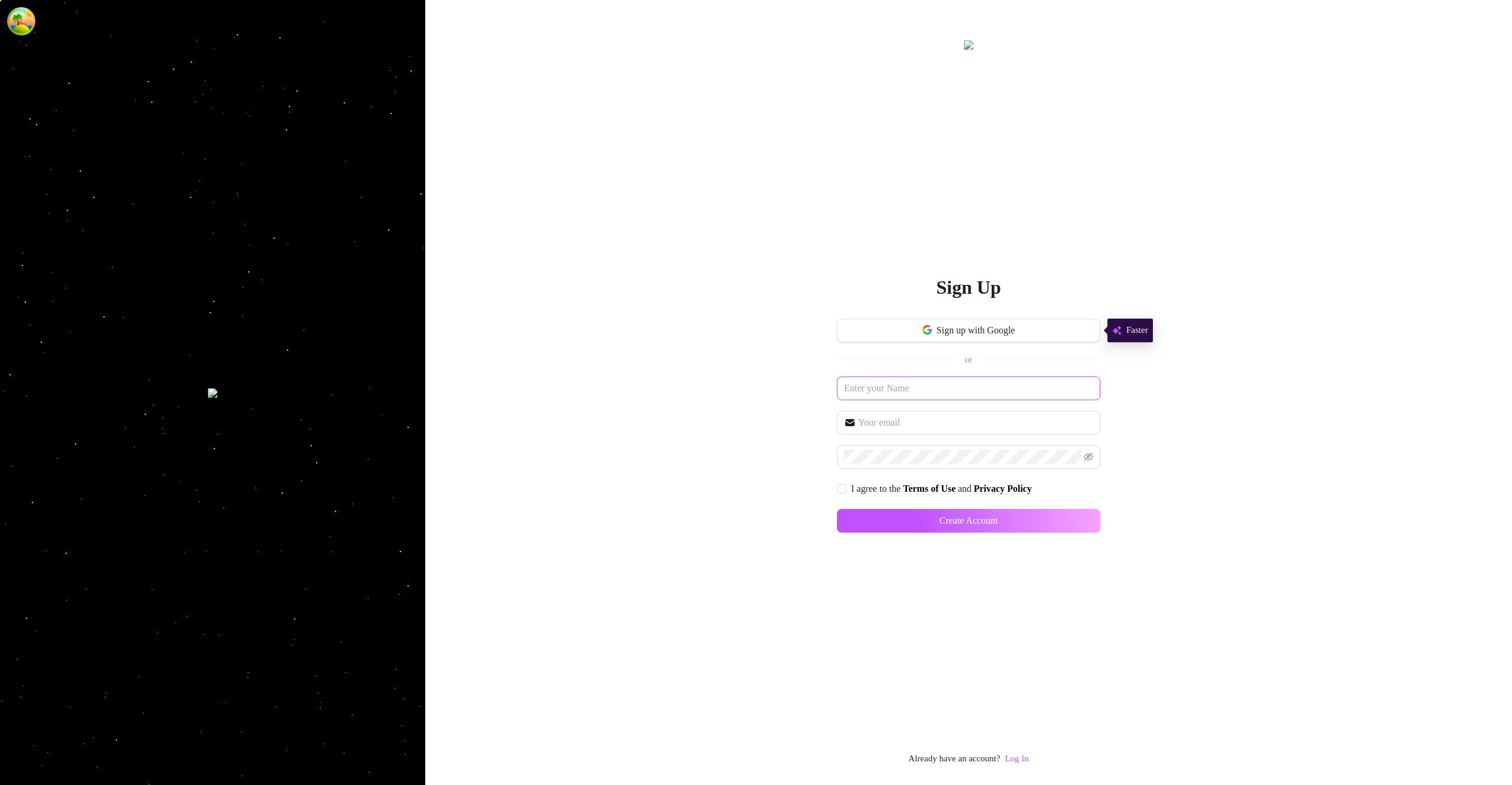
click at [965, 394] on input "text" at bounding box center [968, 388] width 263 height 24
type input "selfserve"
paste input "selfserve"
click at [991, 426] on input "selfserve@selfserve.cim" at bounding box center [976, 423] width 235 height 14
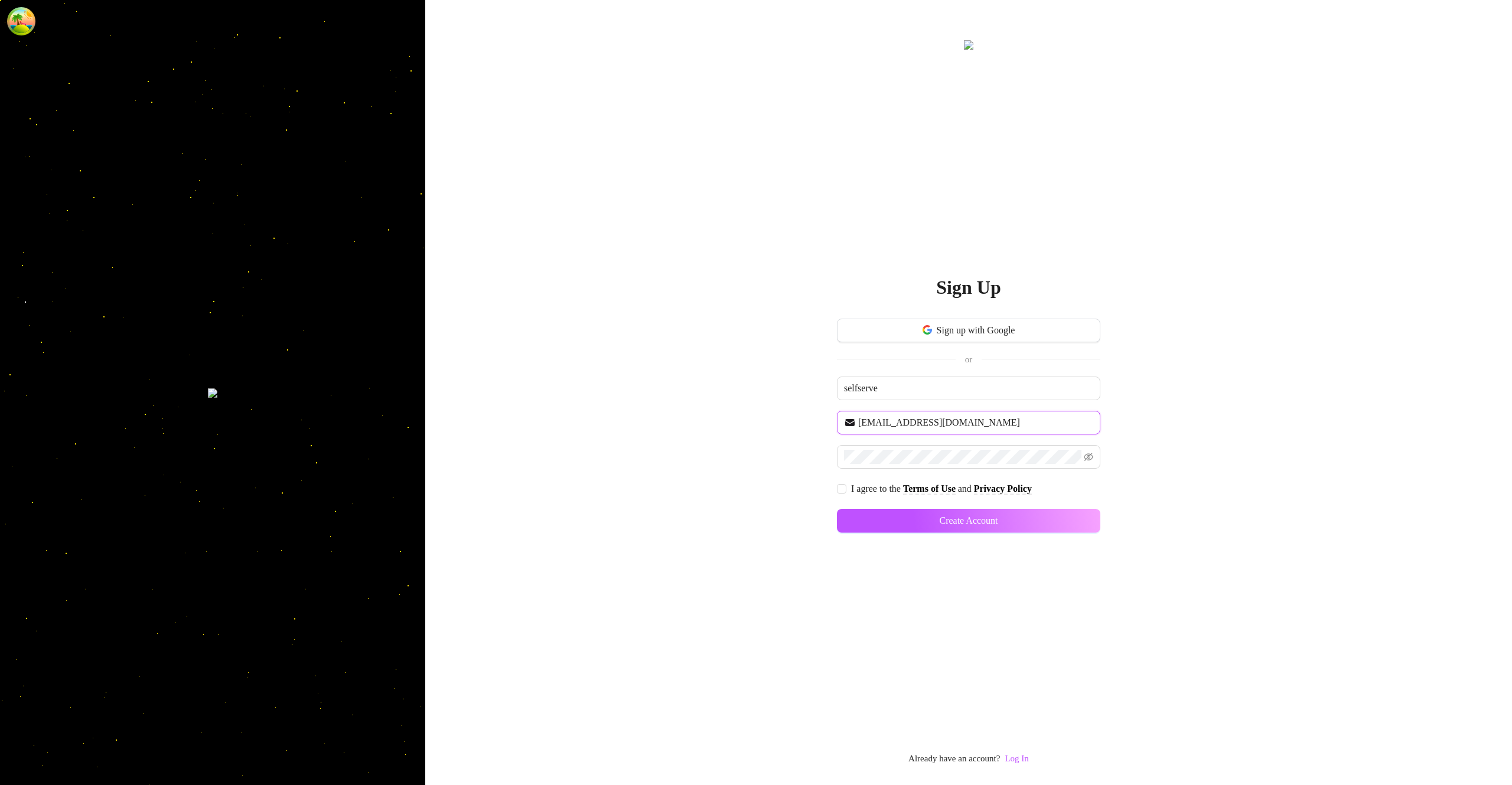
type input "selfserve@selfserve.com"
drag, startPoint x: 854, startPoint y: 489, endPoint x: 888, endPoint y: 496, distance: 34.7
click at [855, 489] on span "I agree to the" at bounding box center [877, 489] width 52 height 10
drag, startPoint x: 970, startPoint y: 504, endPoint x: 981, endPoint y: 506, distance: 11.2
click at [971, 504] on div "Sign up with Google or selfserve selfserve@selfserve.com I agree to the Terms o…" at bounding box center [968, 431] width 263 height 225
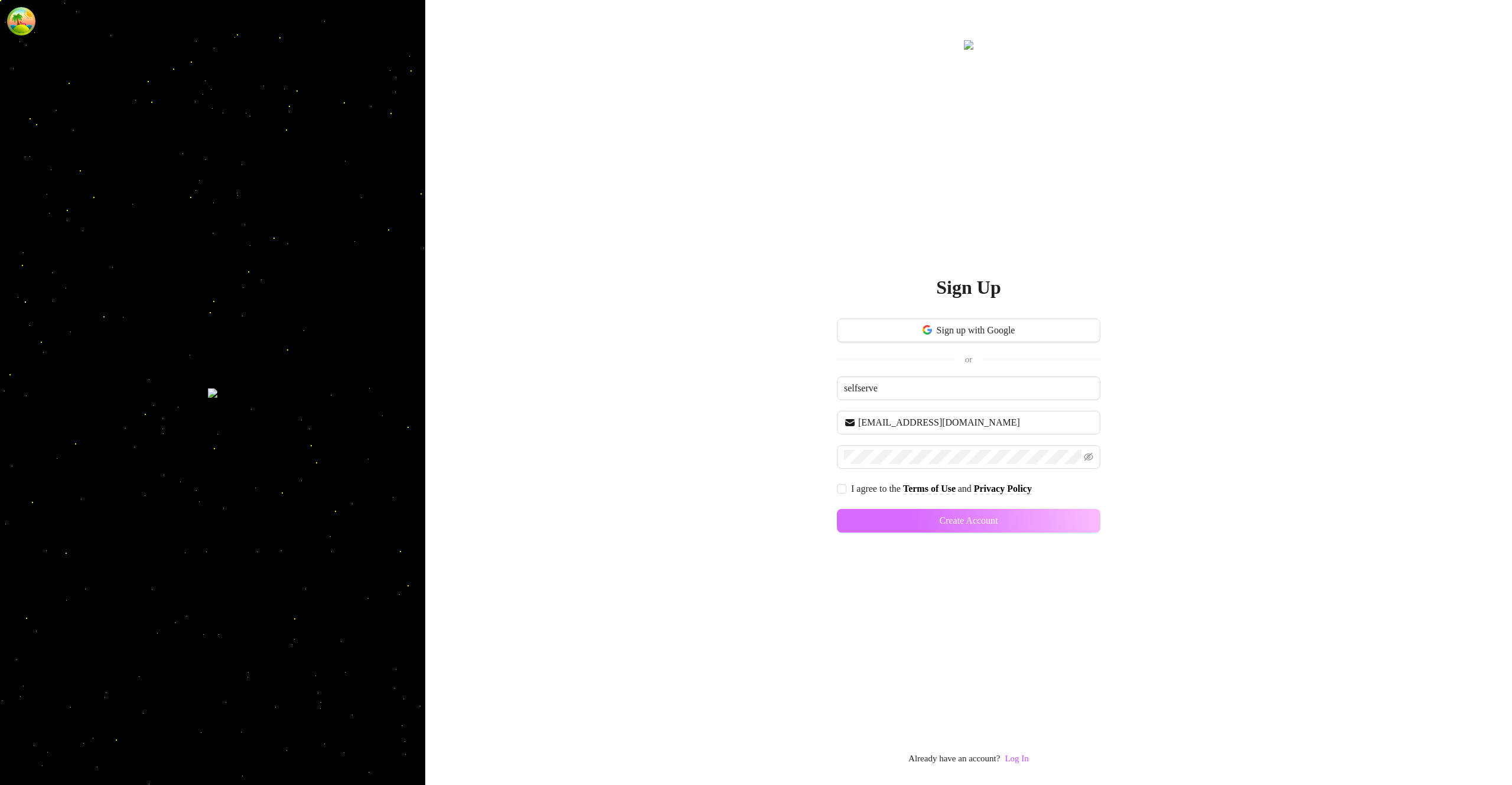
click at [1038, 519] on button "Create Account" at bounding box center [968, 520] width 263 height 24
click at [850, 489] on span "I agree to the Terms of Use and Privacy Policy" at bounding box center [942, 487] width 190 height 15
click at [845, 489] on input "I agree to the Terms of Use and Privacy Policy" at bounding box center [841, 487] width 9 height 9
checkbox input "true"
click at [998, 515] on span "Create Account" at bounding box center [968, 520] width 59 height 11
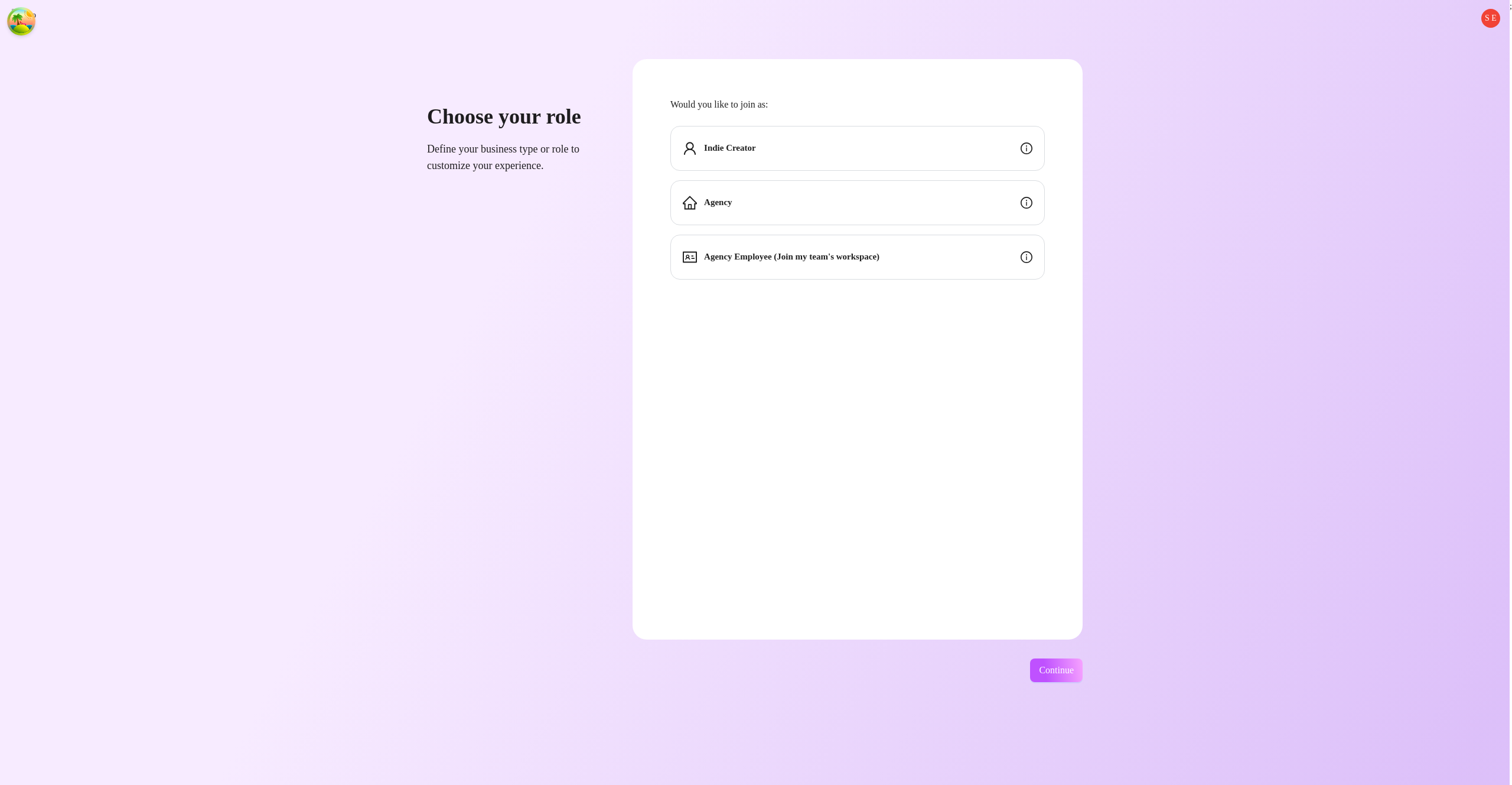
click at [954, 158] on div "Indie Creator" at bounding box center [858, 148] width 375 height 45
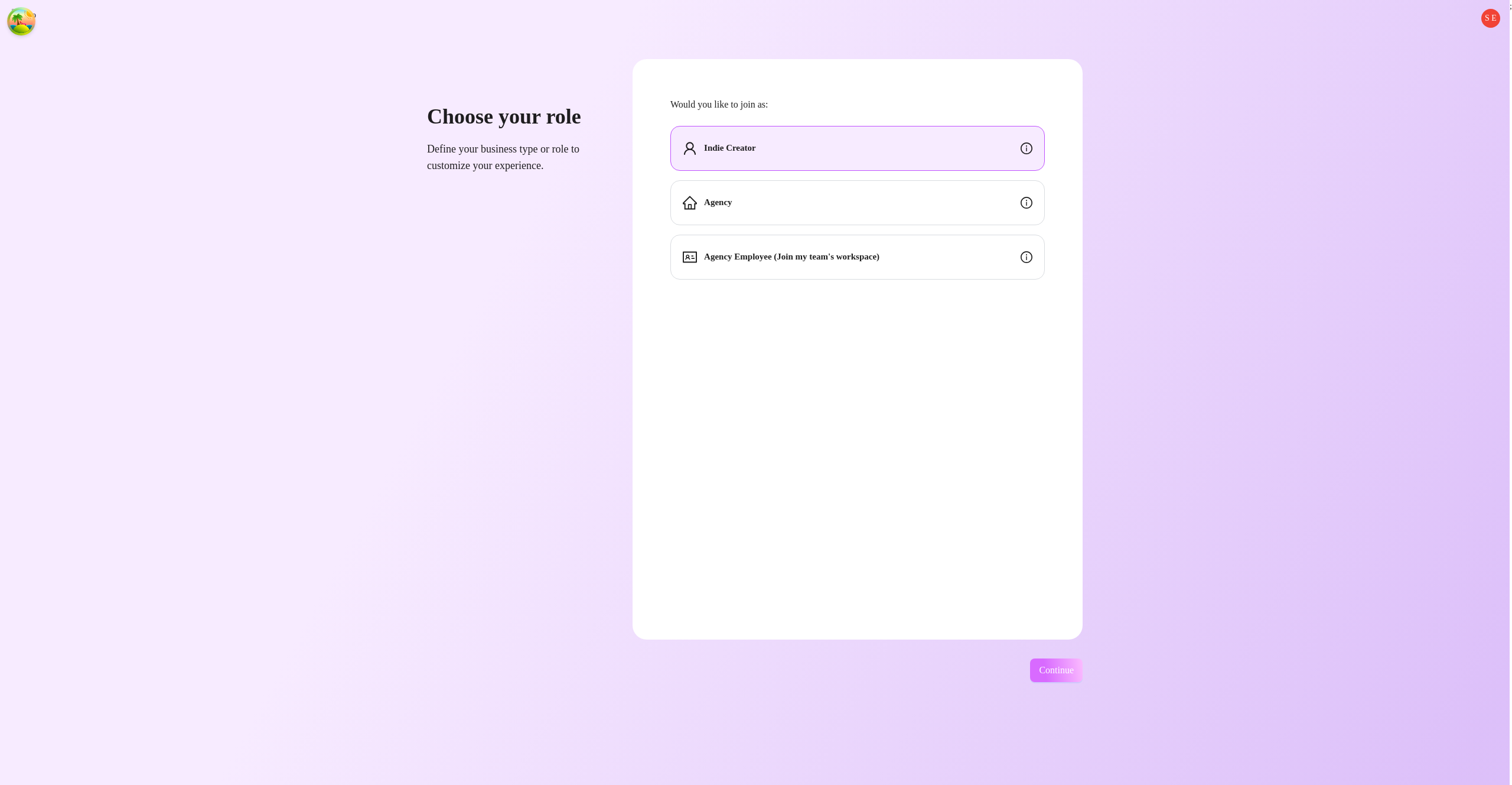
click at [1074, 668] on span "Continue" at bounding box center [1056, 670] width 35 height 11
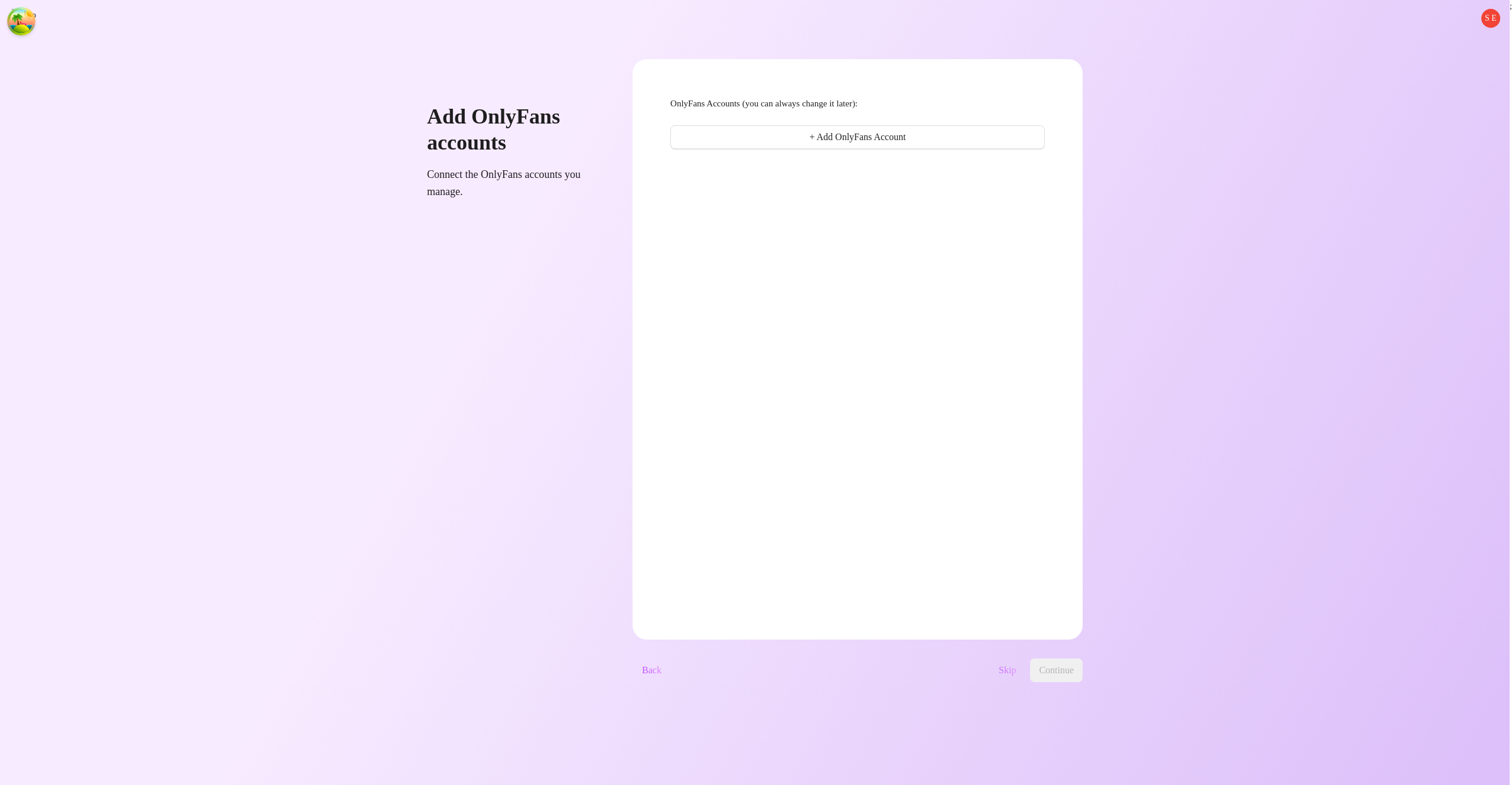
click at [1016, 671] on span "Skip" at bounding box center [1008, 670] width 17 height 11
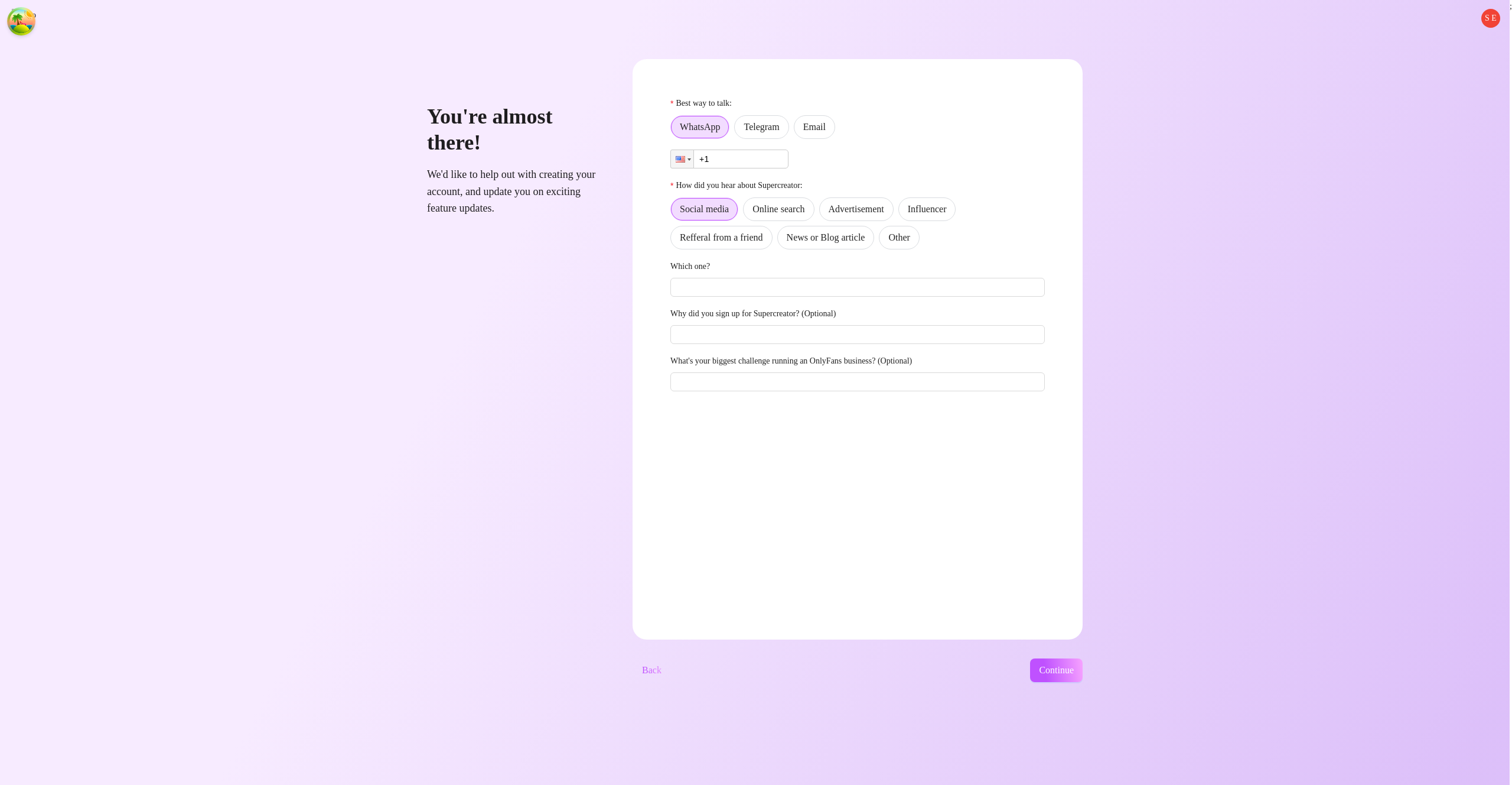
click at [950, 220] on div "Social media Online search Advertisement Influencer Refferal from a friend News…" at bounding box center [858, 223] width 375 height 52
click at [910, 234] on span "Other" at bounding box center [899, 238] width 21 height 10
click at [883, 240] on input "Other" at bounding box center [883, 240] width 0 height 0
click at [835, 115] on label "Email" at bounding box center [815, 127] width 41 height 24
click at [797, 130] on input "Email" at bounding box center [797, 130] width 0 height 0
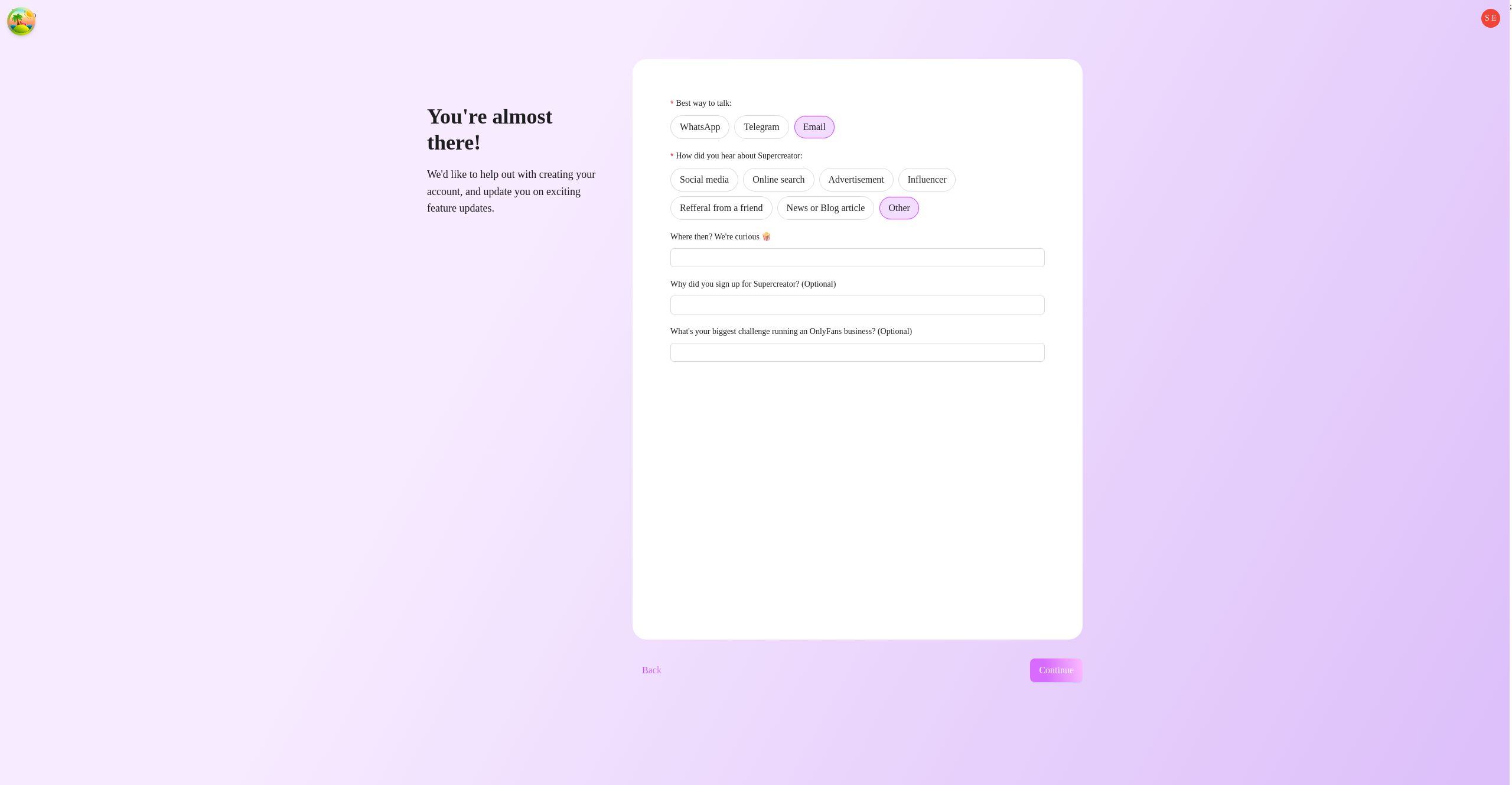
click at [1083, 669] on button "Continue" at bounding box center [1056, 670] width 53 height 24
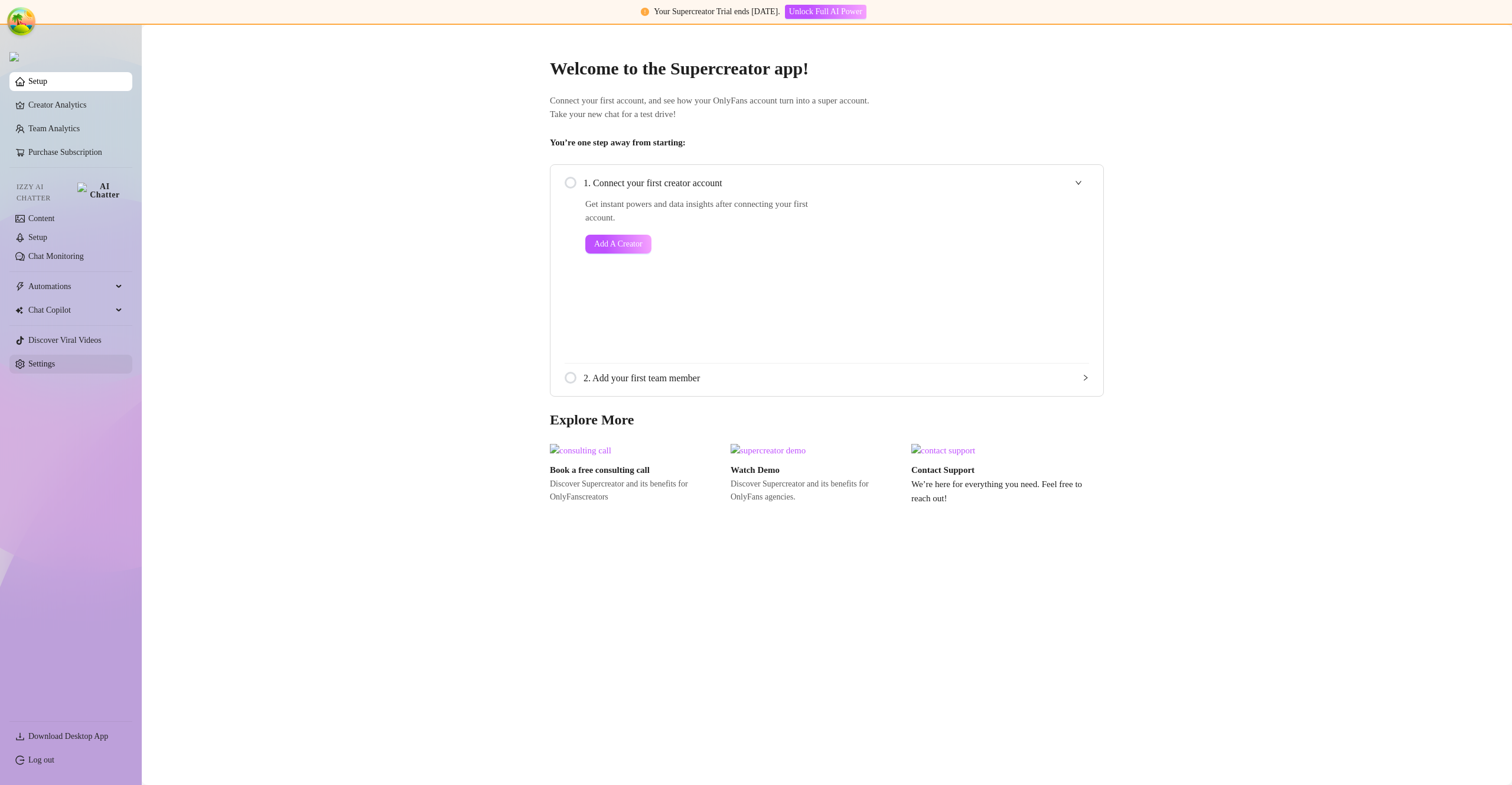
click at [36, 359] on link "Settings" at bounding box center [41, 364] width 26 height 9
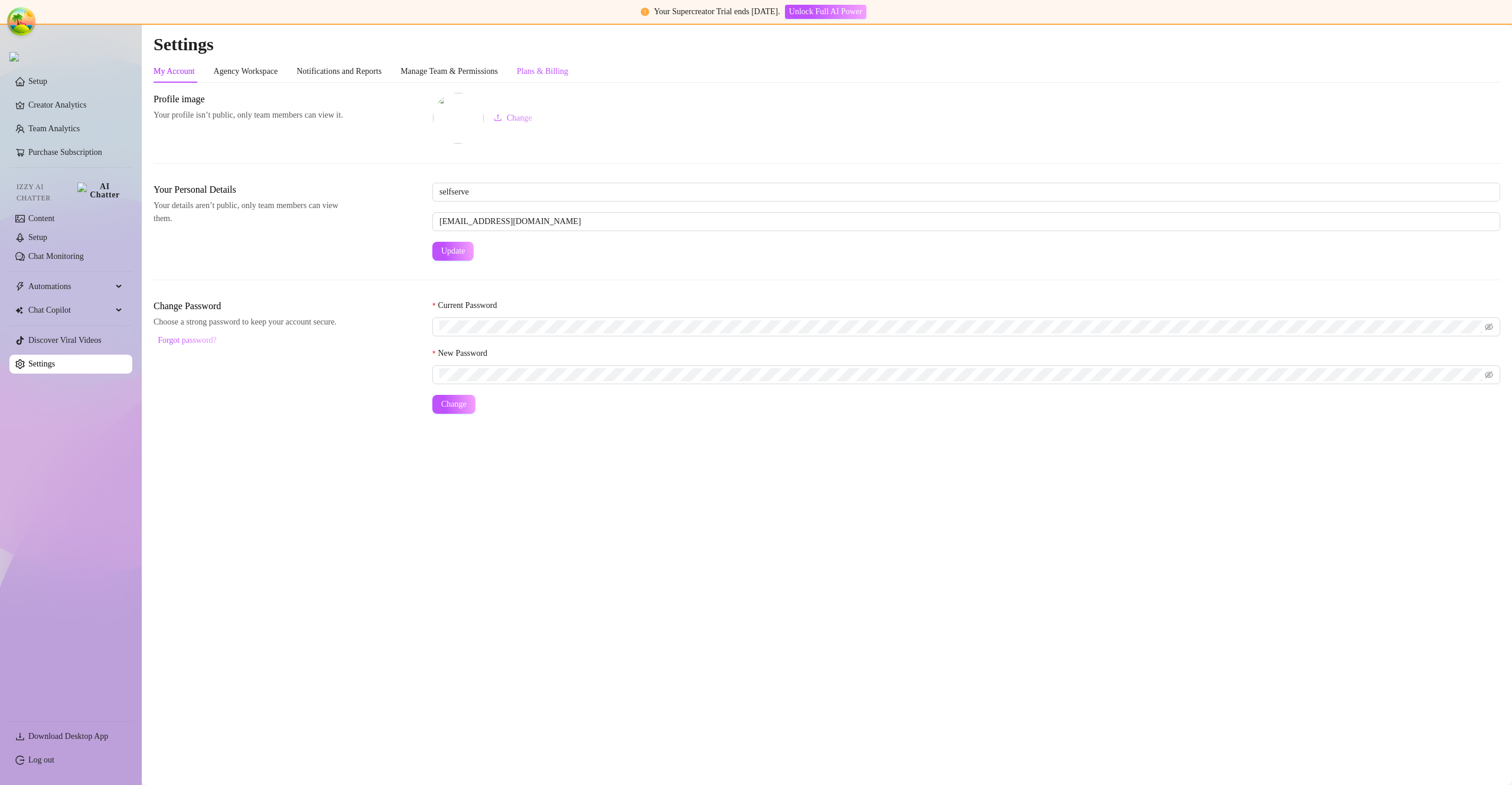
click at [556, 70] on div "Plans & Billing" at bounding box center [543, 72] width 51 height 13
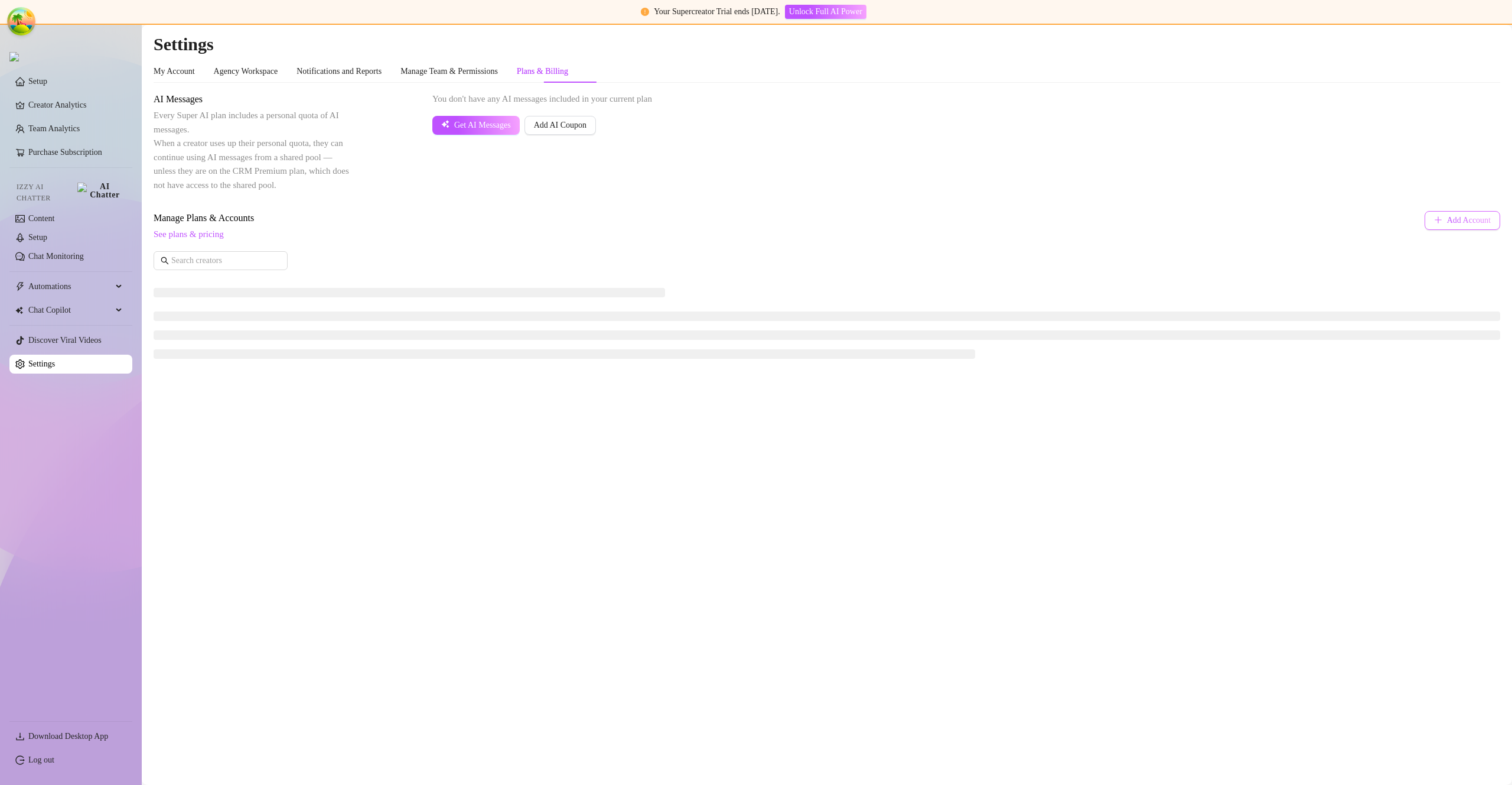
click at [1472, 225] on button "Add Account" at bounding box center [1463, 220] width 76 height 19
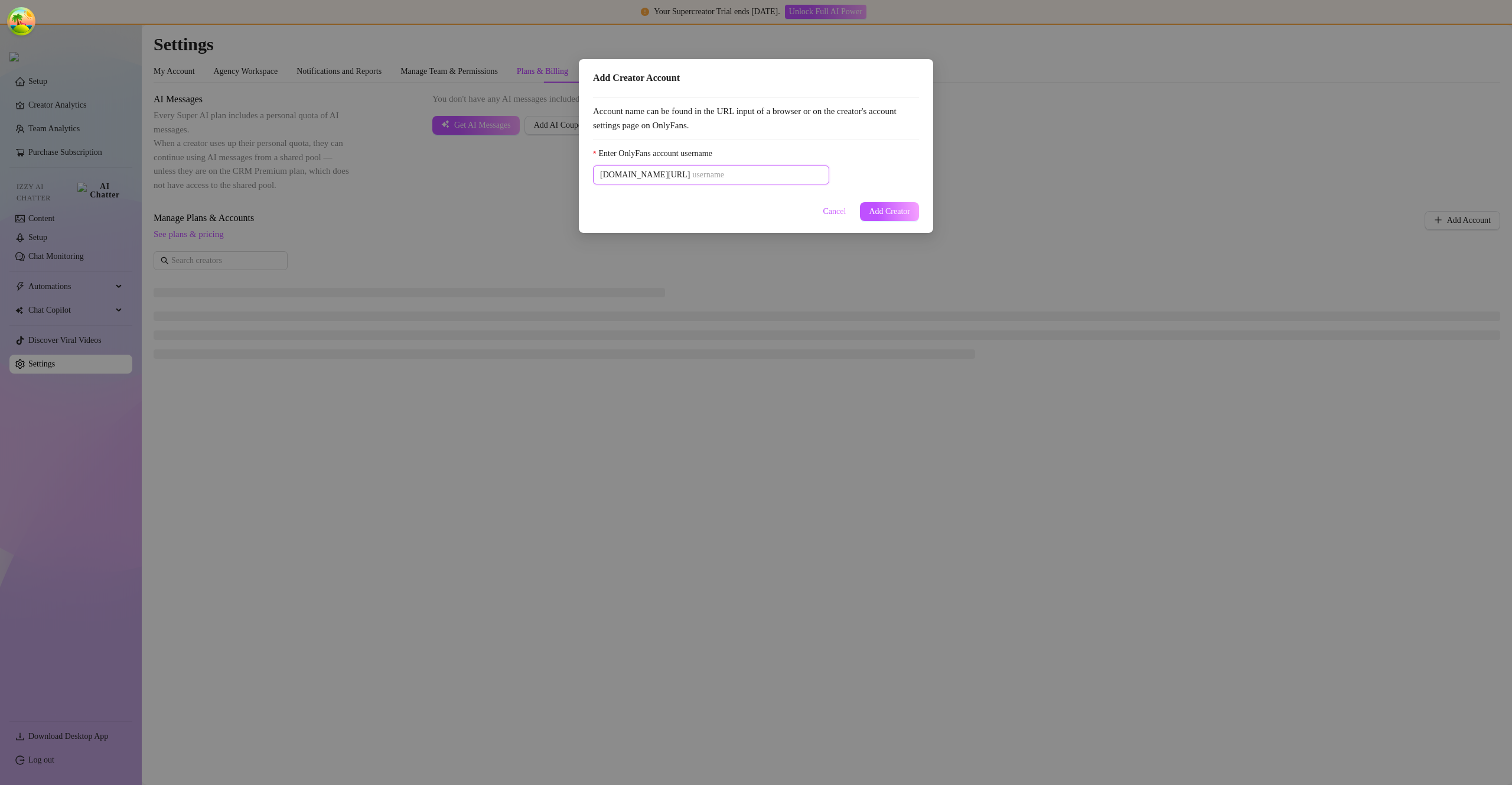
paste input "u21892667nice"
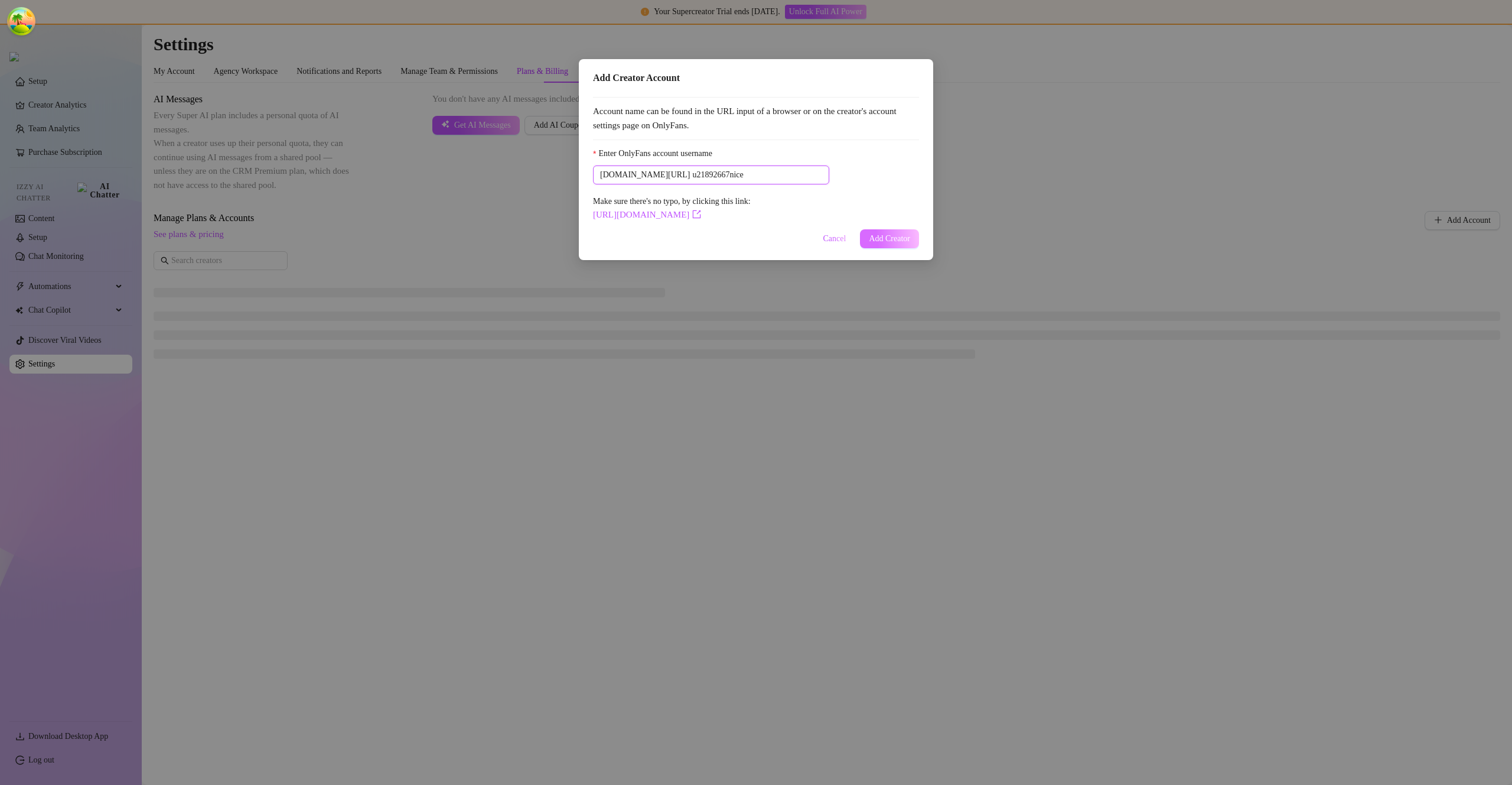
type input "u21892667nice"
click at [913, 235] on button "Add Creator" at bounding box center [889, 238] width 59 height 19
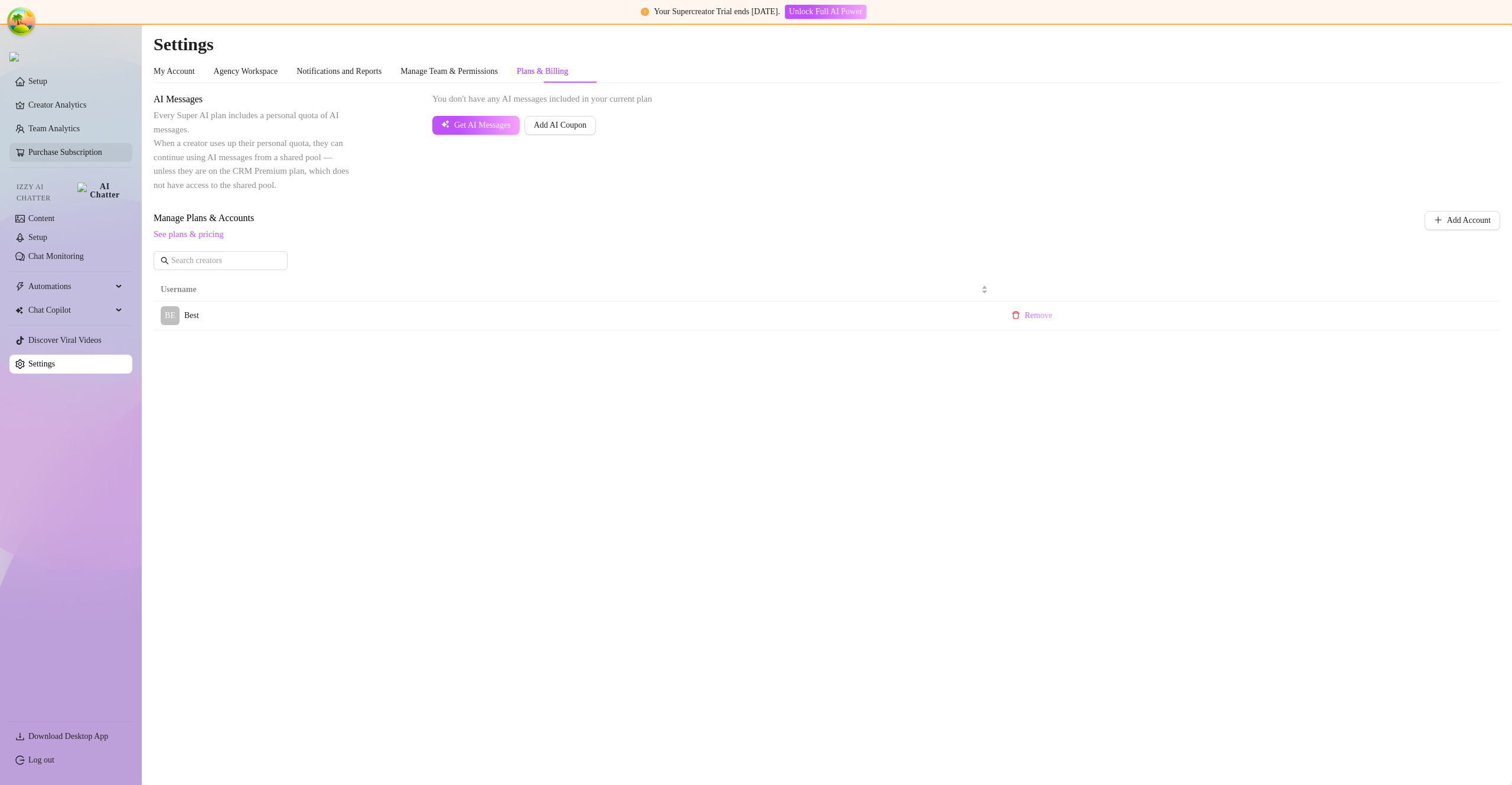
click at [52, 157] on link "Purchase Subscription" at bounding box center [76, 152] width 94 height 19
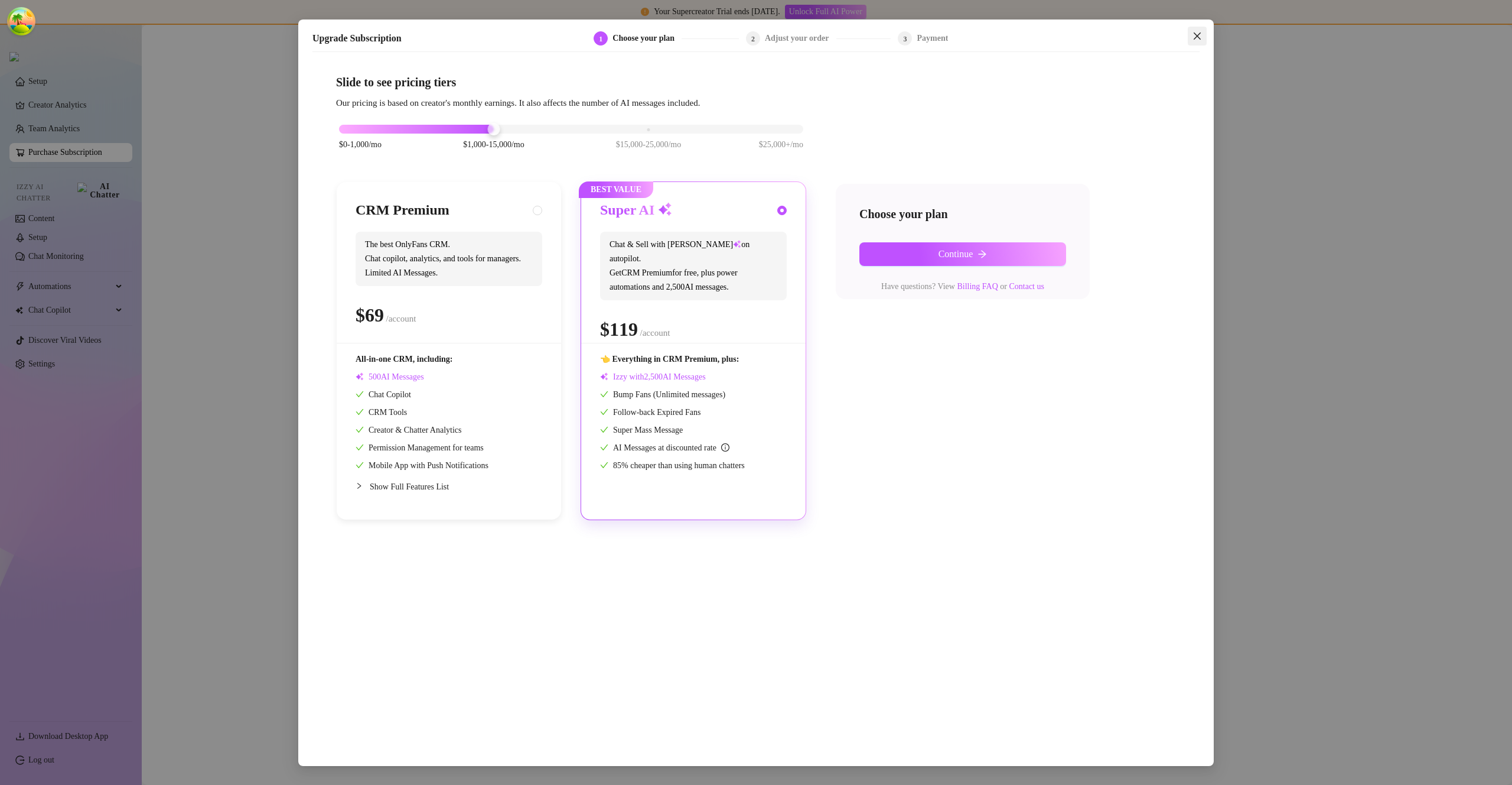
click at [1196, 29] on button "Close" at bounding box center [1197, 36] width 19 height 19
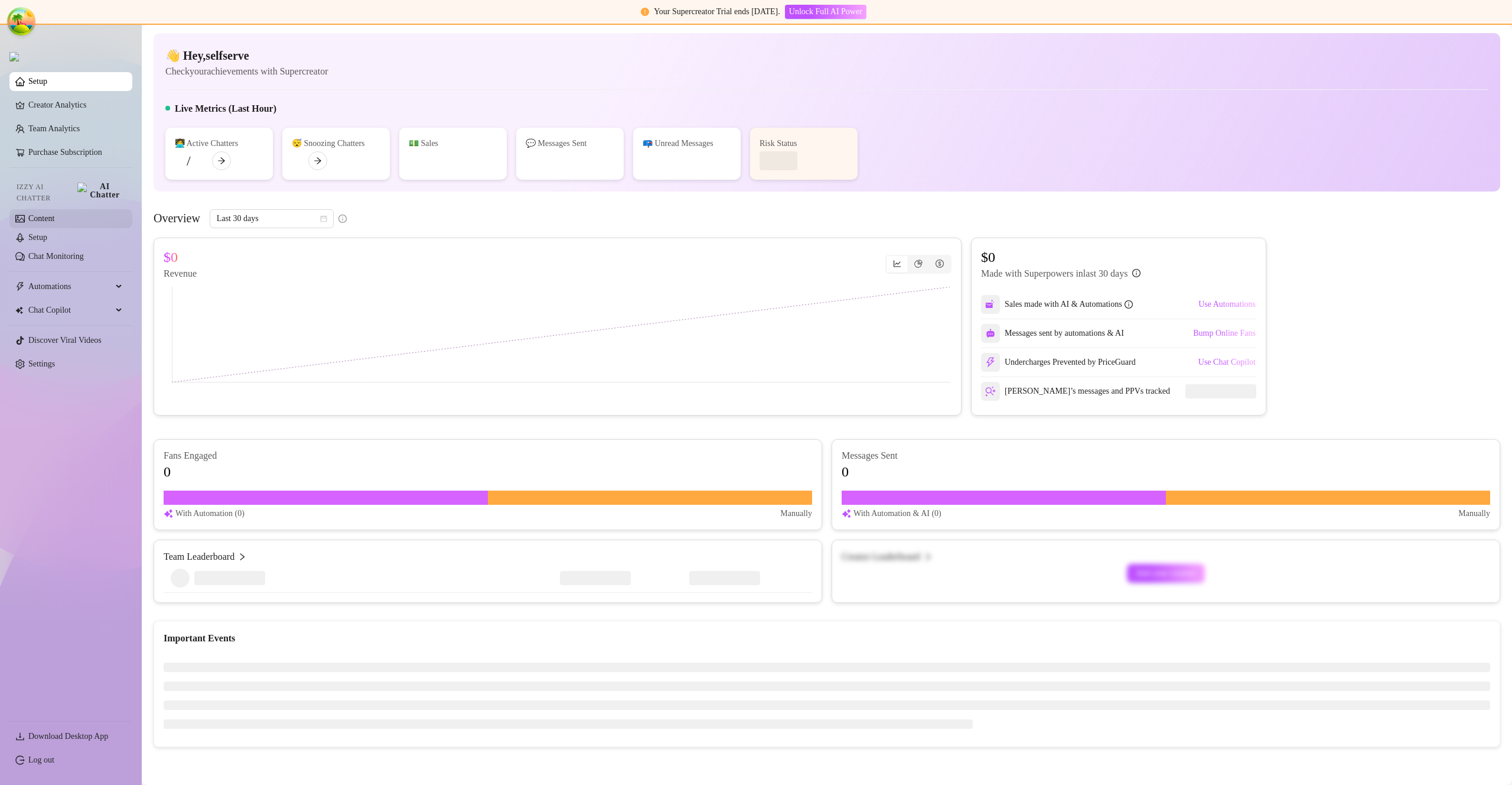
click at [54, 218] on link "Content" at bounding box center [41, 218] width 26 height 9
click at [54, 215] on link "Content" at bounding box center [41, 218] width 26 height 9
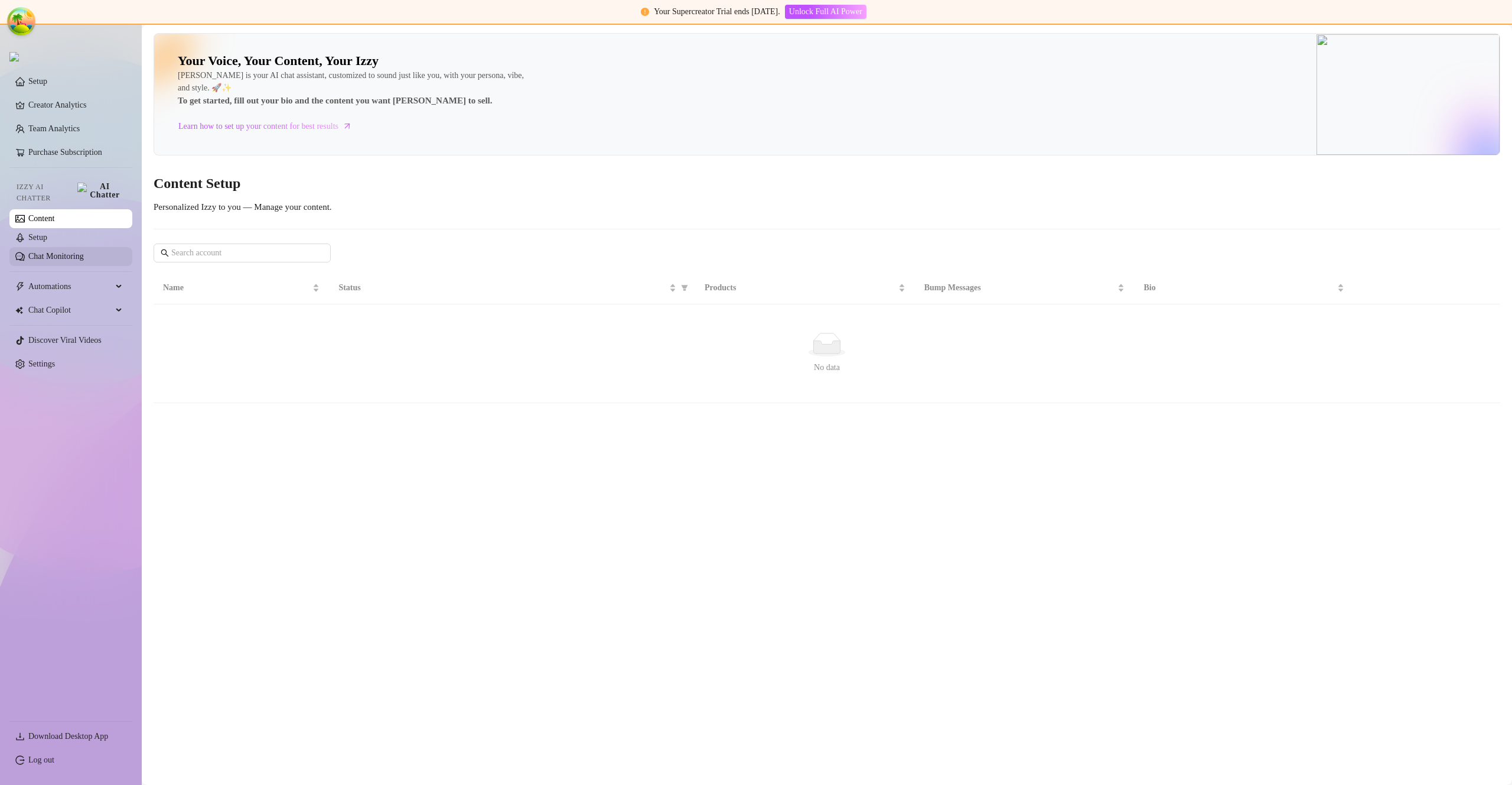
click at [47, 233] on link "Setup" at bounding box center [38, 237] width 19 height 9
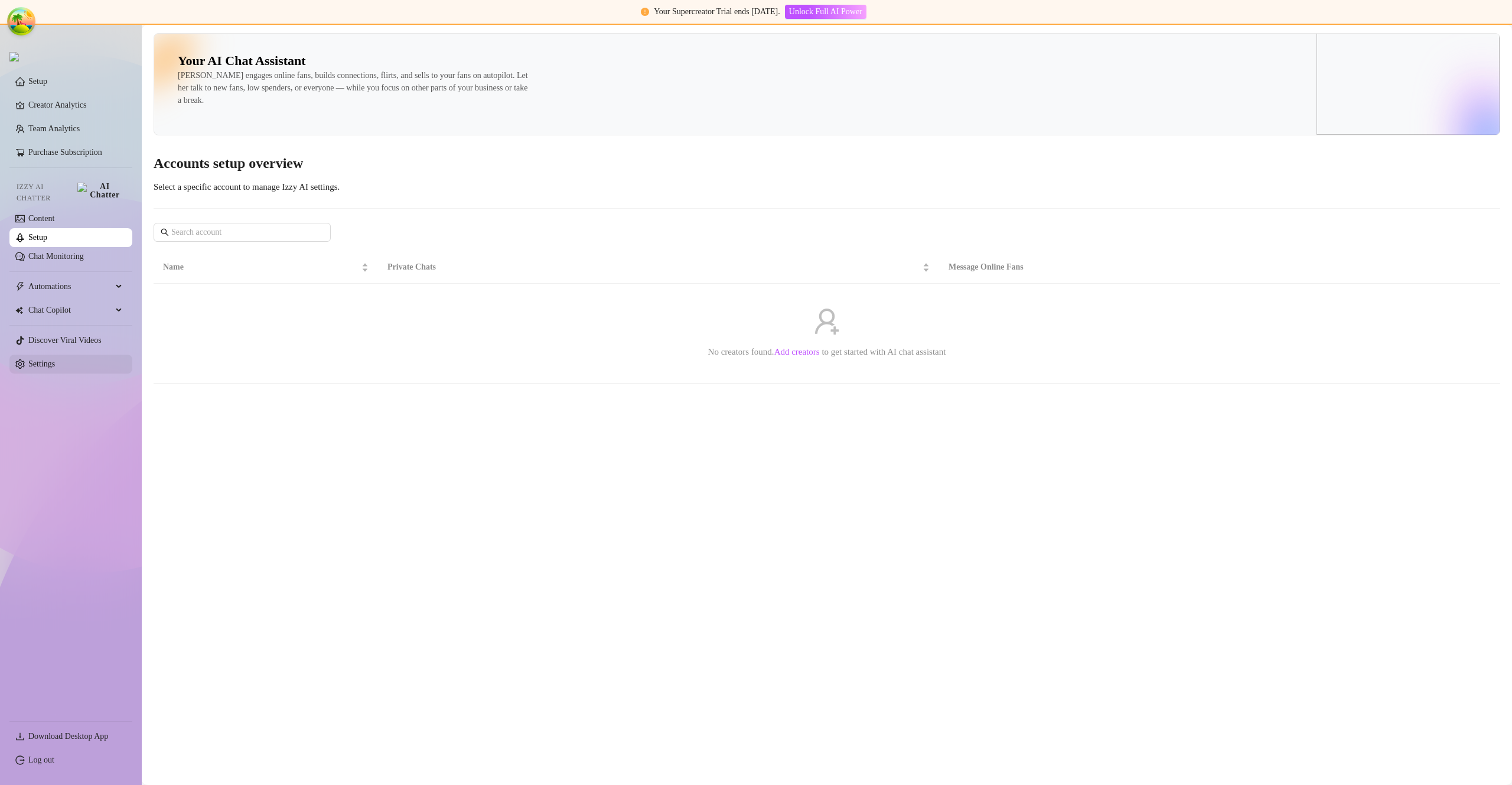
click at [55, 359] on link "Settings" at bounding box center [41, 364] width 26 height 9
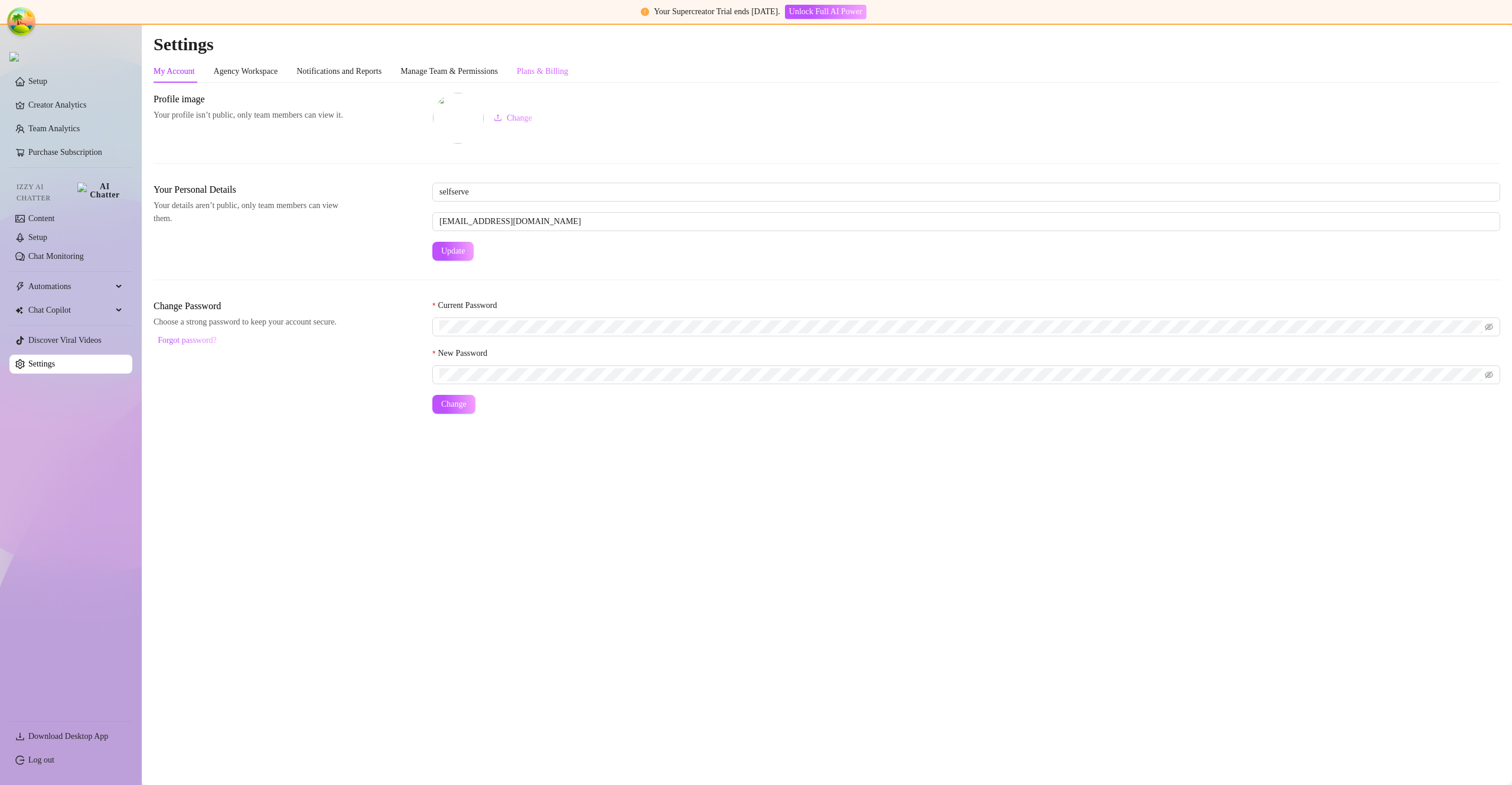
click at [569, 79] on div "Plans & Billing" at bounding box center [543, 71] width 51 height 22
click at [569, 75] on div "Plans & Billing" at bounding box center [543, 72] width 51 height 13
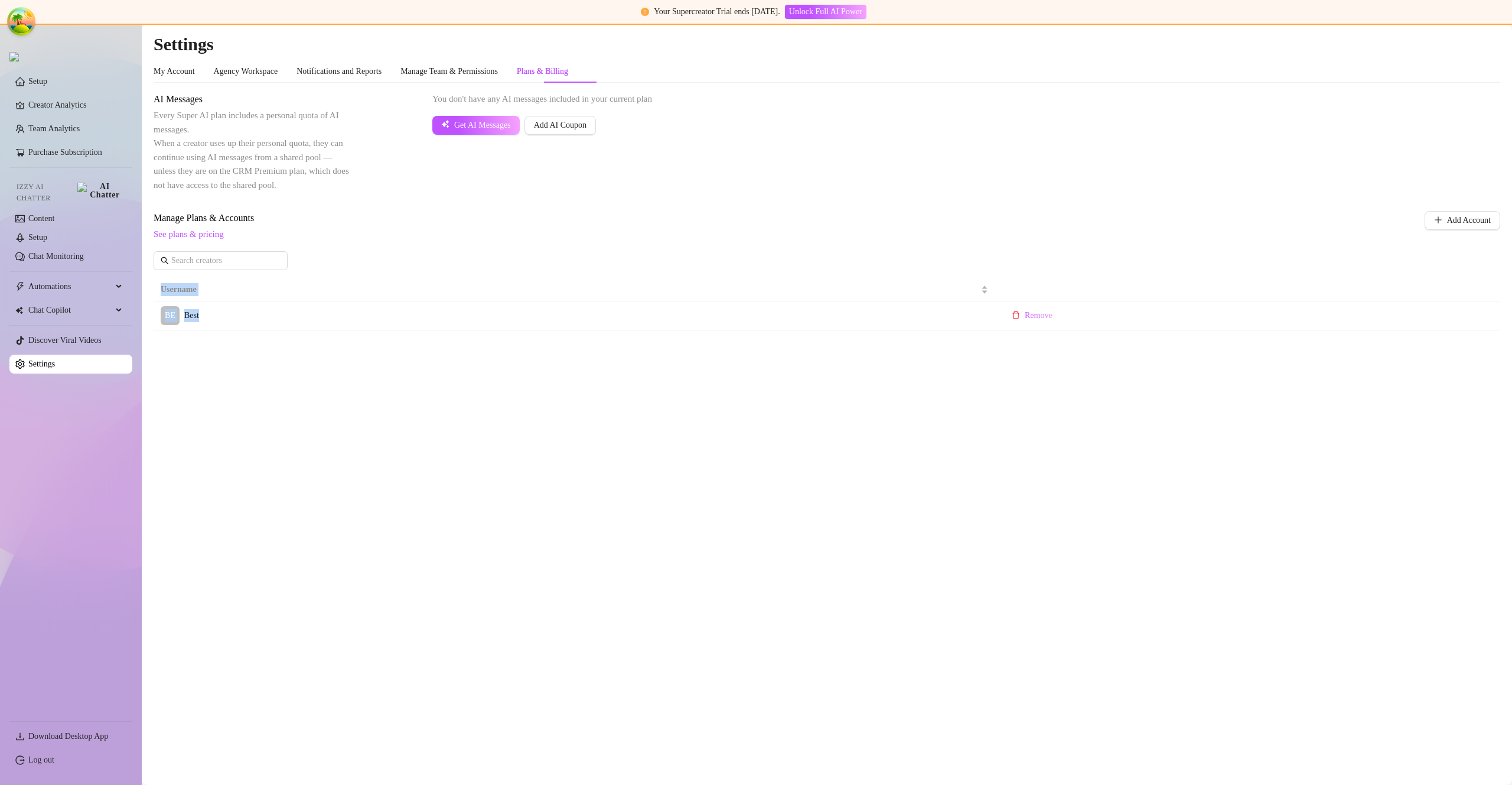
click at [200, 328] on div "Settings My Account Agency Workspace Notifications and Reports Manage Team & Pe…" at bounding box center [827, 188] width 1347 height 311
click at [50, 102] on link "Creator Analytics" at bounding box center [76, 105] width 94 height 19
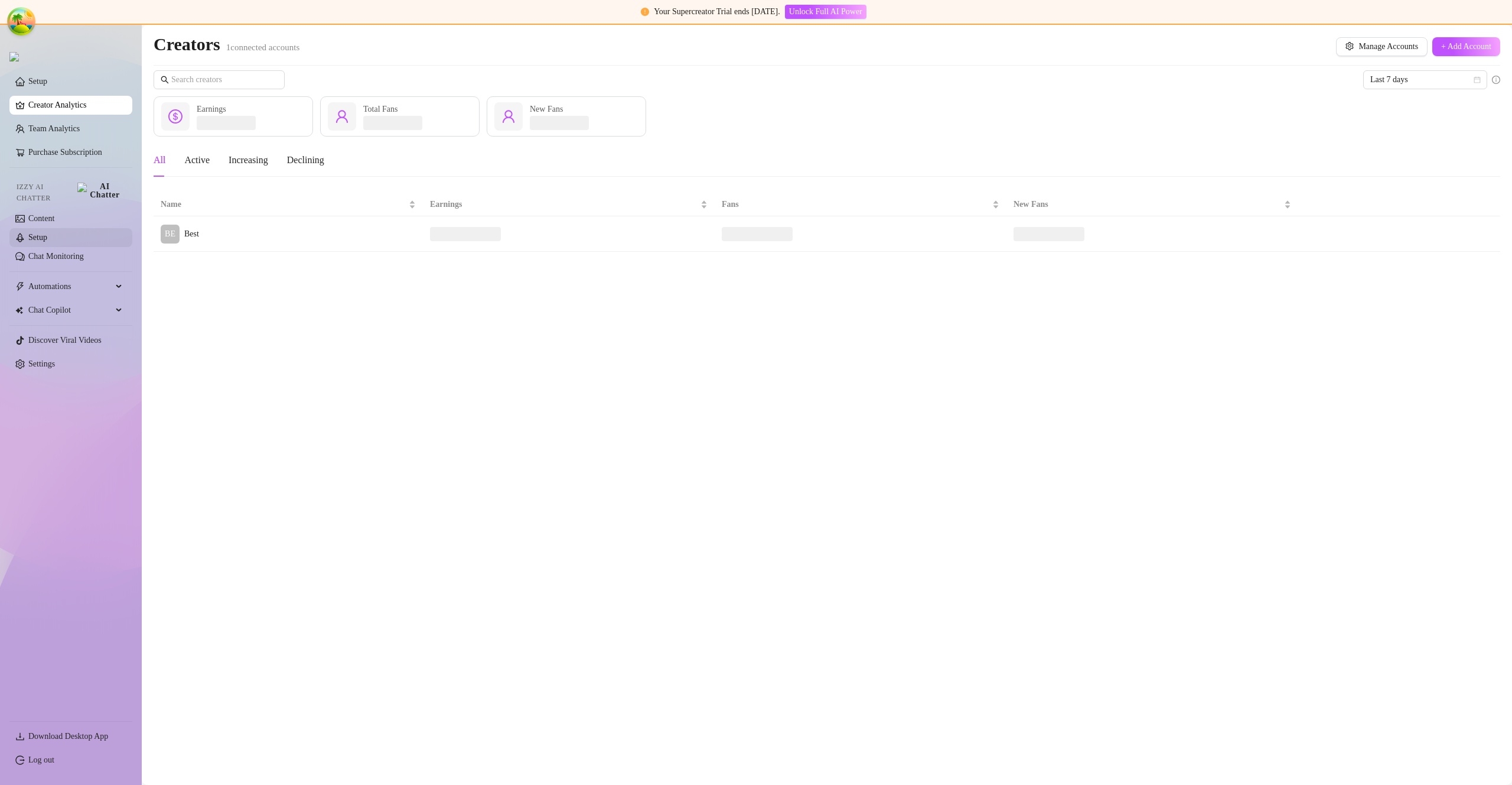
click at [47, 233] on link "Setup" at bounding box center [38, 237] width 19 height 9
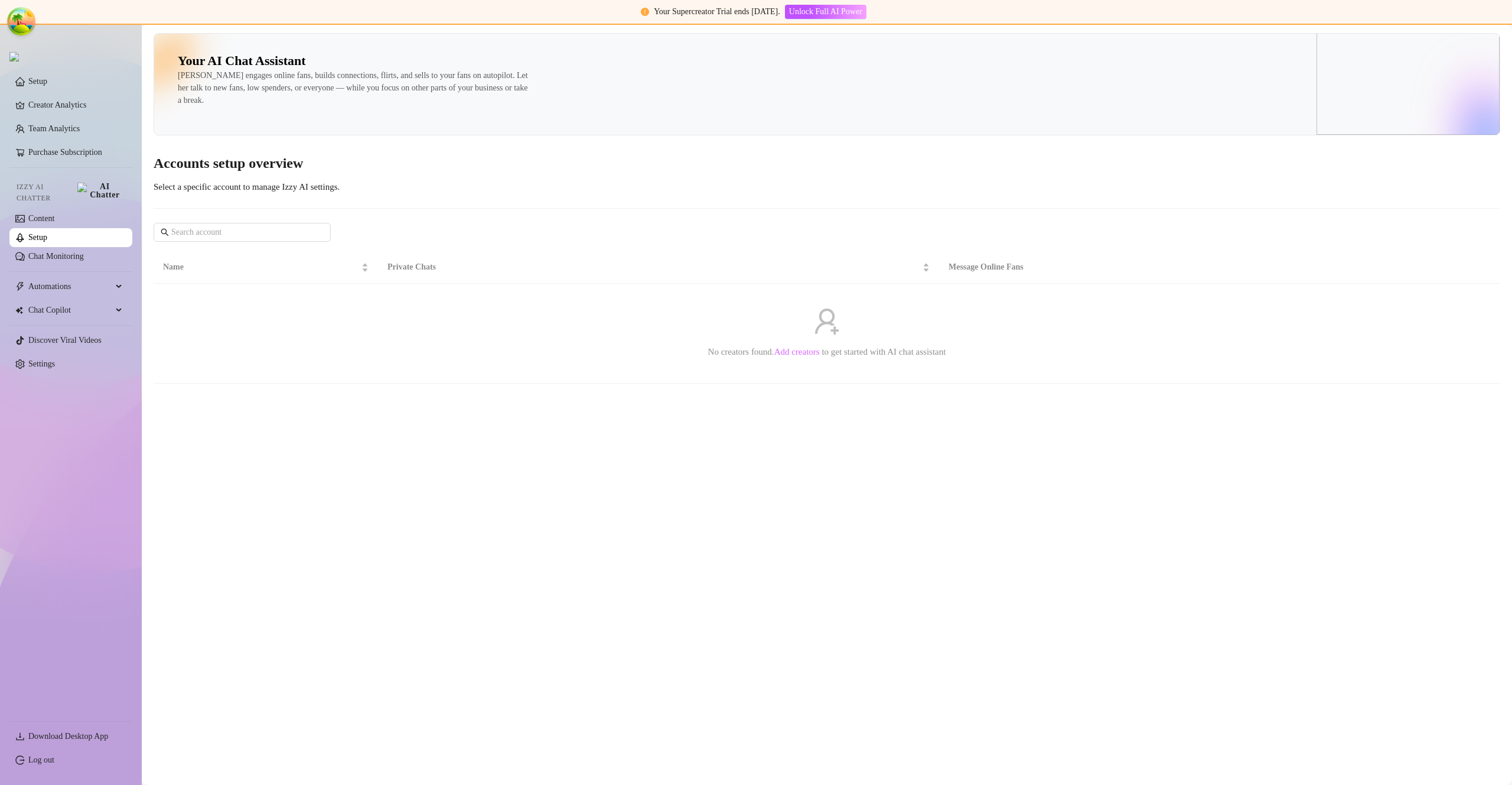
click at [795, 349] on link "Add creators" at bounding box center [797, 351] width 46 height 9
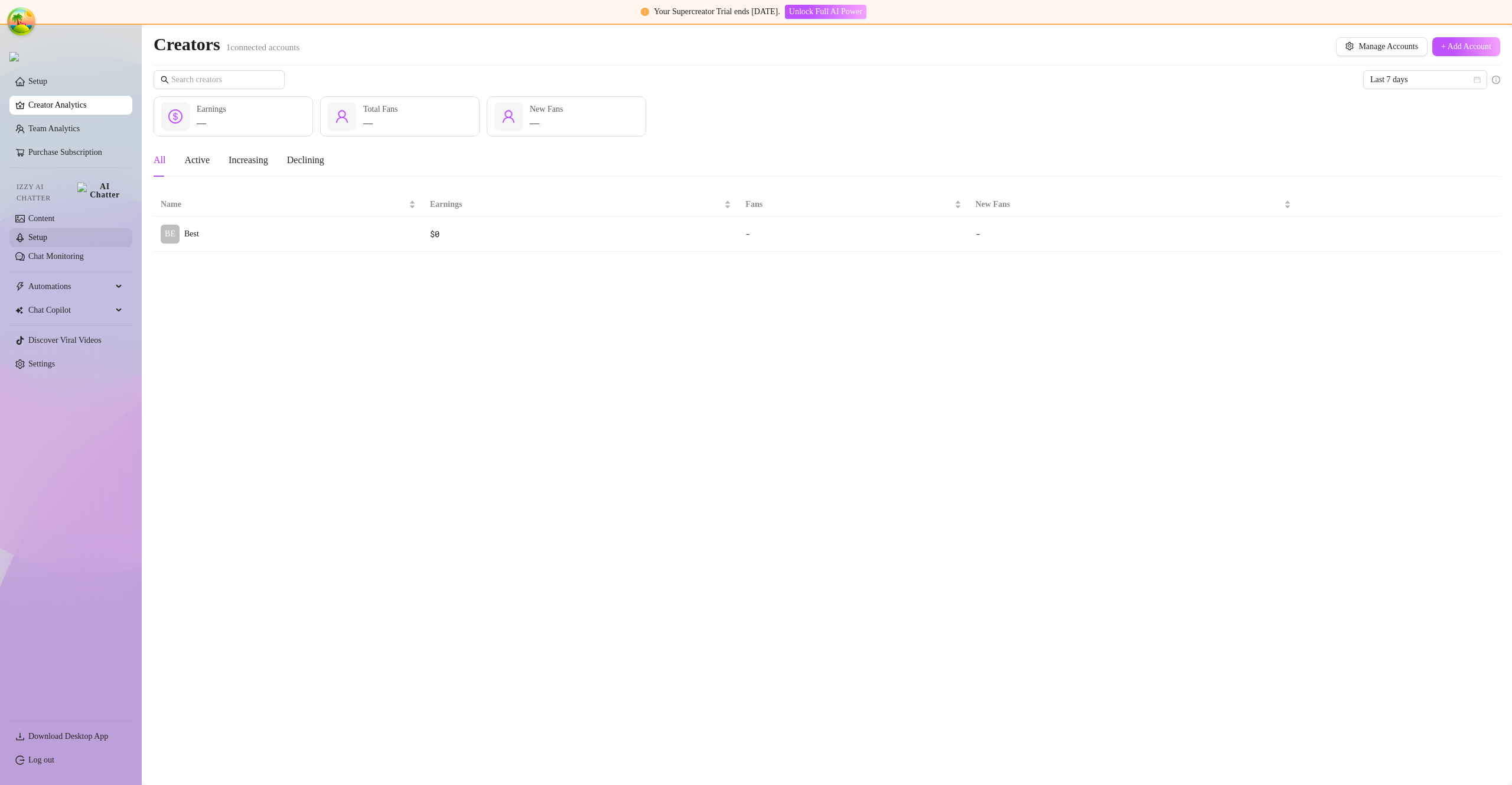
click at [47, 233] on link "Setup" at bounding box center [38, 237] width 19 height 9
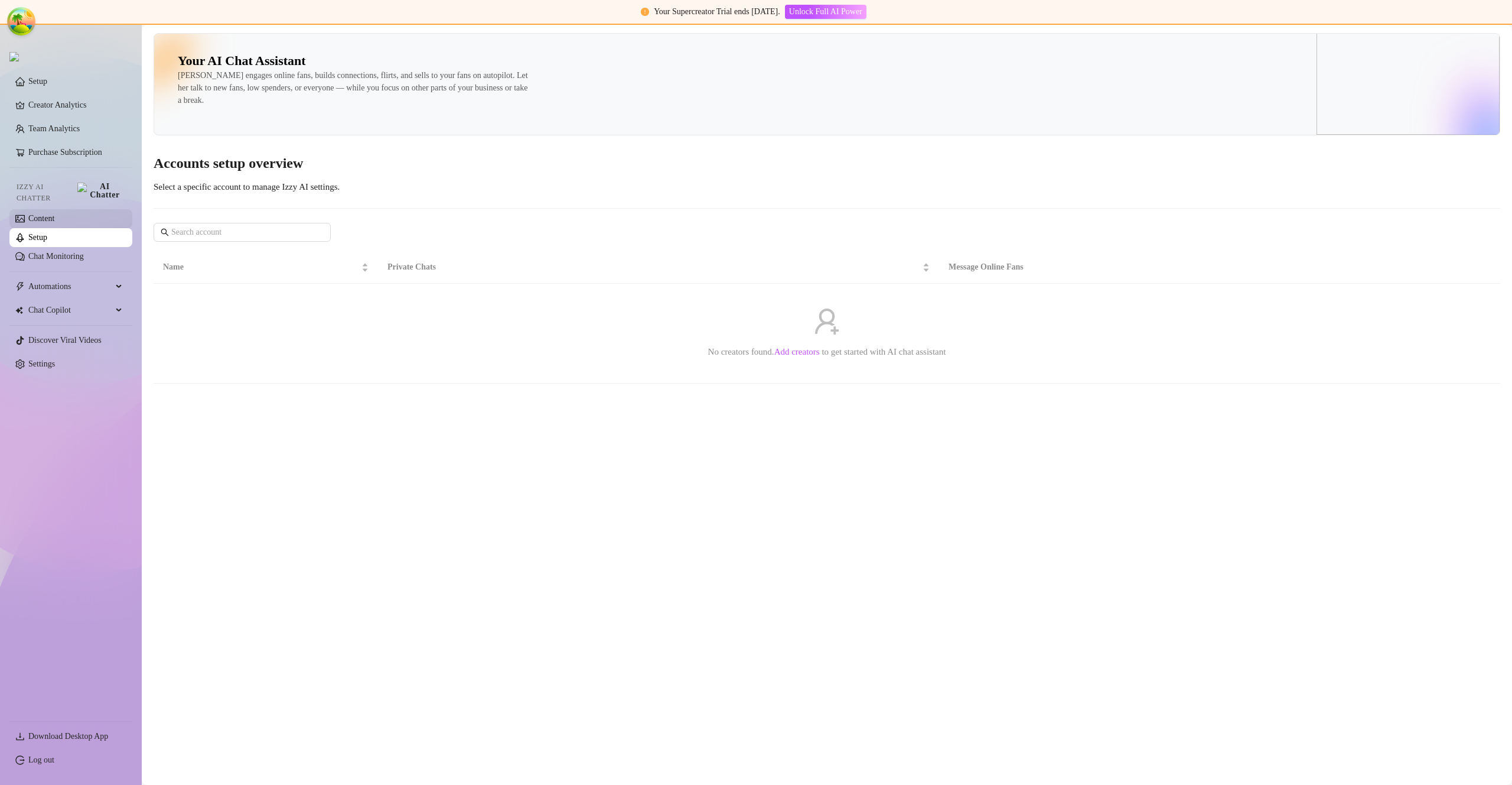
click at [54, 214] on link "Content" at bounding box center [41, 218] width 26 height 9
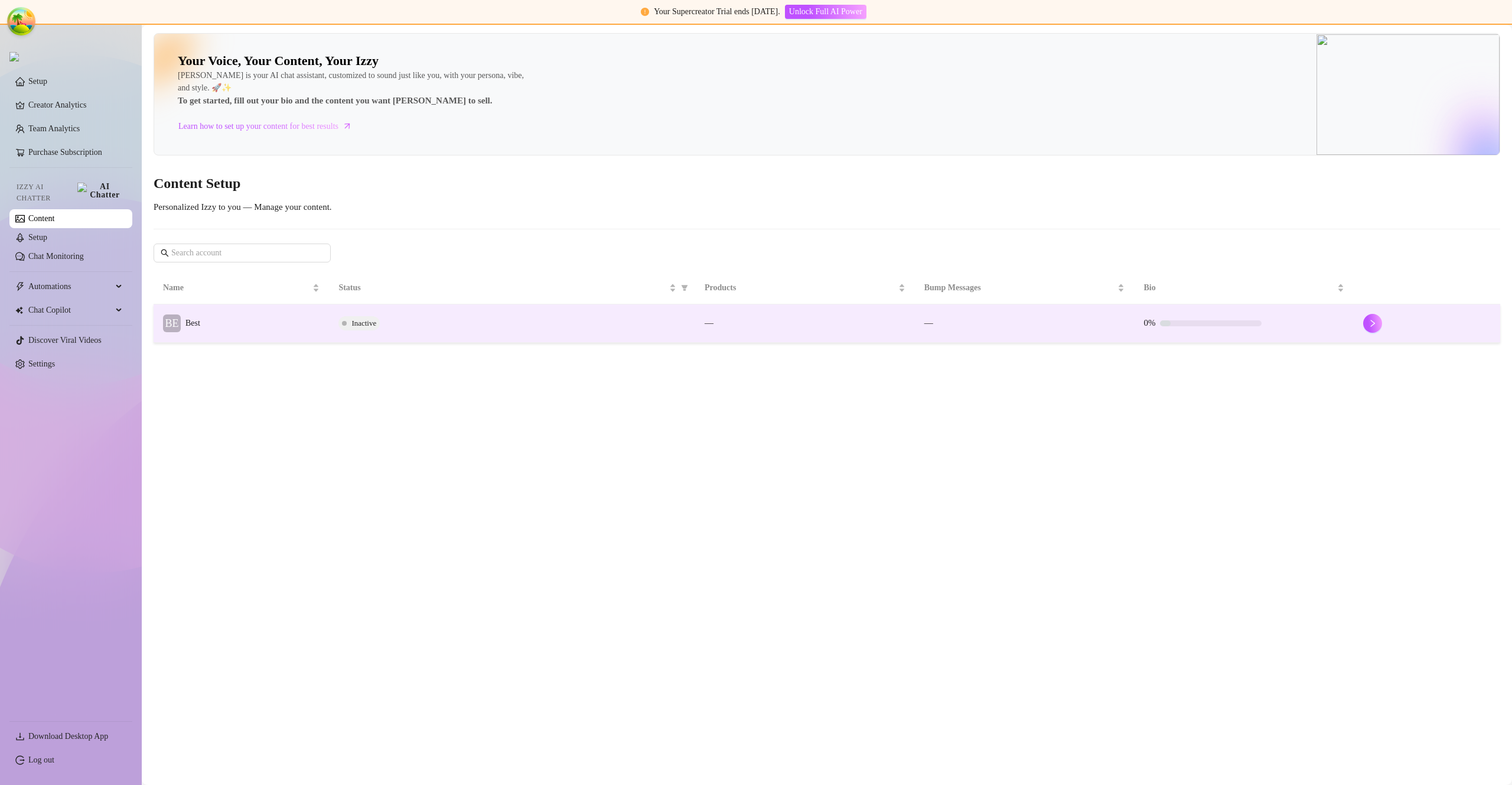
click at [230, 326] on td "BE Best" at bounding box center [241, 323] width 175 height 39
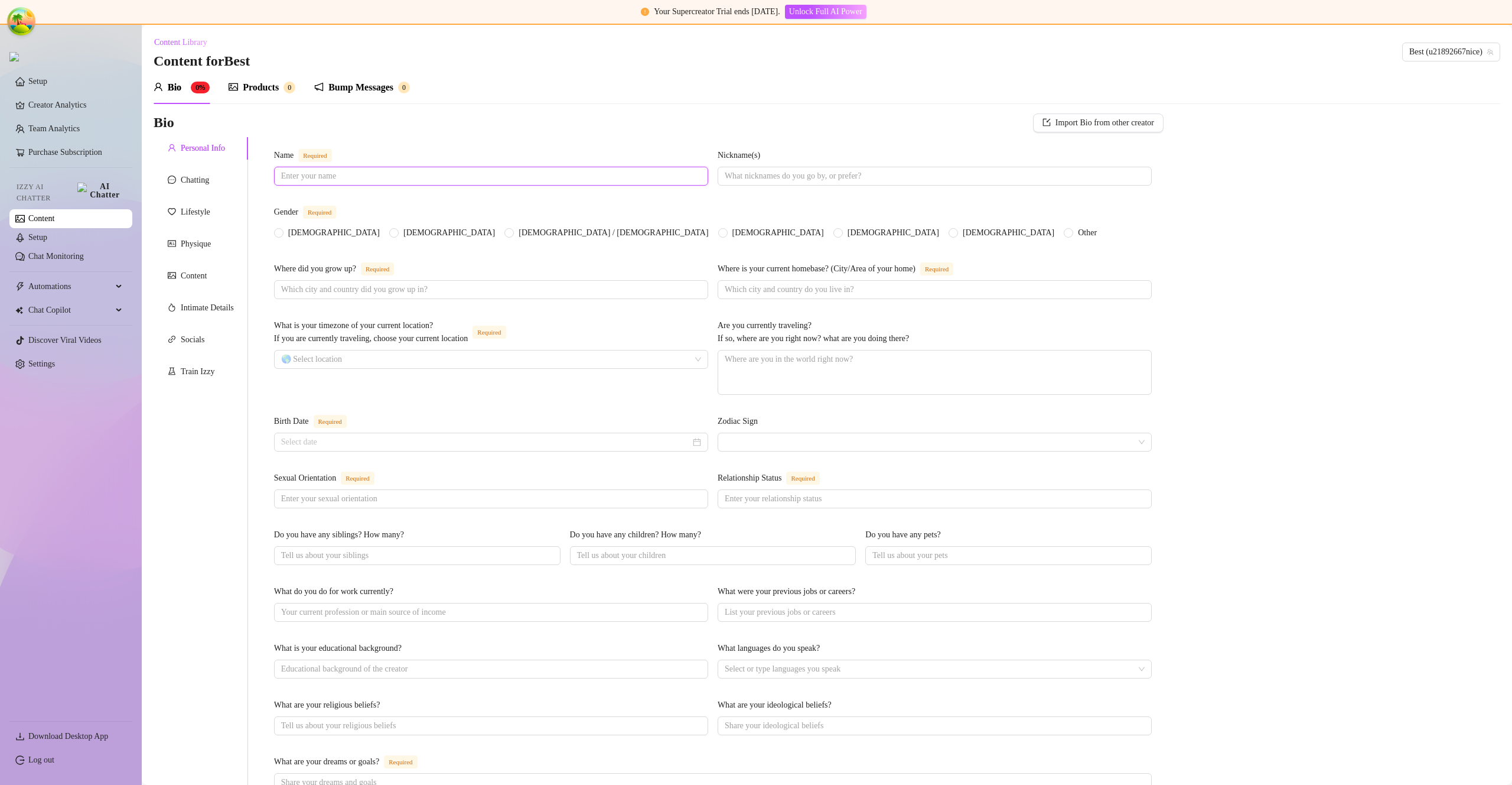
click at [423, 177] on input "Name Required" at bounding box center [490, 176] width 418 height 13
type input "[PERSON_NAME]"
click at [775, 175] on input "Nickname(s)" at bounding box center [933, 176] width 418 height 13
type input "Gasd"
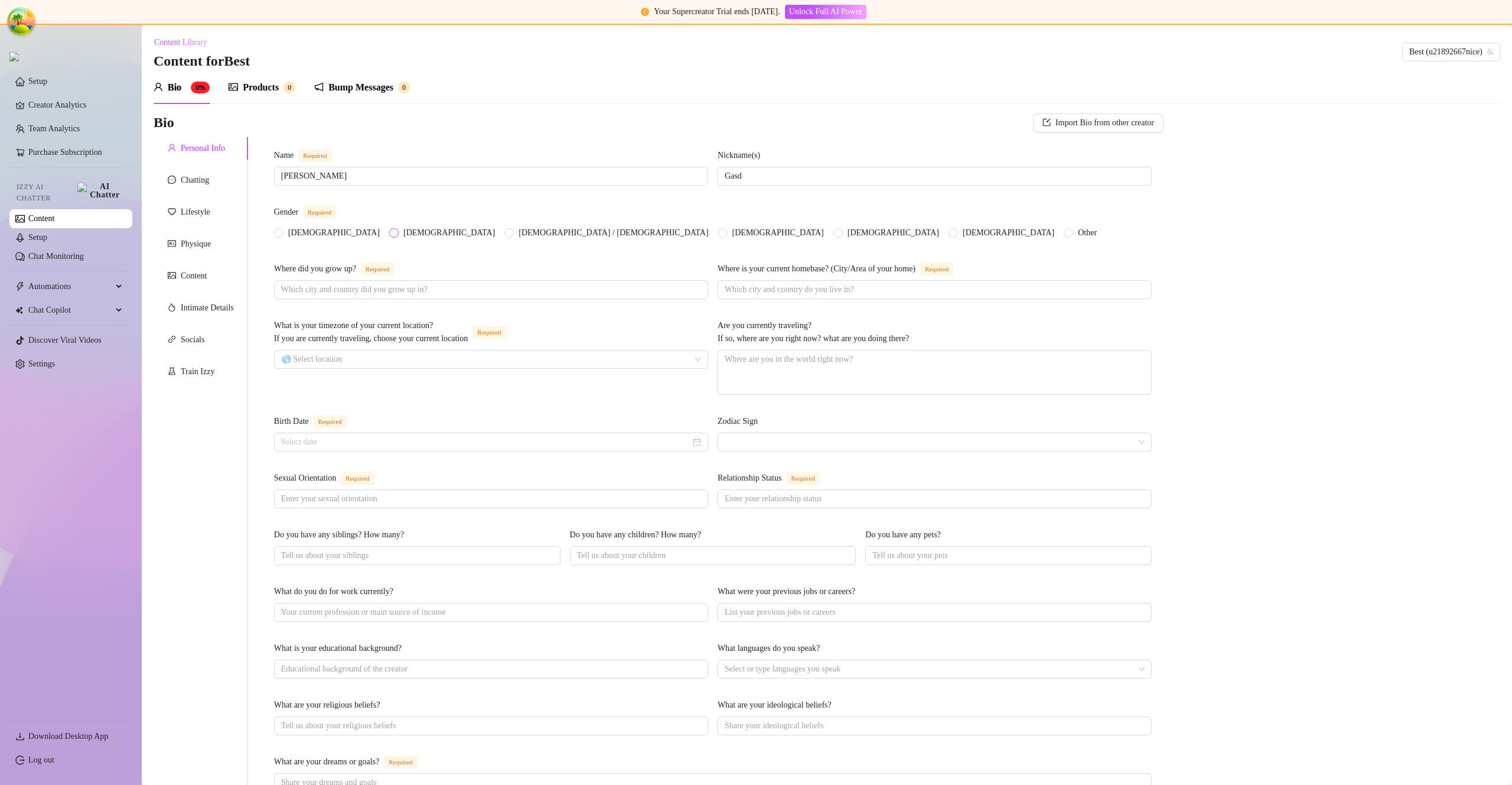
click at [398, 238] on span "[DEMOGRAPHIC_DATA]" at bounding box center [448, 233] width 101 height 13
click at [392, 238] on input "[DEMOGRAPHIC_DATA]" at bounding box center [394, 233] width 5 height 8
radio input "true"
click at [459, 285] on span at bounding box center [491, 289] width 434 height 19
click at [461, 289] on input "Where did you grow up? Required" at bounding box center [490, 290] width 418 height 13
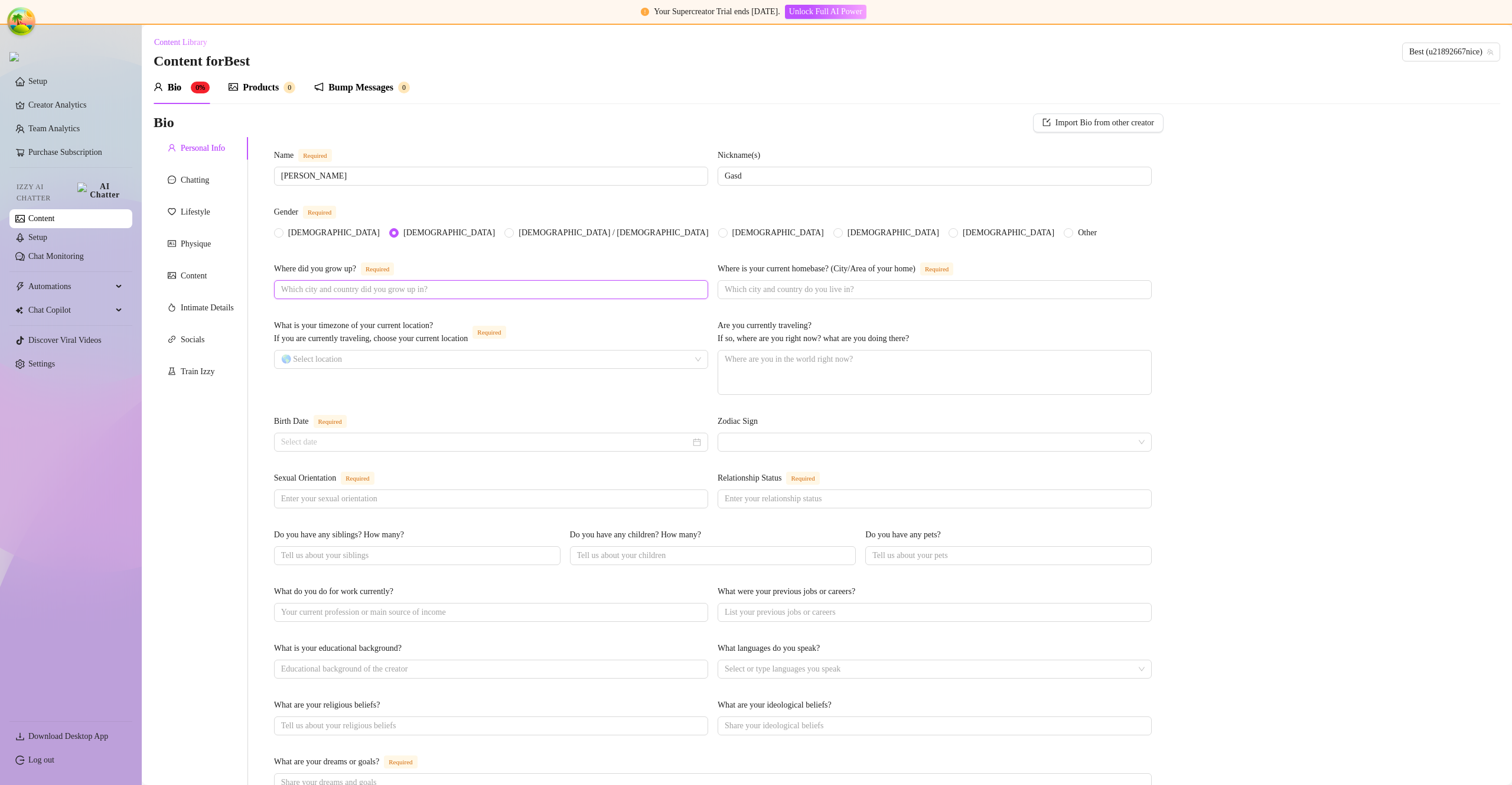
type input "[US_STATE]"
click at [779, 287] on input "Where is your current homebase? (City/Area of your home) Required" at bounding box center [933, 290] width 418 height 13
type input "[US_STATE]"
click at [598, 365] on input "What is your timezone of your current location? If you are currently traveling,…" at bounding box center [486, 359] width 409 height 18
click at [514, 369] on input "What is your timezone of your current location? If you are currently traveling,…" at bounding box center [486, 359] width 409 height 18
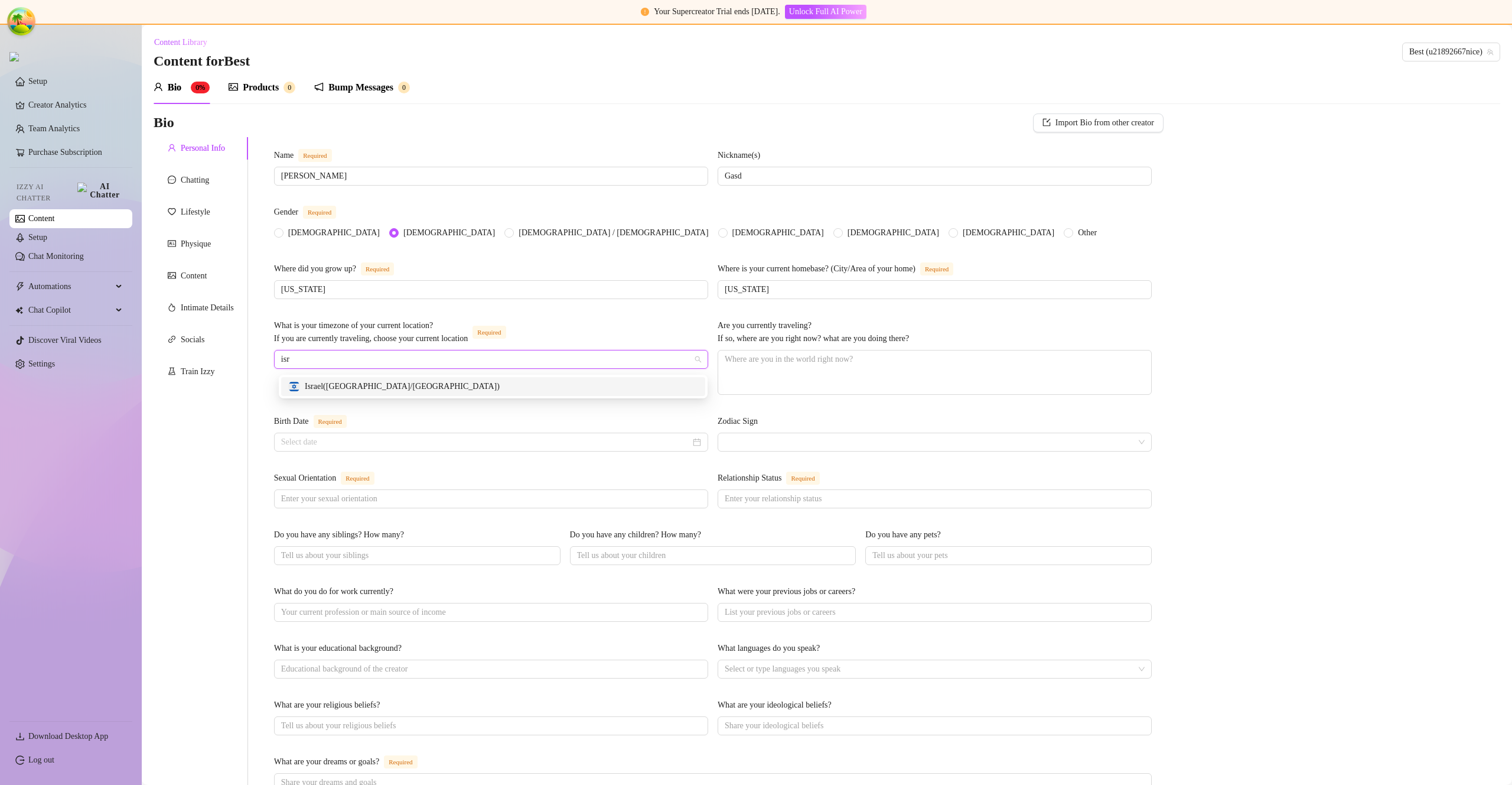
type input "isra"
click at [539, 452] on div at bounding box center [491, 442] width 434 height 19
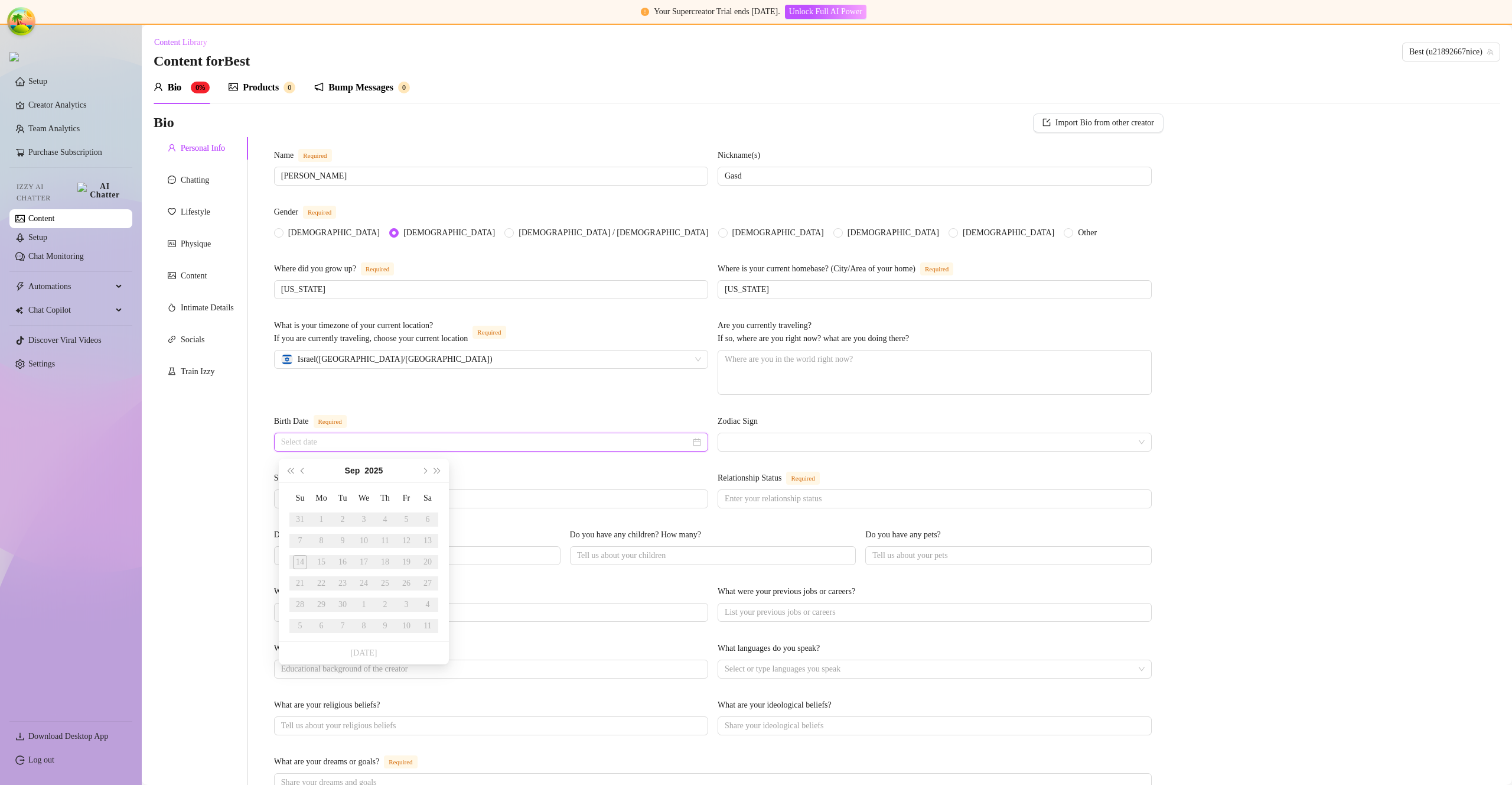
click at [539, 449] on input "Birth Date Required" at bounding box center [486, 442] width 409 height 13
click at [372, 476] on button "2025" at bounding box center [374, 470] width 19 height 24
click at [359, 475] on button "[DATE] - [DATE]" at bounding box center [363, 470] width 39 height 24
click at [353, 498] on div "[DATE]-[DATE]" at bounding box center [363, 496] width 57 height 14
click at [355, 513] on td "2000" at bounding box center [364, 502] width 54 height 39
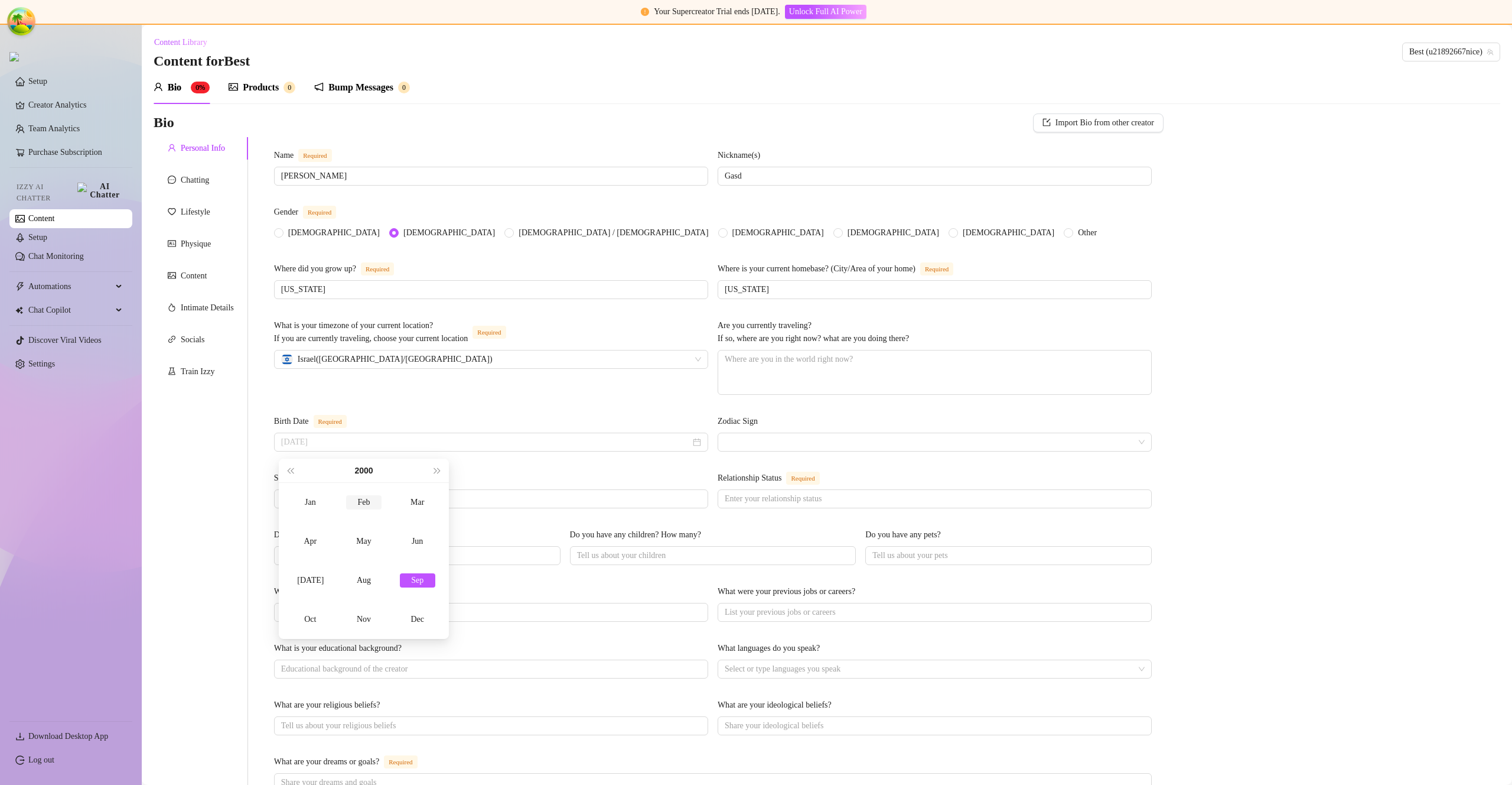
click at [361, 508] on div "Feb" at bounding box center [364, 502] width 36 height 14
type input "[DATE]"
click at [362, 528] on td "2" at bounding box center [364, 520] width 21 height 21
click at [609, 517] on div "Sexual Orientation Required Relationship Status Required" at bounding box center [712, 495] width 878 height 47
click at [609, 508] on span at bounding box center [491, 499] width 434 height 19
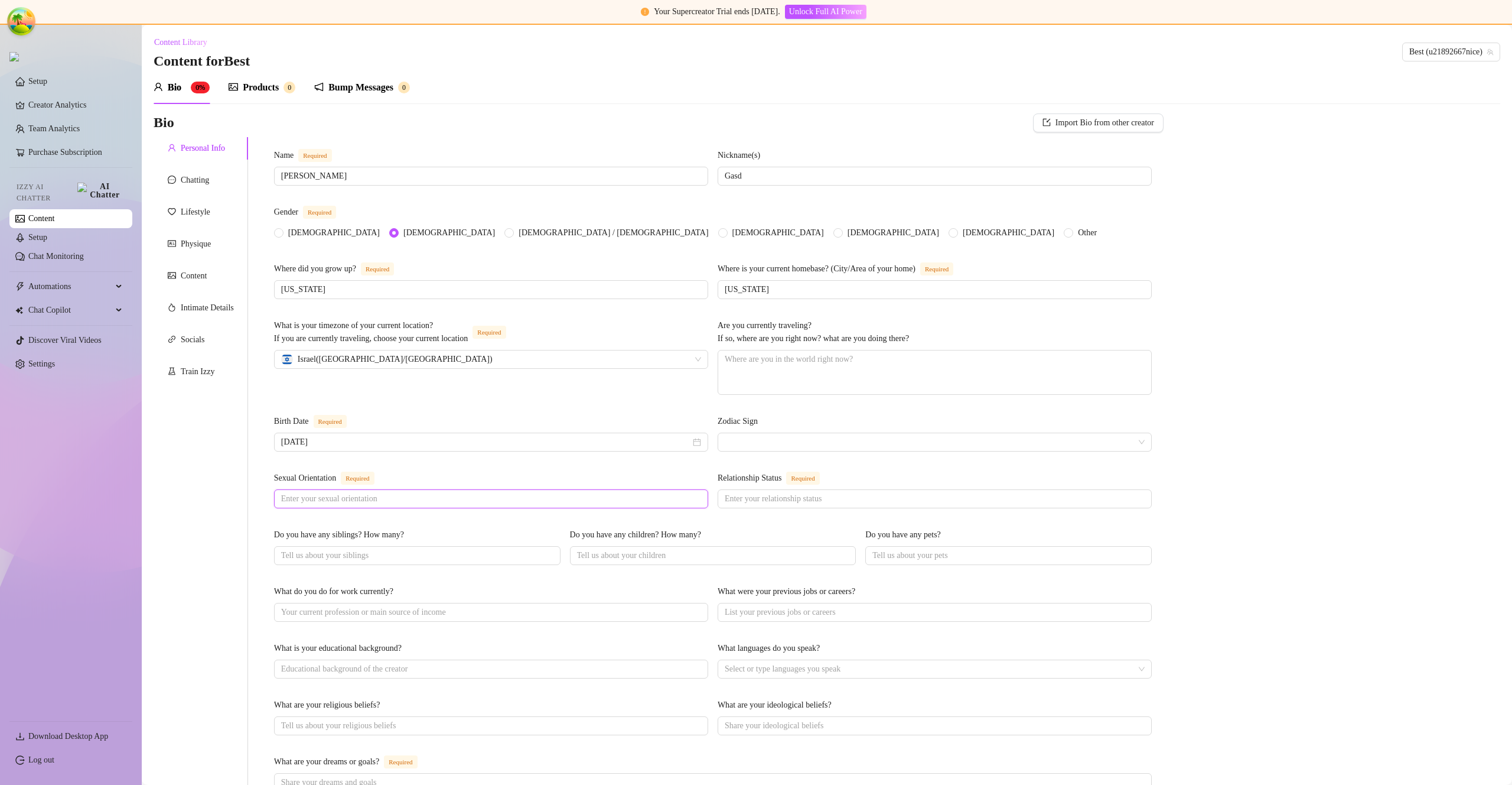
click at [600, 505] on input "Sexual Orientation Required" at bounding box center [490, 499] width 418 height 13
type input "stright"
click at [782, 497] on span at bounding box center [934, 499] width 434 height 19
click at [781, 501] on input "Relationship Status Required" at bounding box center [933, 499] width 418 height 13
type input "single"
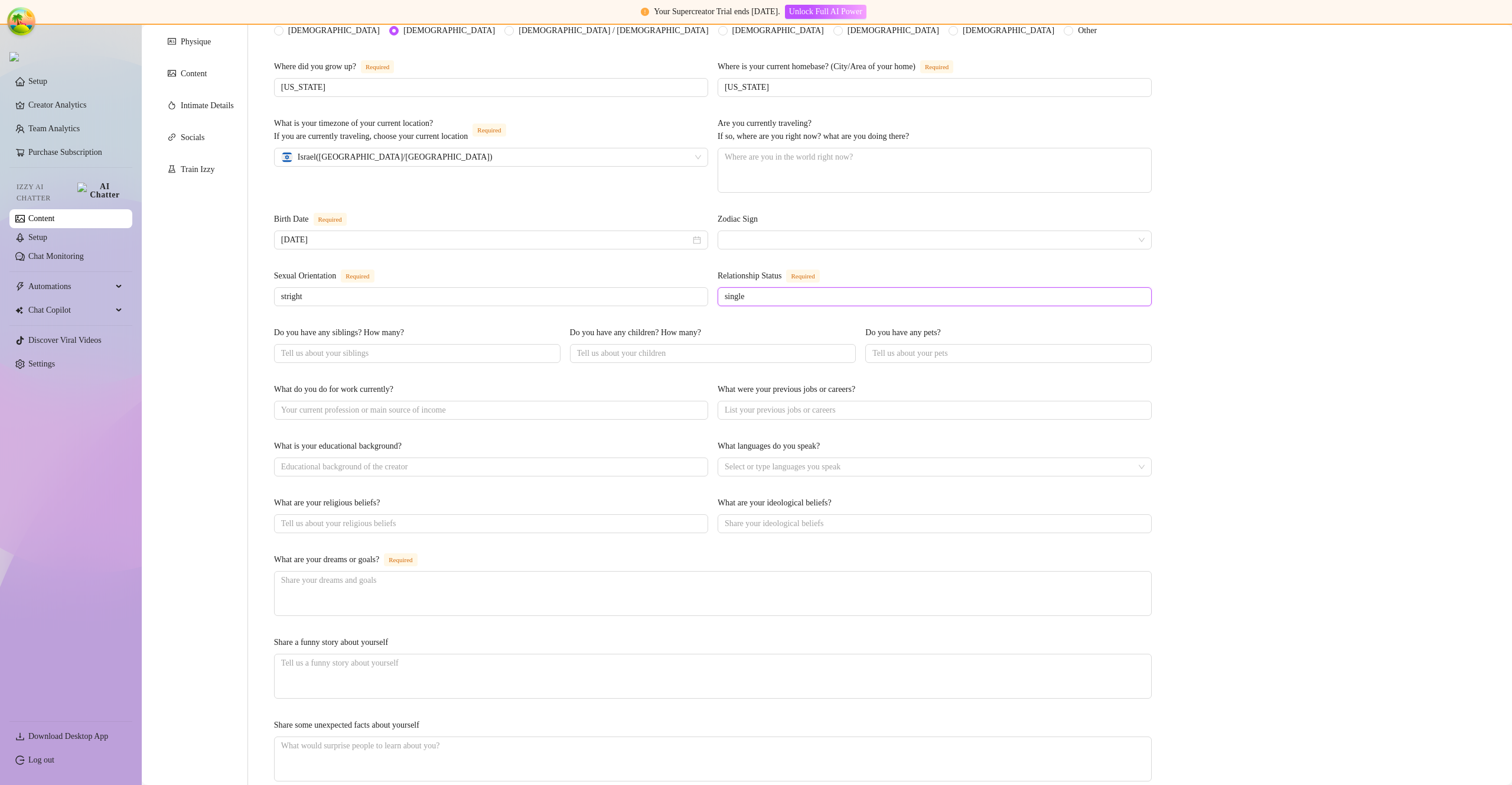
scroll to position [213, 0]
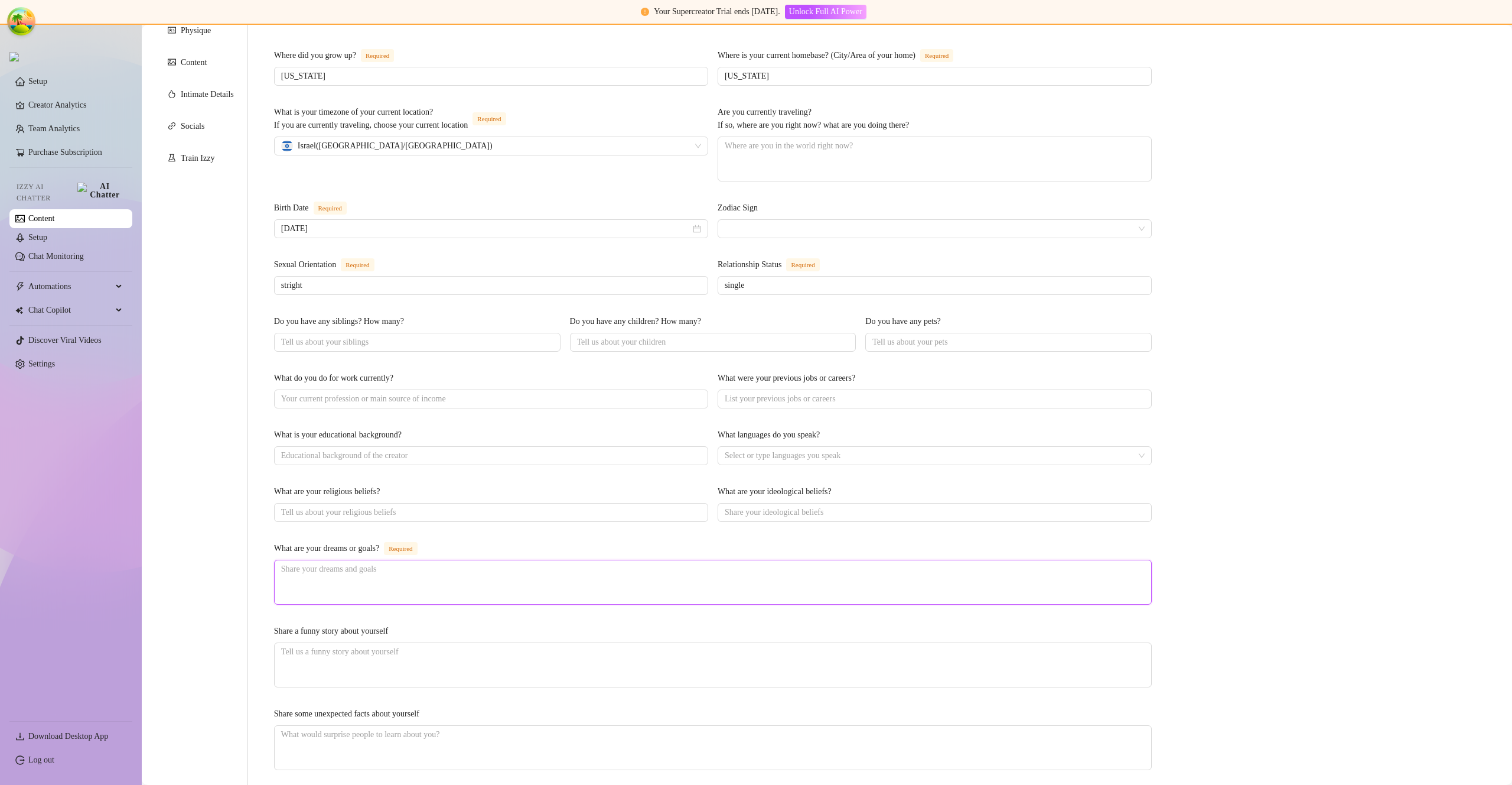
click at [375, 584] on textarea "What are your dreams or goals? Required" at bounding box center [713, 582] width 877 height 44
click at [375, 583] on textarea "What are your dreams or goals? Required" at bounding box center [713, 582] width 877 height 44
click at [375, 582] on textarea "What are your dreams or goals? Required" at bounding box center [713, 582] width 877 height 44
type textarea "to"
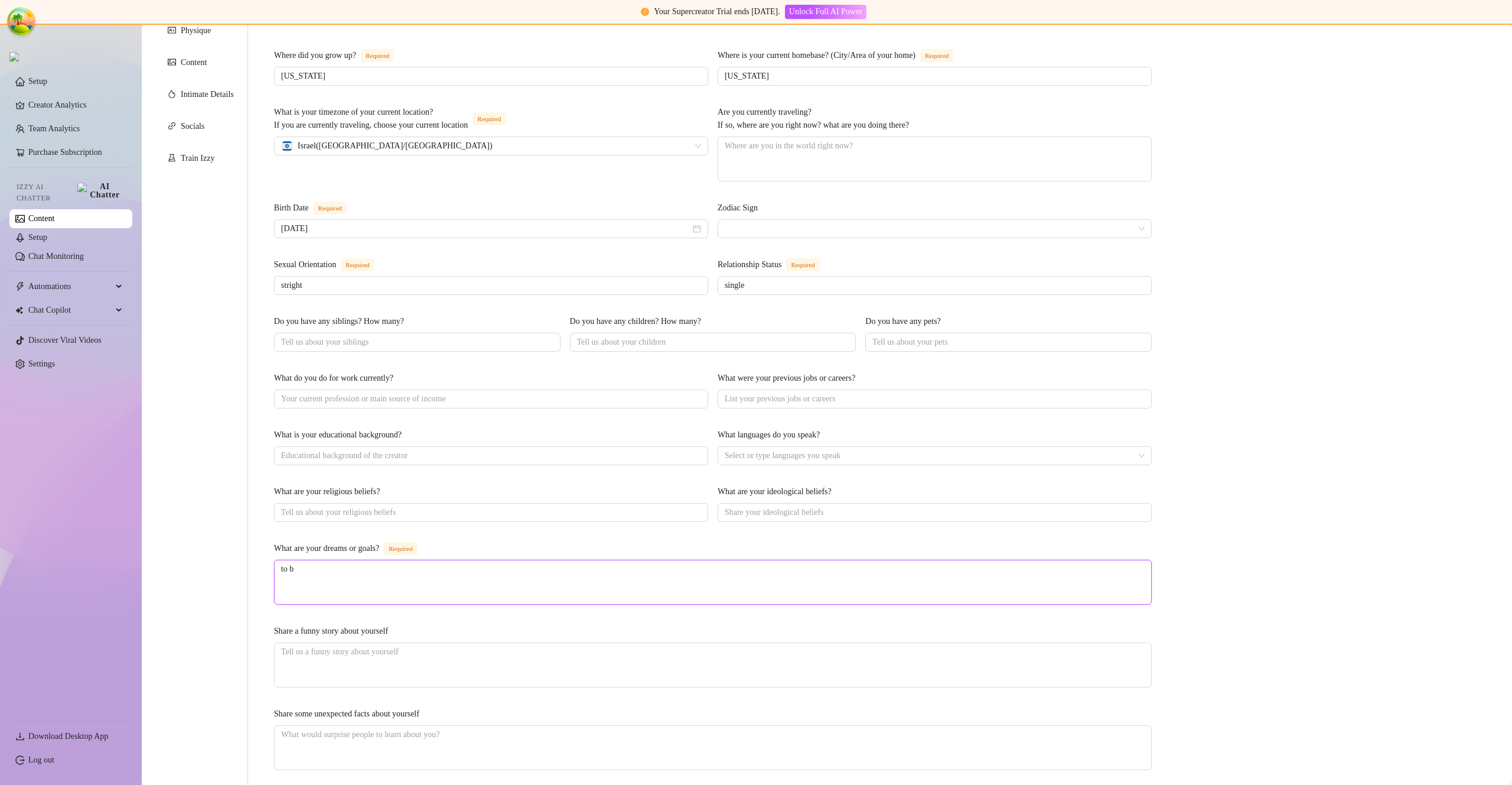
type textarea "to be"
type textarea "to be ha"
type textarea "to be hap"
type textarea "to be happ"
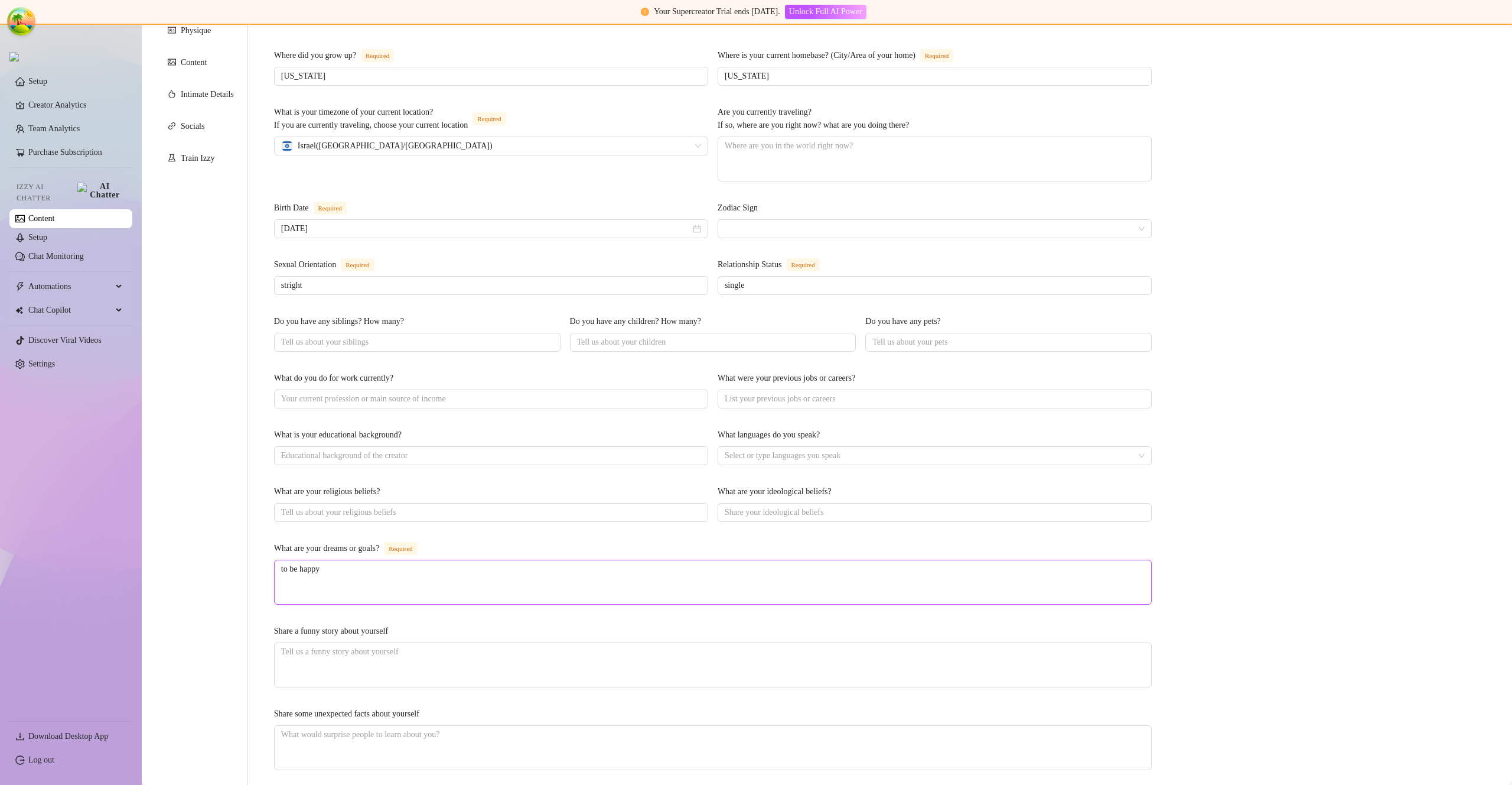
type textarea "to be happy"
type textarea "to be happy a"
type textarea "to be happy an"
type textarea "to be happy and"
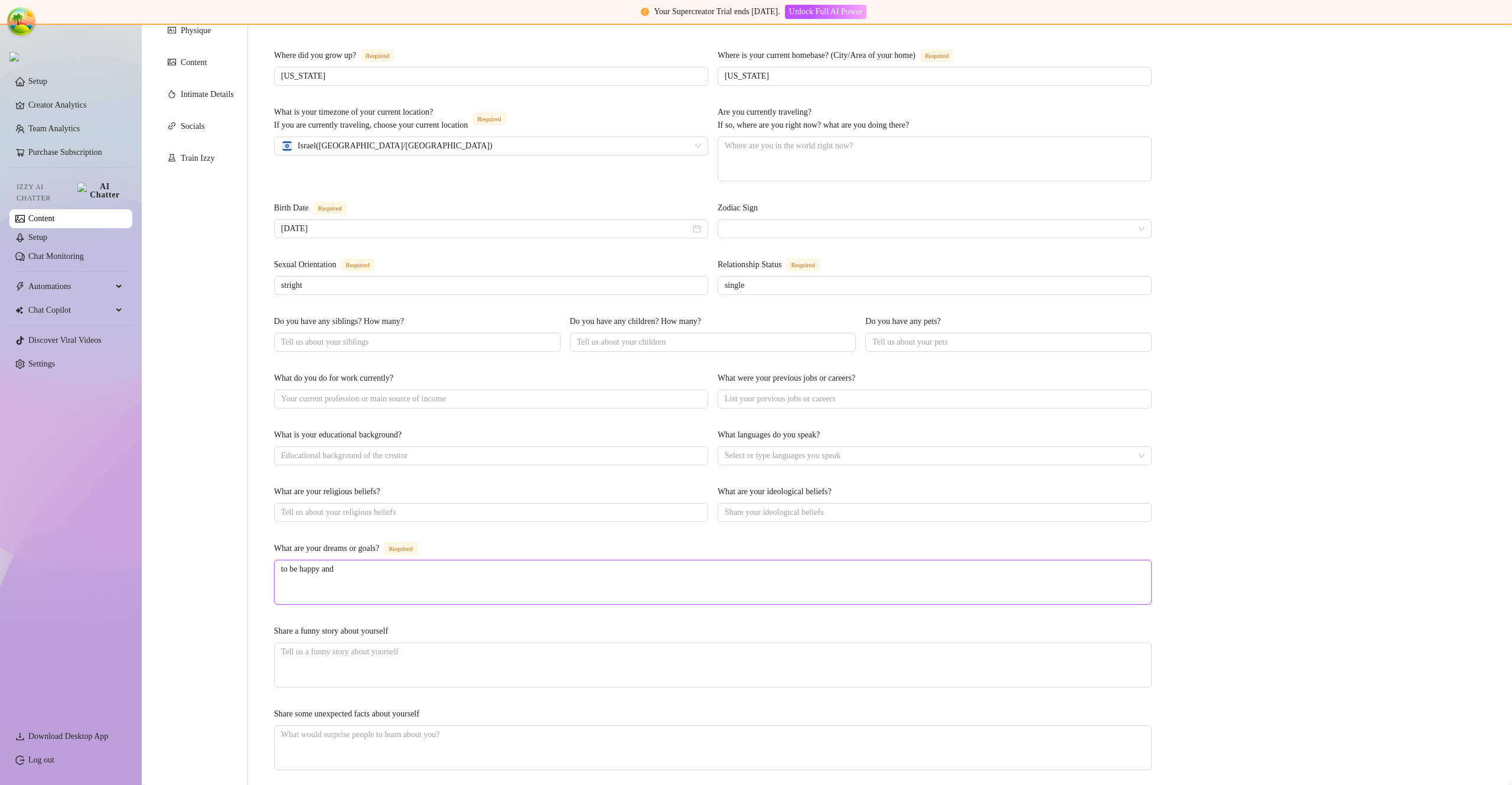
type textarea "to be happy and r"
type textarea "to be happy and ric"
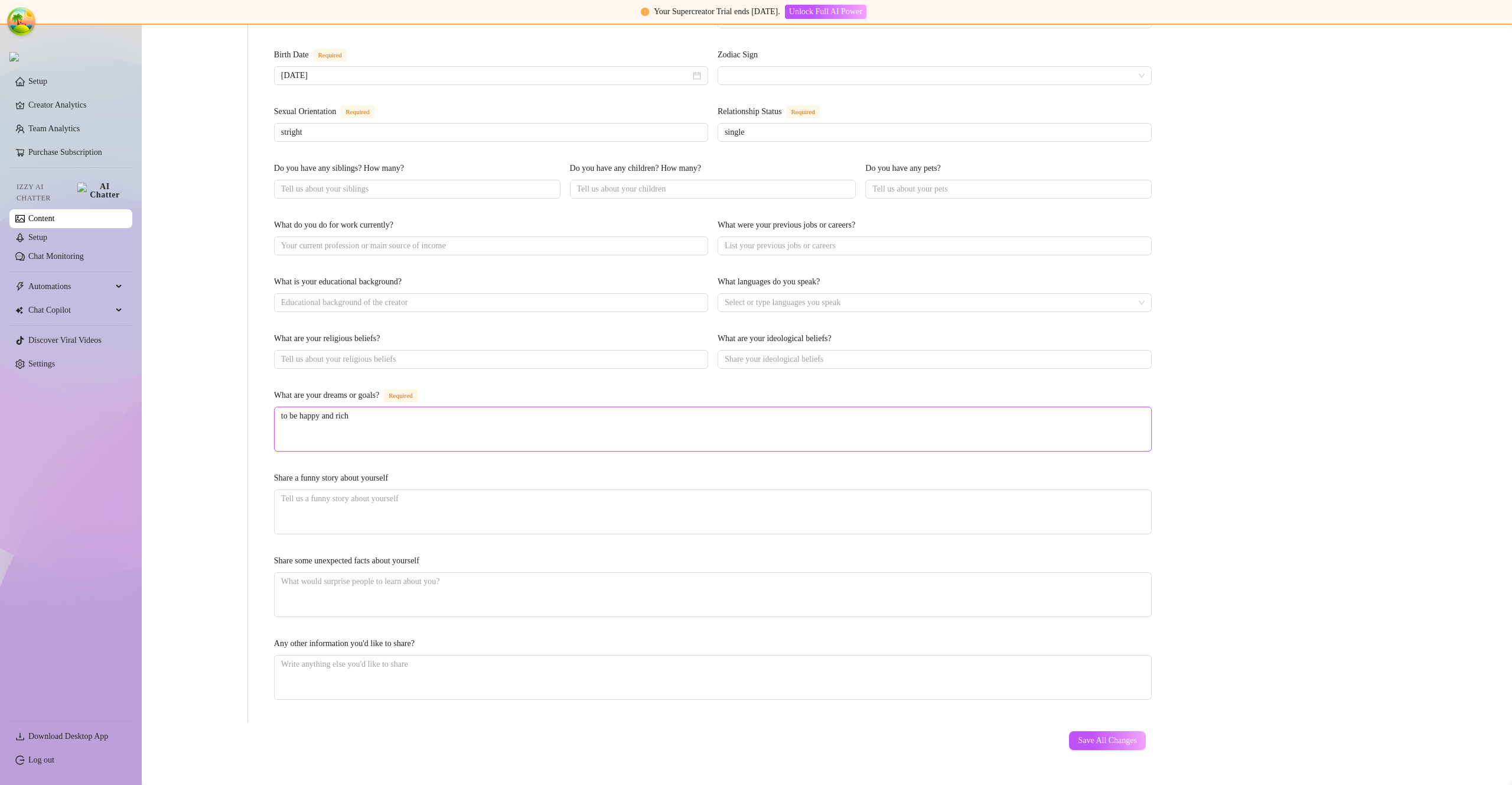
scroll to position [395, 0]
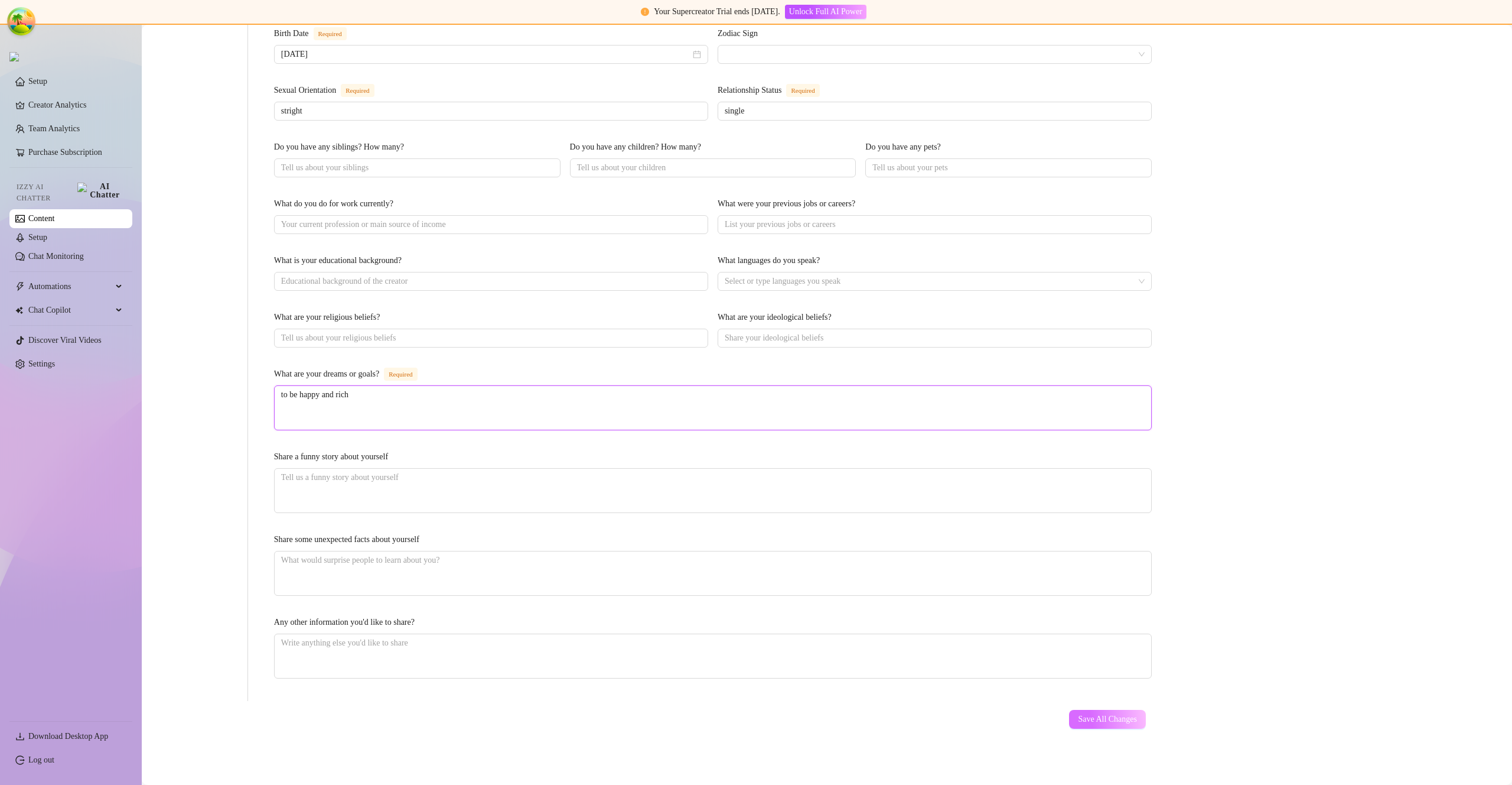
type textarea "to be happy and rich"
click at [1101, 725] on button "Save All Changes" at bounding box center [1107, 719] width 77 height 19
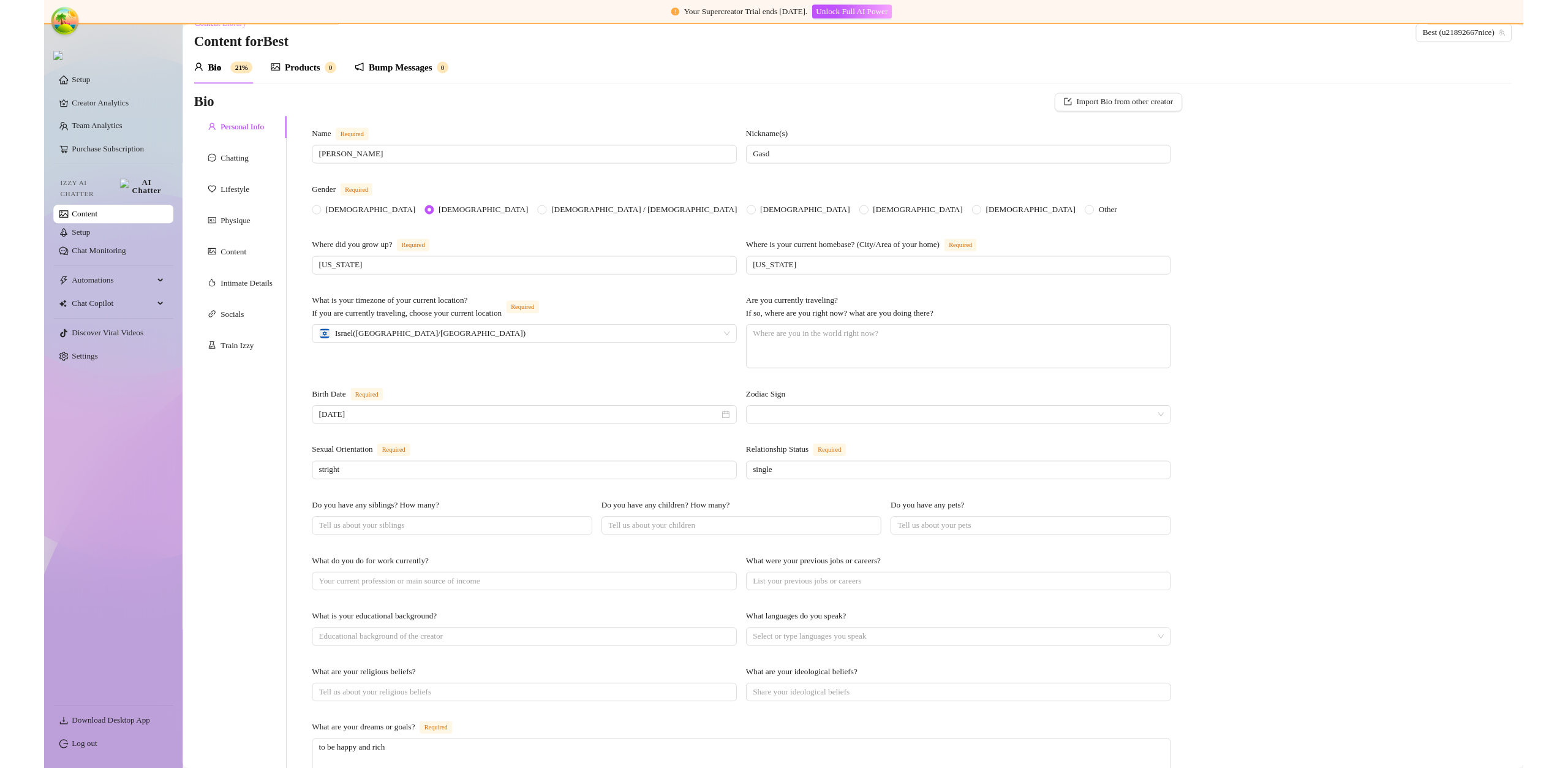
scroll to position [0, 0]
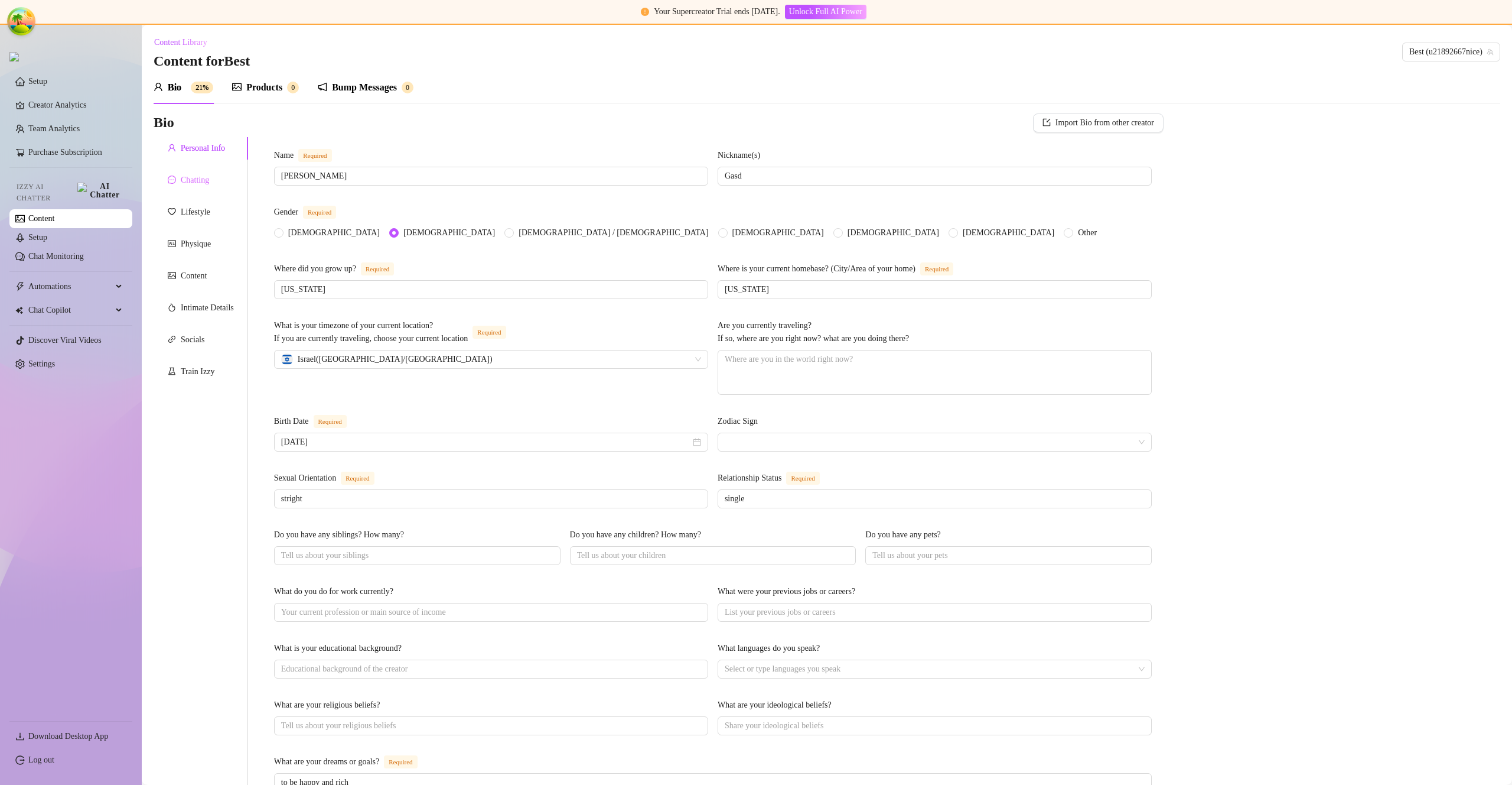
click at [199, 190] on div "Chatting" at bounding box center [201, 180] width 94 height 22
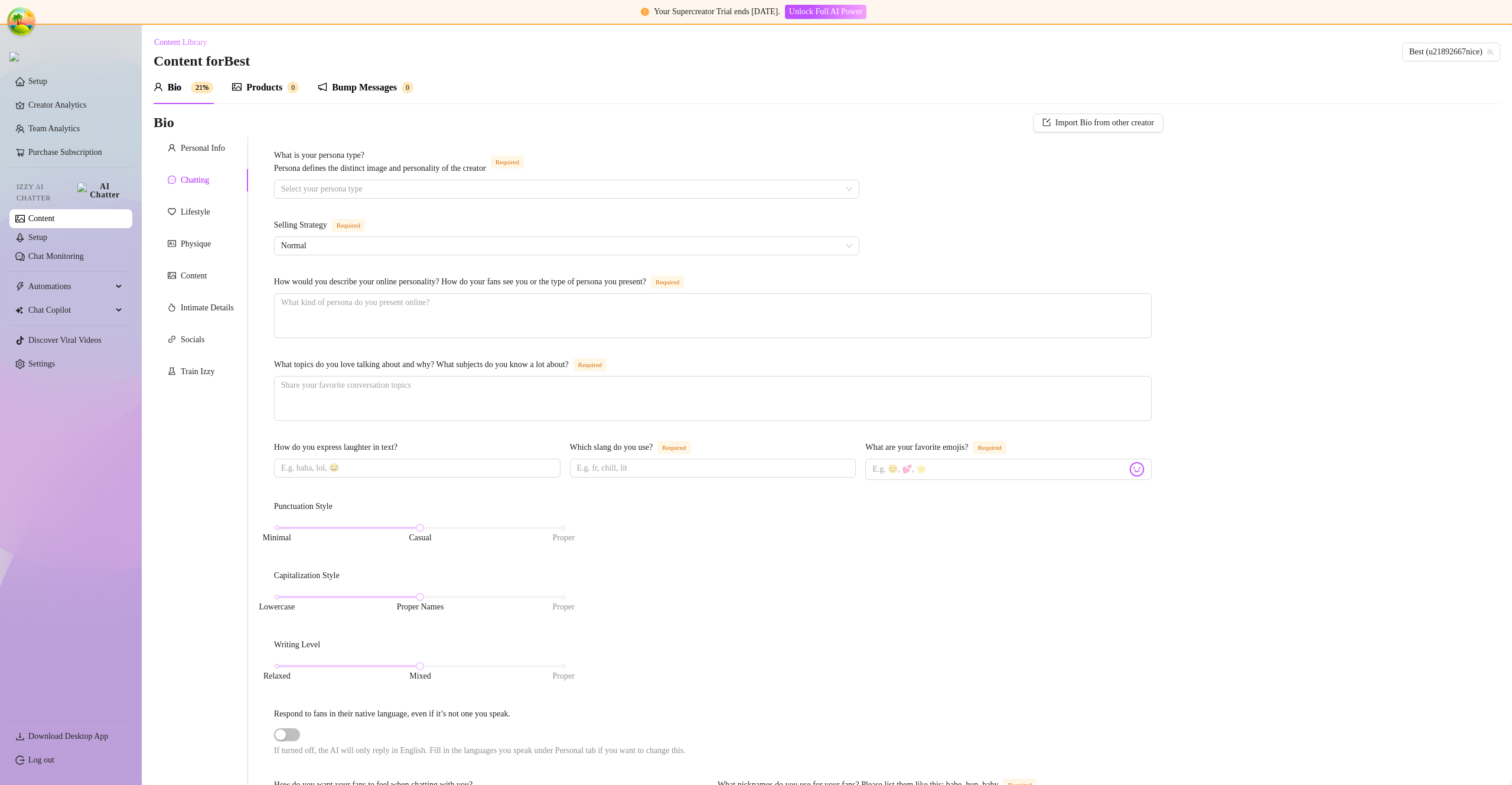
click at [370, 178] on div "What is your persona type? [PERSON_NAME] defines the distinct image and persona…" at bounding box center [566, 164] width 585 height 31
click at [372, 184] on input "What is your persona type? [PERSON_NAME] defines the distinct image and persona…" at bounding box center [561, 189] width 561 height 18
click at [412, 190] on input "What is your persona type? [PERSON_NAME] defines the distinct image and persona…" at bounding box center [561, 189] width 561 height 18
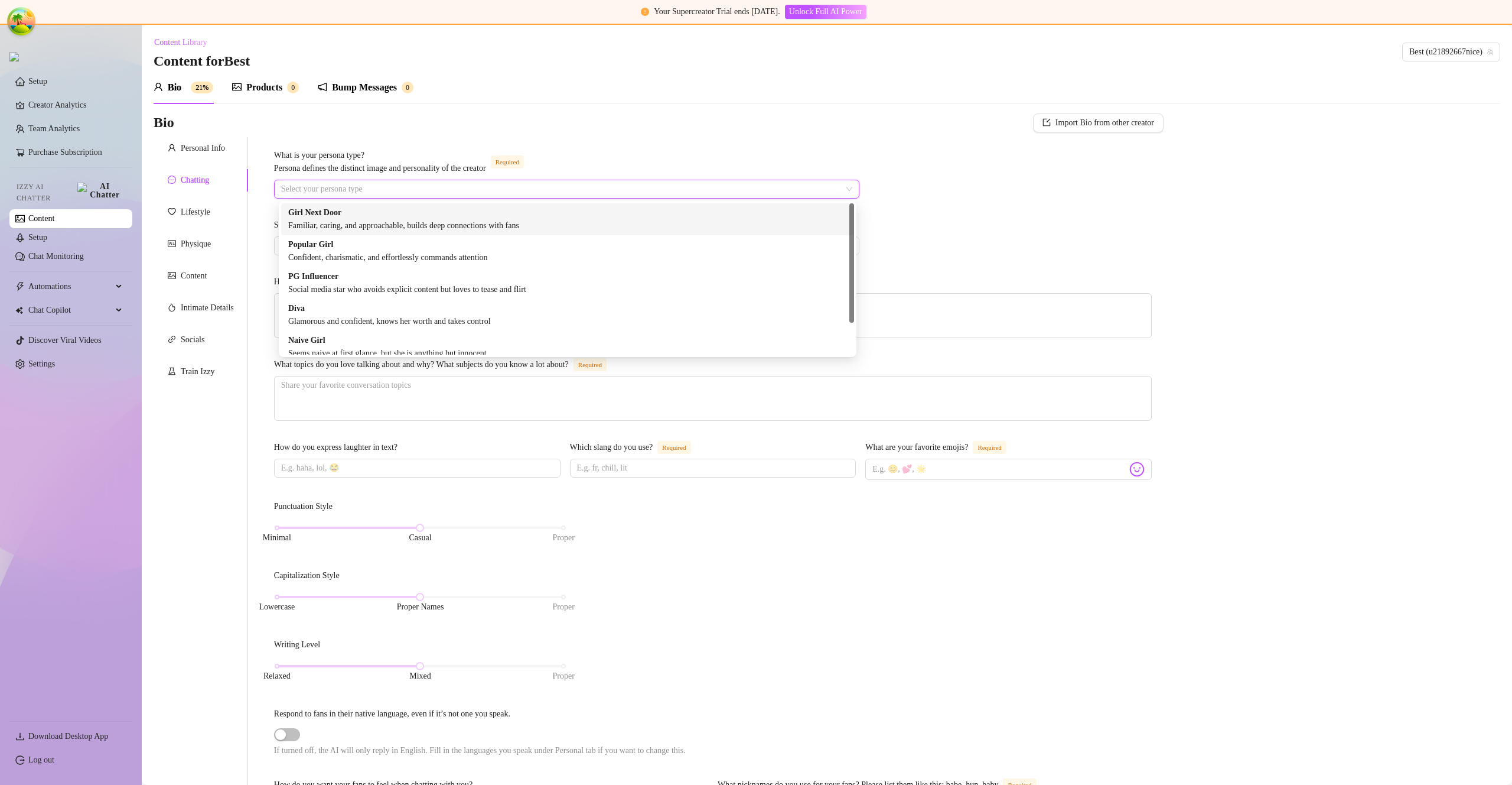
click at [402, 220] on div "Familiar, caring, and approachable, builds deep connections with fans" at bounding box center [567, 225] width 559 height 13
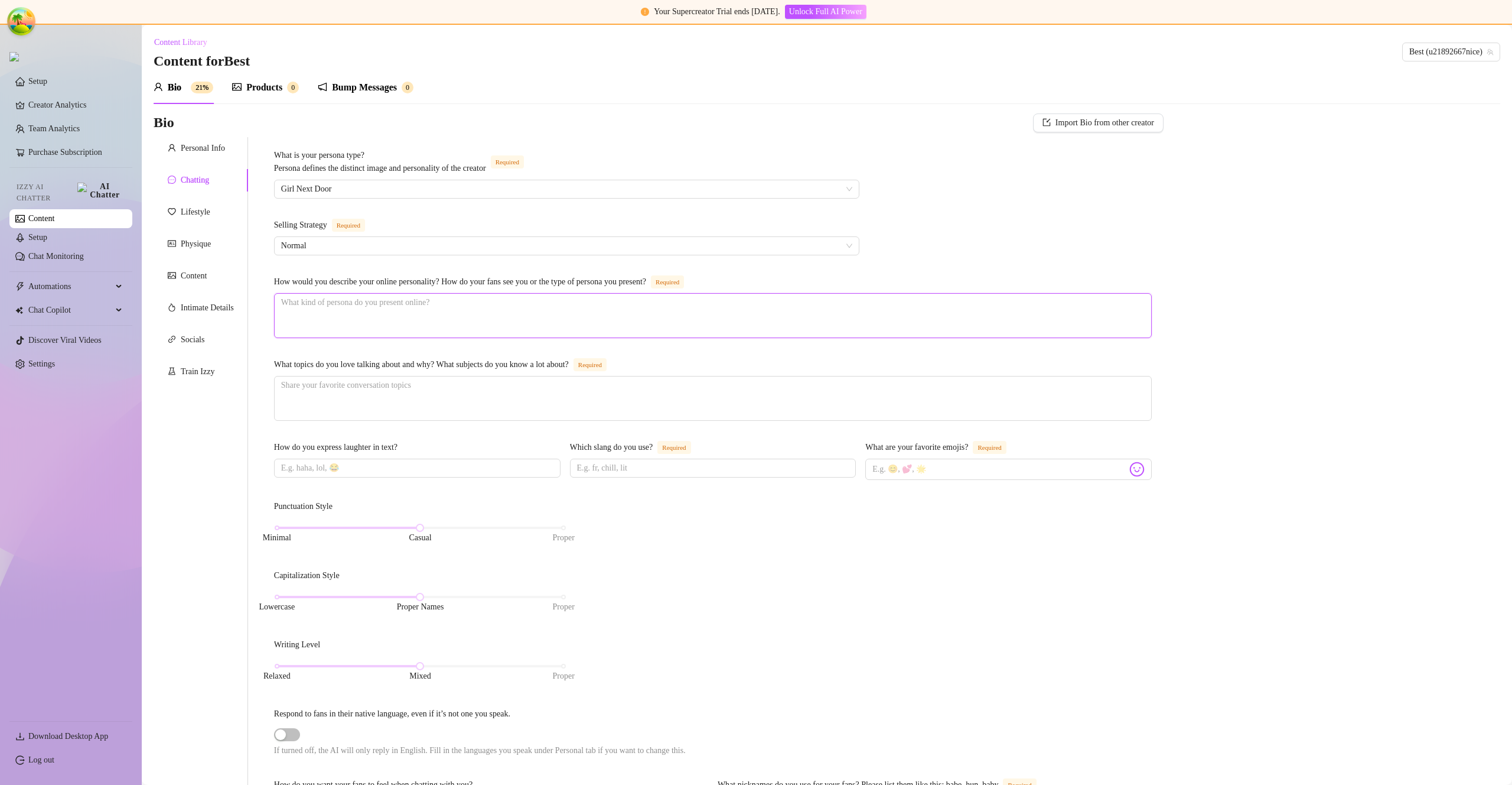
click at [438, 313] on textarea "How would you describe your online personality? How do your fans see you or the…" at bounding box center [713, 315] width 877 height 44
click at [403, 298] on textarea "How would you describe your online personality? How do your fans see you or the…" at bounding box center [713, 315] width 877 height 44
click at [403, 297] on textarea "How would you describe your online personality? How do your fans see you or the…" at bounding box center [713, 315] width 877 height 44
click at [366, 297] on textarea "How would you describe your online personality? How do your fans see you or the…" at bounding box center [713, 315] width 877 height 44
click at [368, 298] on textarea "How would you describe your online personality? How do your fans see you or the…" at bounding box center [713, 315] width 877 height 44
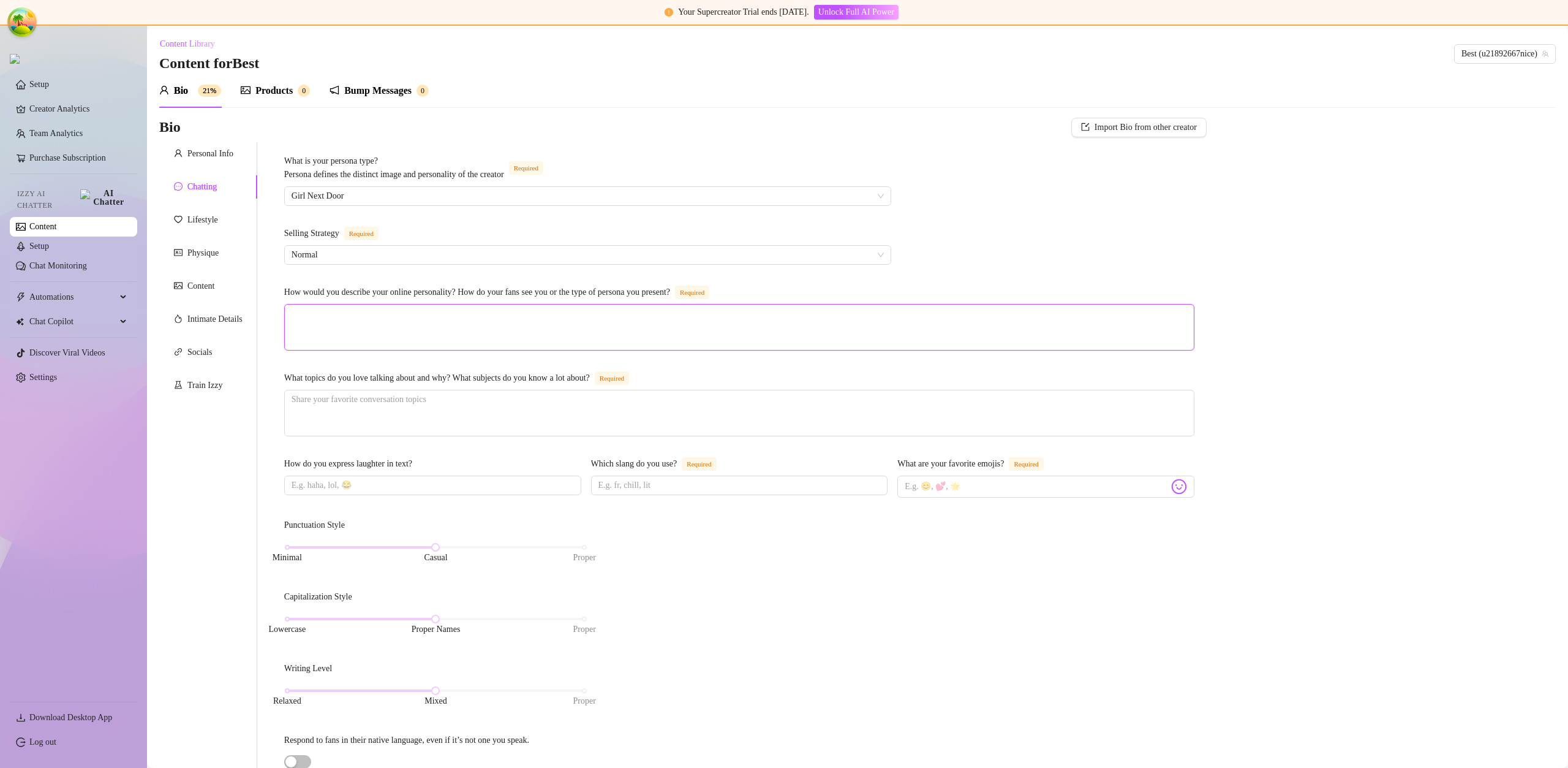
click at [494, 341] on textarea "How would you describe your online personality? How do your fans see you or the…" at bounding box center [739, 326] width 909 height 45
click at [494, 337] on textarea "How would you describe your online personality? How do your fans see you or the…" at bounding box center [739, 326] width 909 height 45
type textarea "w"
